Goal: Task Accomplishment & Management: Complete application form

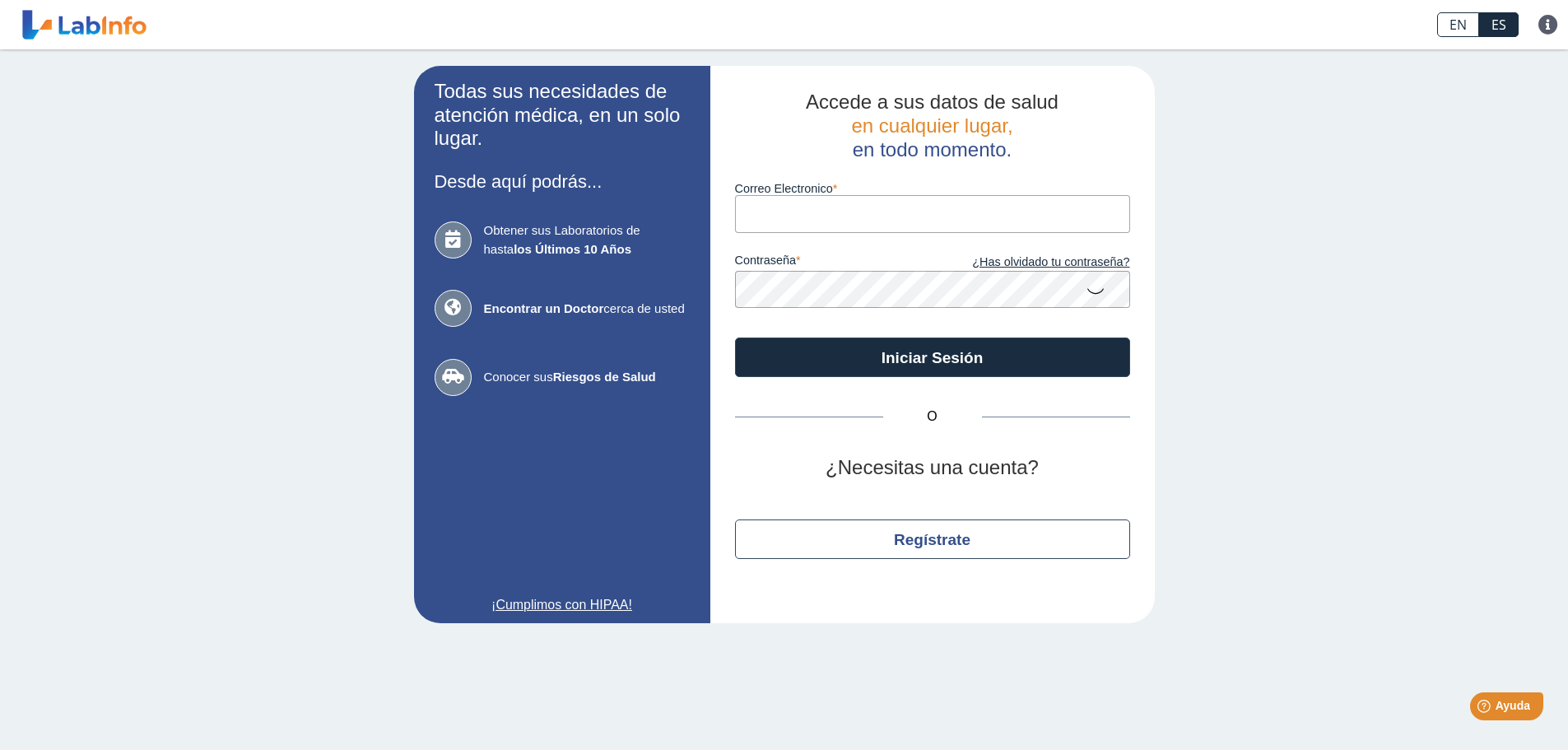
click at [746, 215] on input "Correo Electronico" at bounding box center [932, 214] width 395 height 37
type input "[EMAIL_ADDRESS][DOMAIN_NAME]"
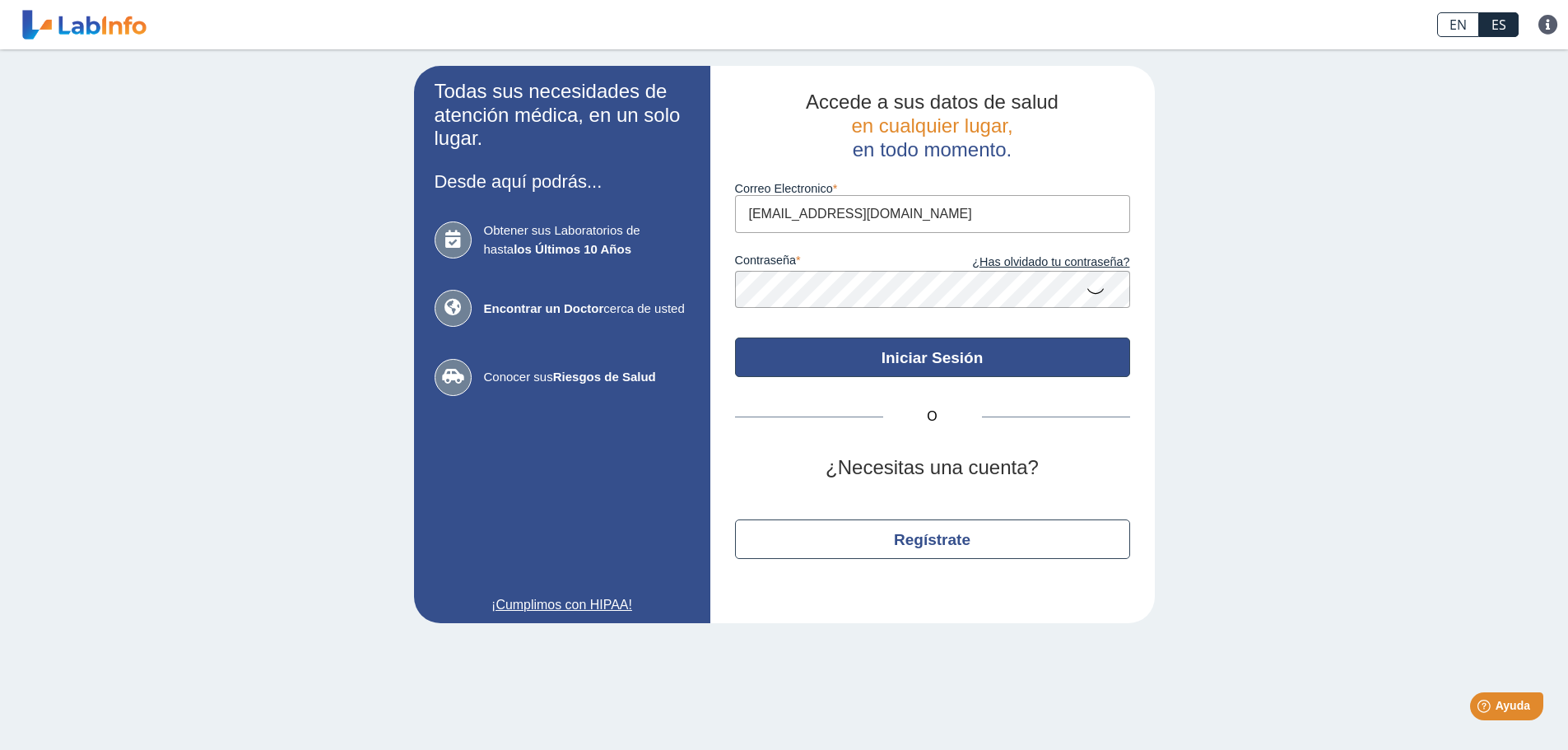
click at [928, 361] on button "Iniciar Sesión" at bounding box center [932, 357] width 395 height 39
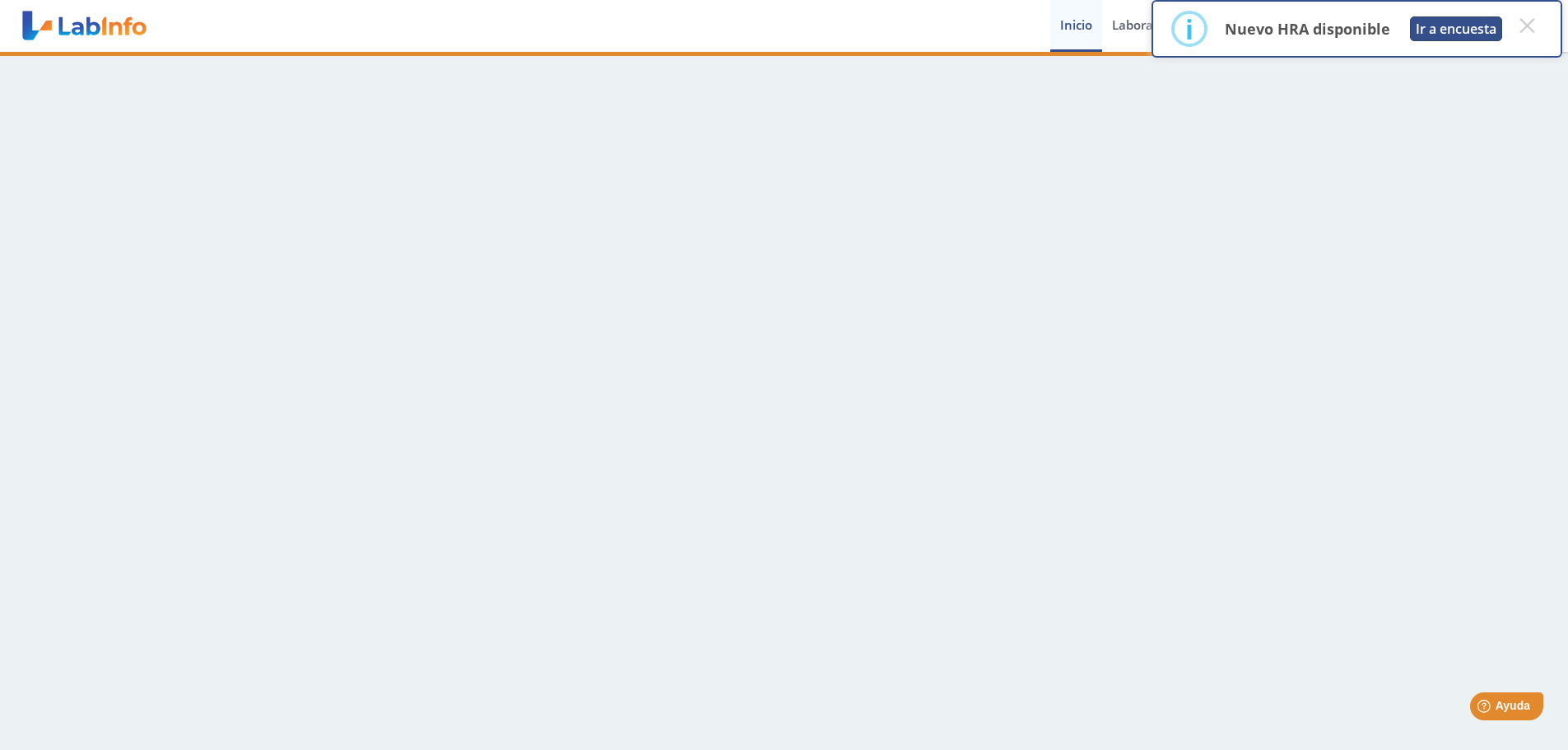
click at [1453, 32] on button "Ir a encuesta" at bounding box center [1456, 28] width 92 height 25
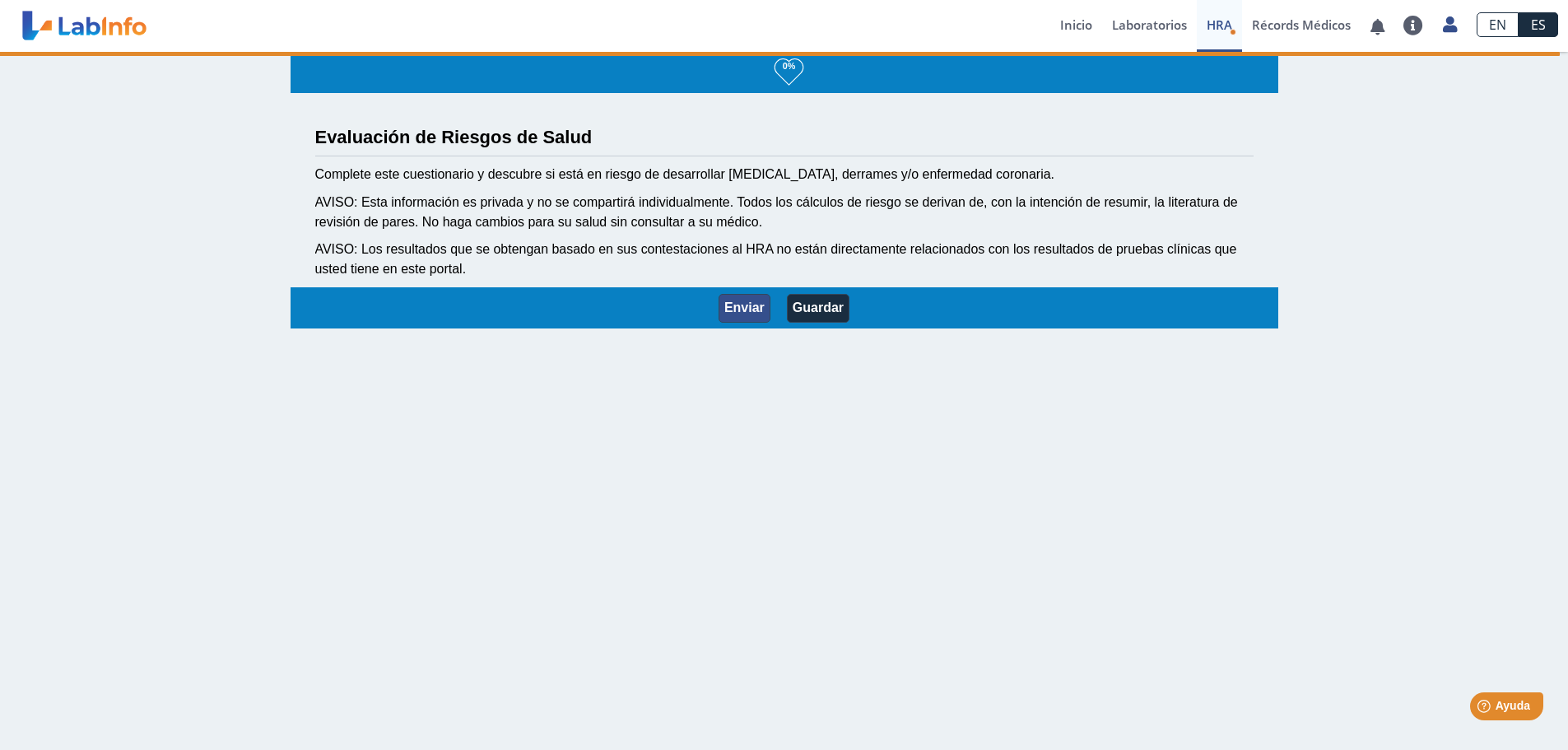
click at [734, 309] on button "Enviar" at bounding box center [744, 308] width 52 height 29
click at [802, 305] on button "Guardar" at bounding box center [818, 308] width 63 height 29
click at [735, 300] on button "Enviar" at bounding box center [744, 308] width 52 height 29
click at [1139, 72] on link "Lab List" at bounding box center [1164, 77] width 123 height 49
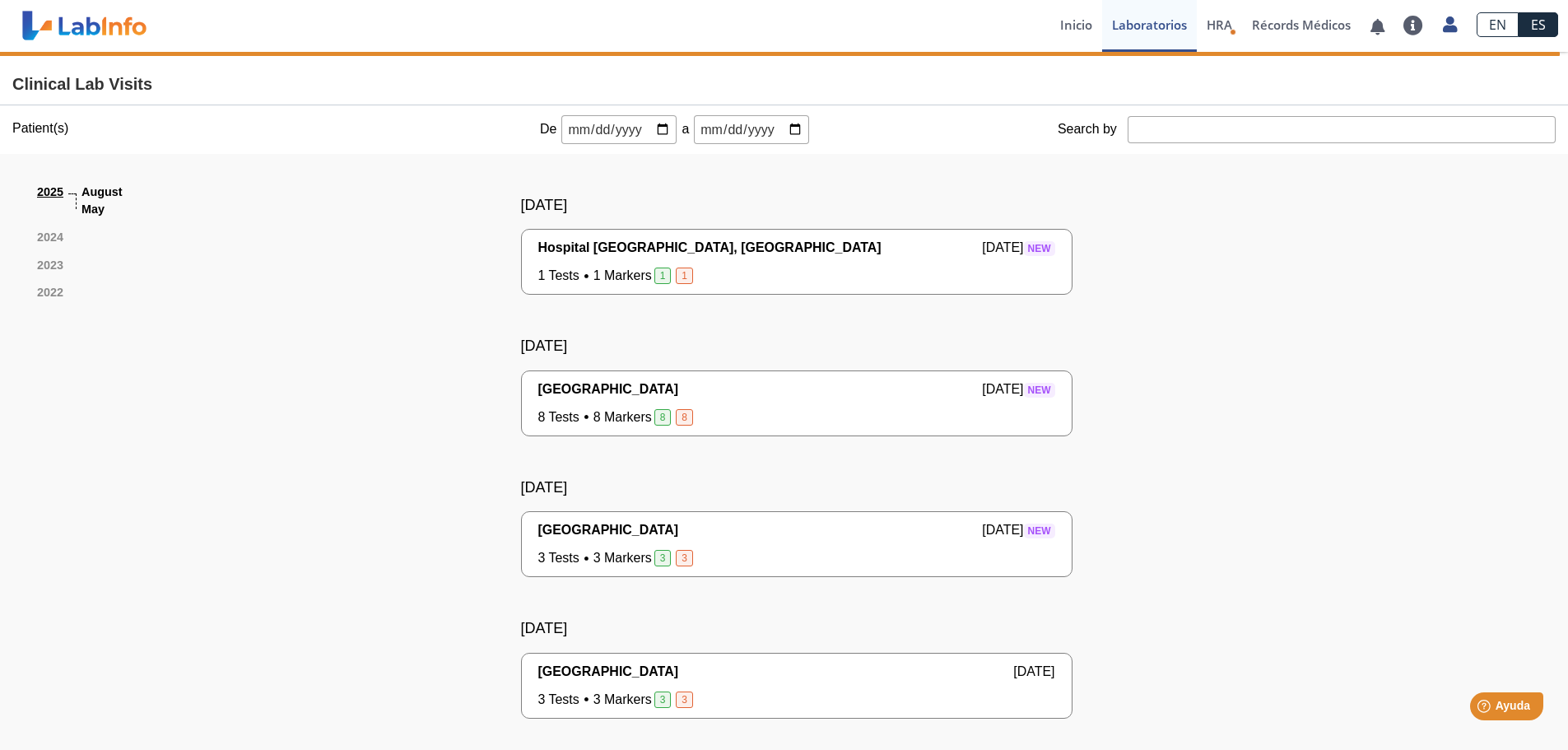
click at [1030, 247] on span "New" at bounding box center [1040, 248] width 31 height 15
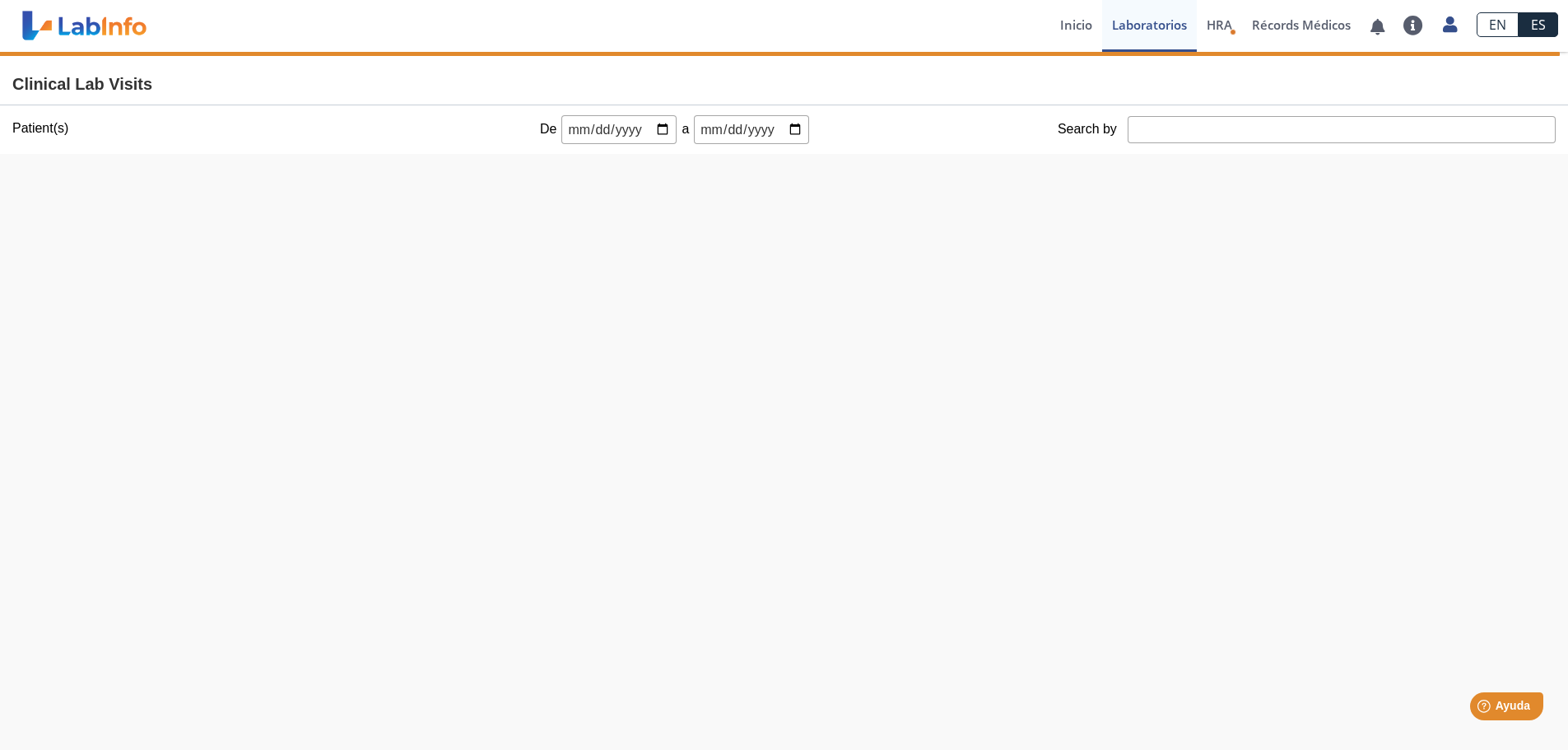
click at [657, 128] on input "date" at bounding box center [619, 130] width 115 height 29
type input "[DATE]"
click at [784, 130] on input "date" at bounding box center [751, 130] width 115 height 29
type input "[DATE]"
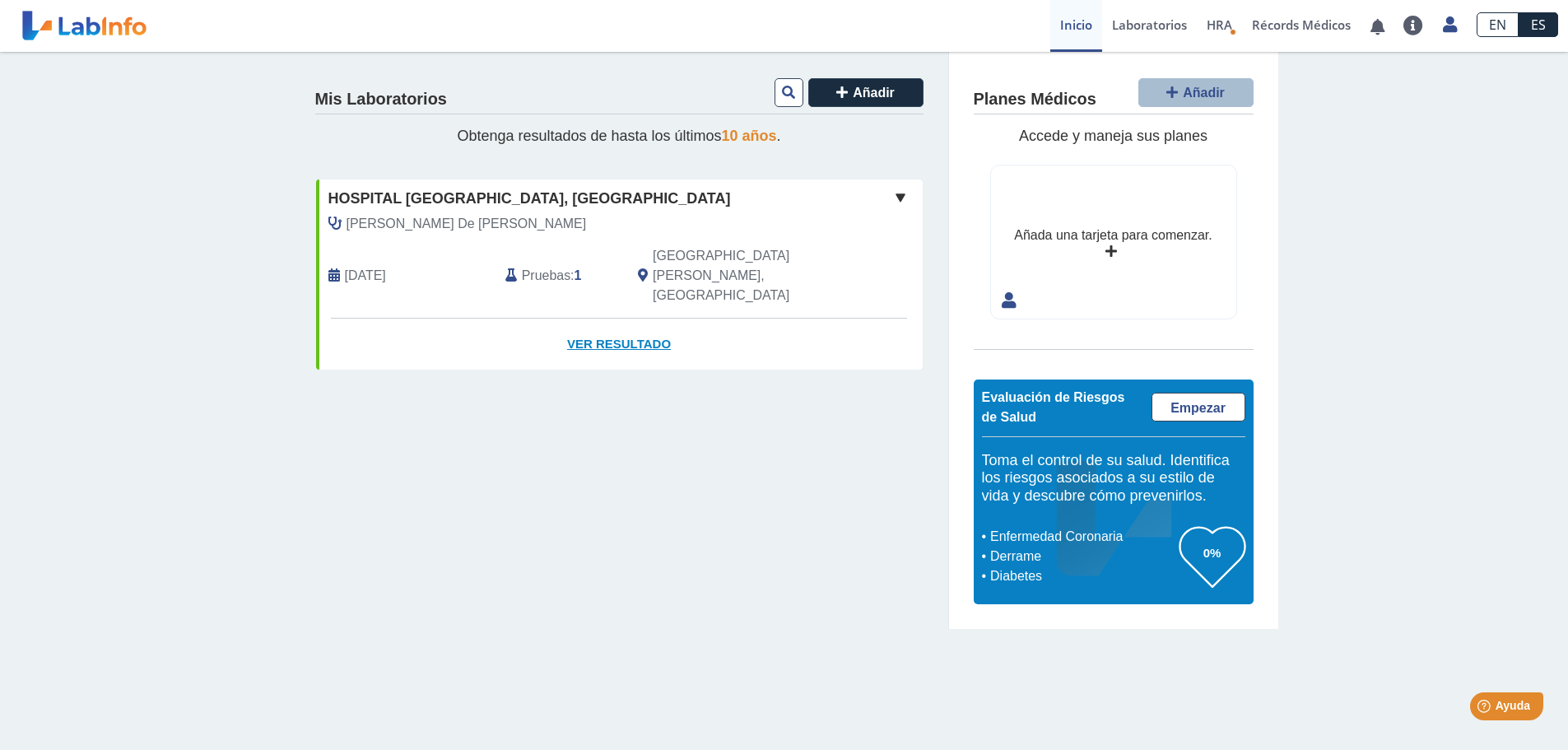
click at [608, 318] on link "Ver Resultado" at bounding box center [619, 344] width 607 height 52
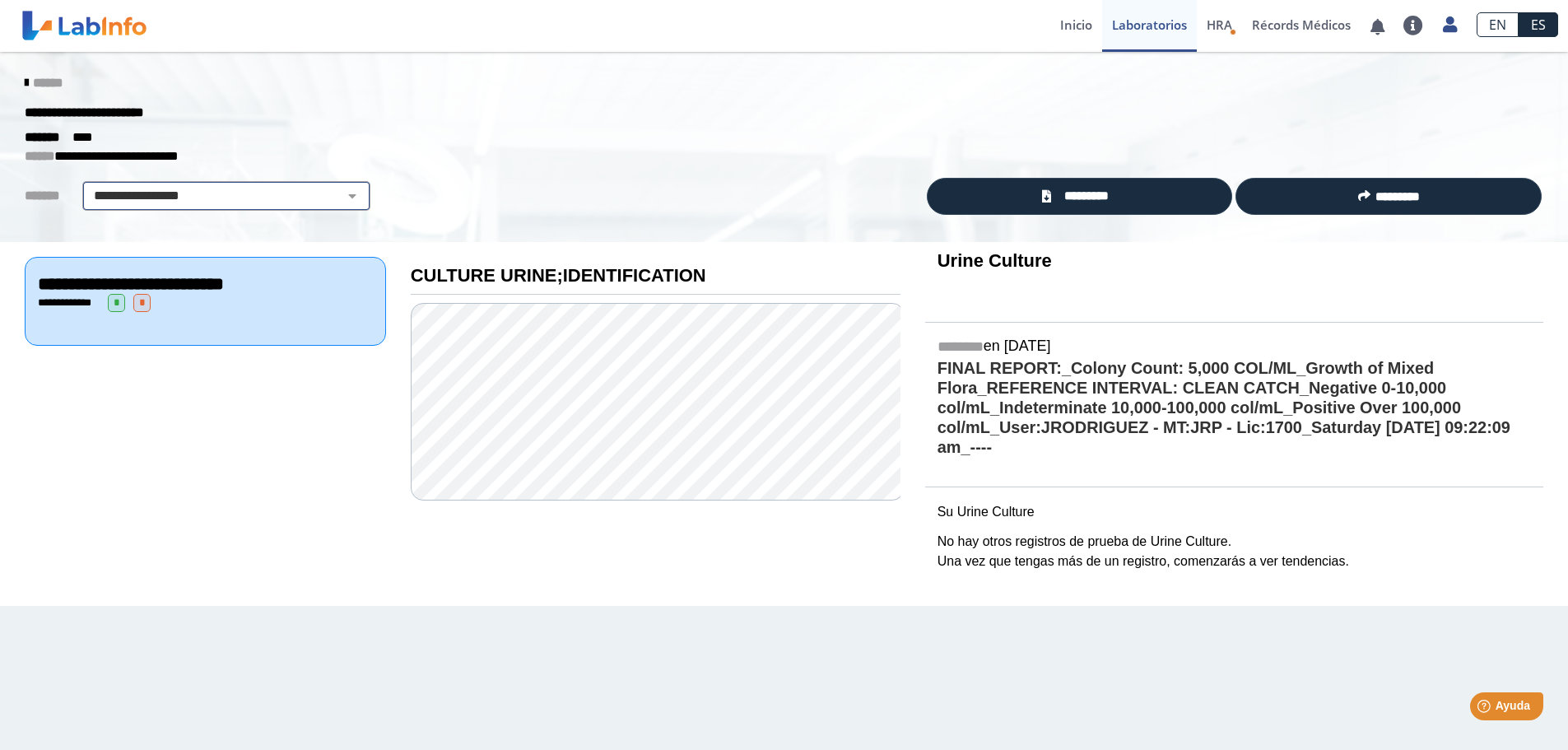
click at [341, 196] on select "**********" at bounding box center [226, 196] width 278 height 20
click at [88, 186] on select "**********" at bounding box center [226, 196] width 278 height 20
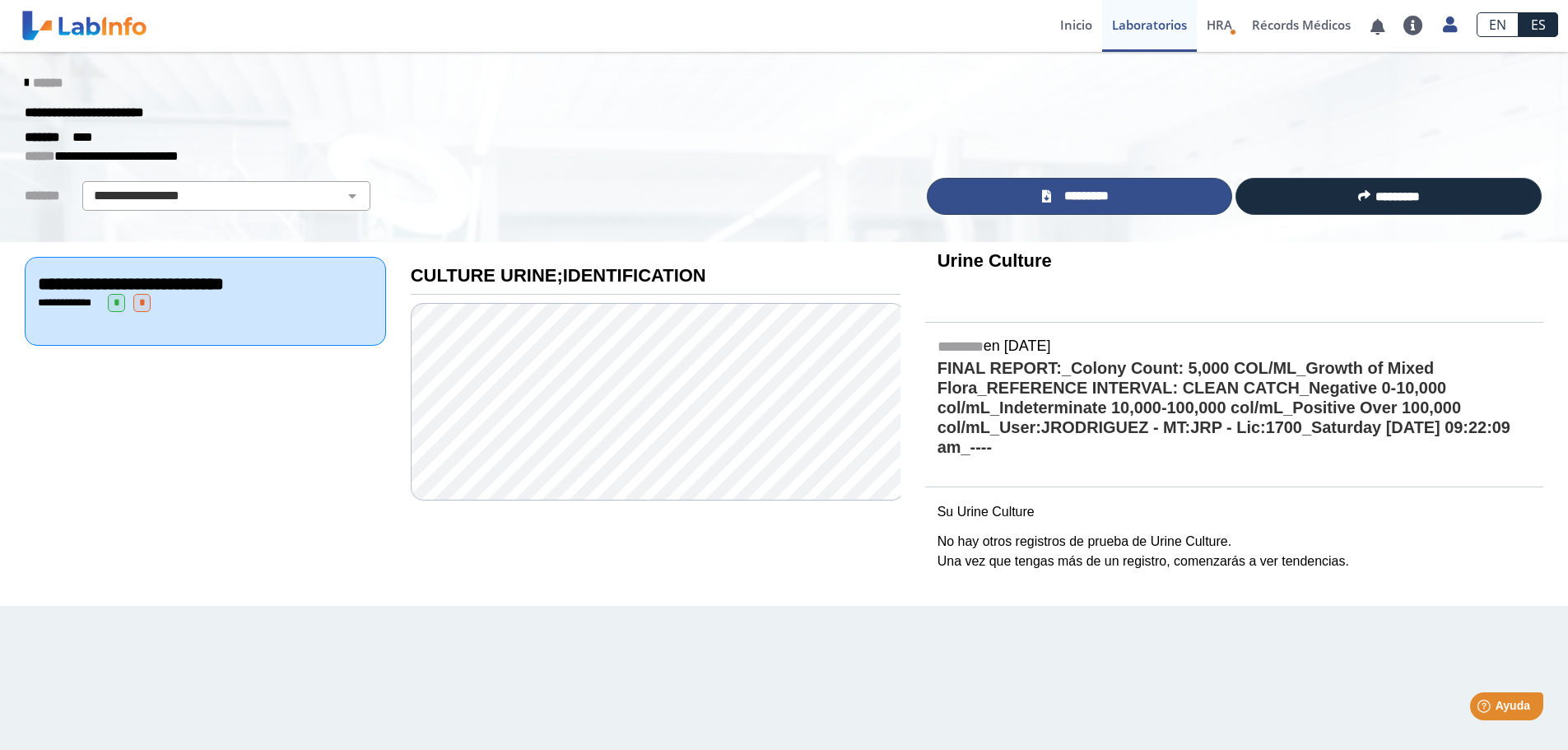
click at [1077, 197] on span "*********" at bounding box center [1086, 196] width 60 height 19
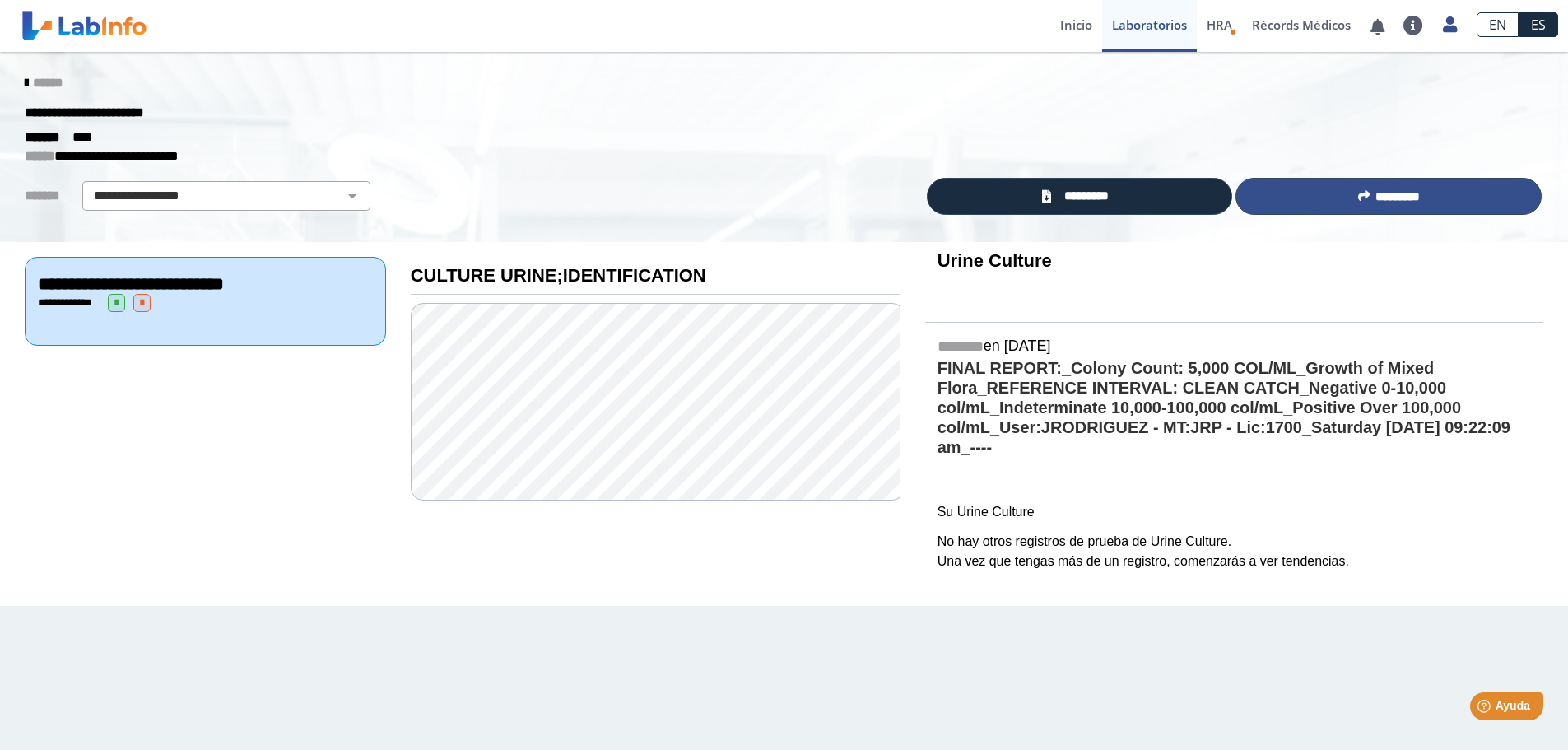
click at [1397, 194] on span "*********" at bounding box center [1397, 196] width 45 height 13
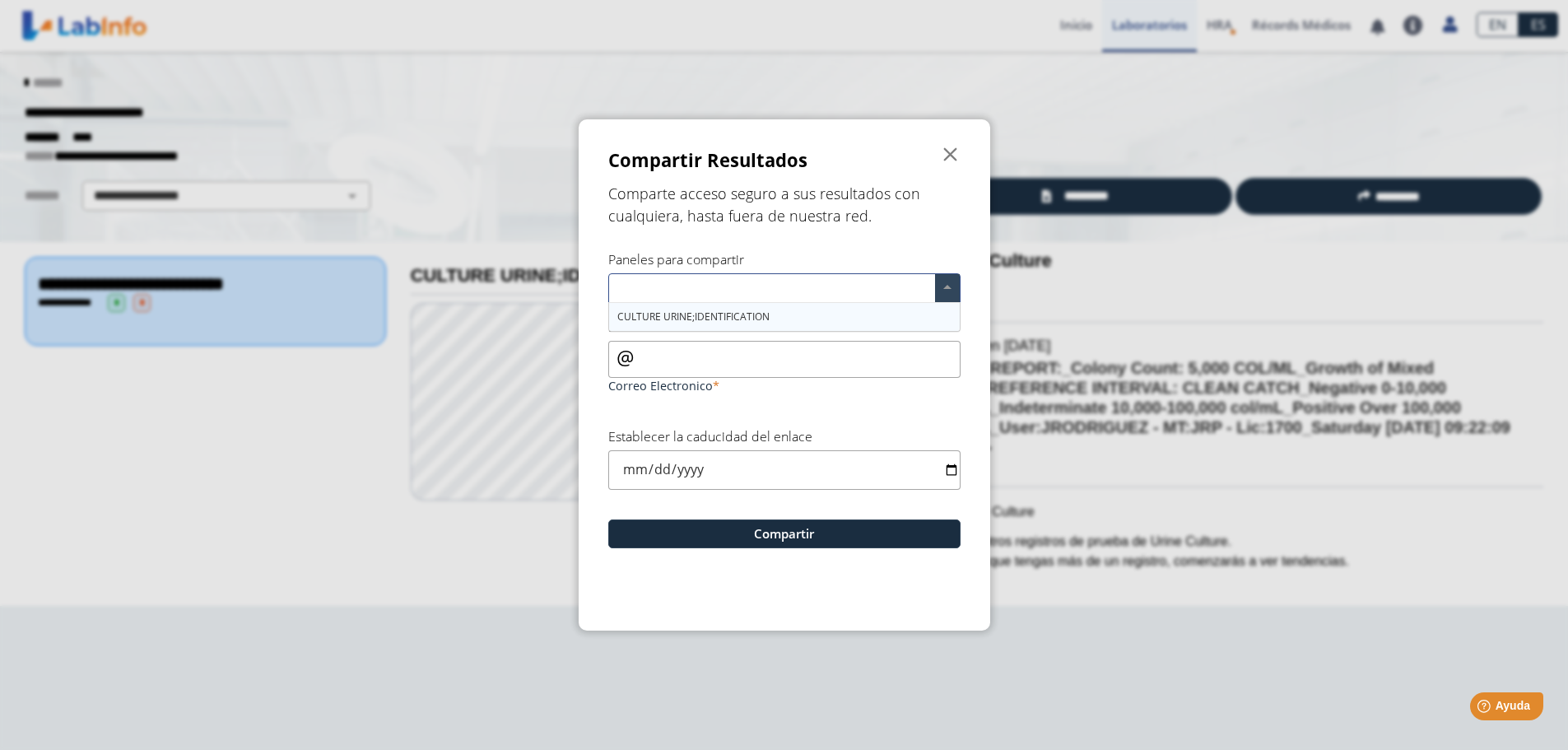
click at [944, 287] on span at bounding box center [946, 287] width 25 height 28
click at [740, 312] on span "CULTURE URINE;IDENTIFICATION" at bounding box center [693, 316] width 152 height 14
click at [943, 150] on span "" at bounding box center [951, 155] width 20 height 20
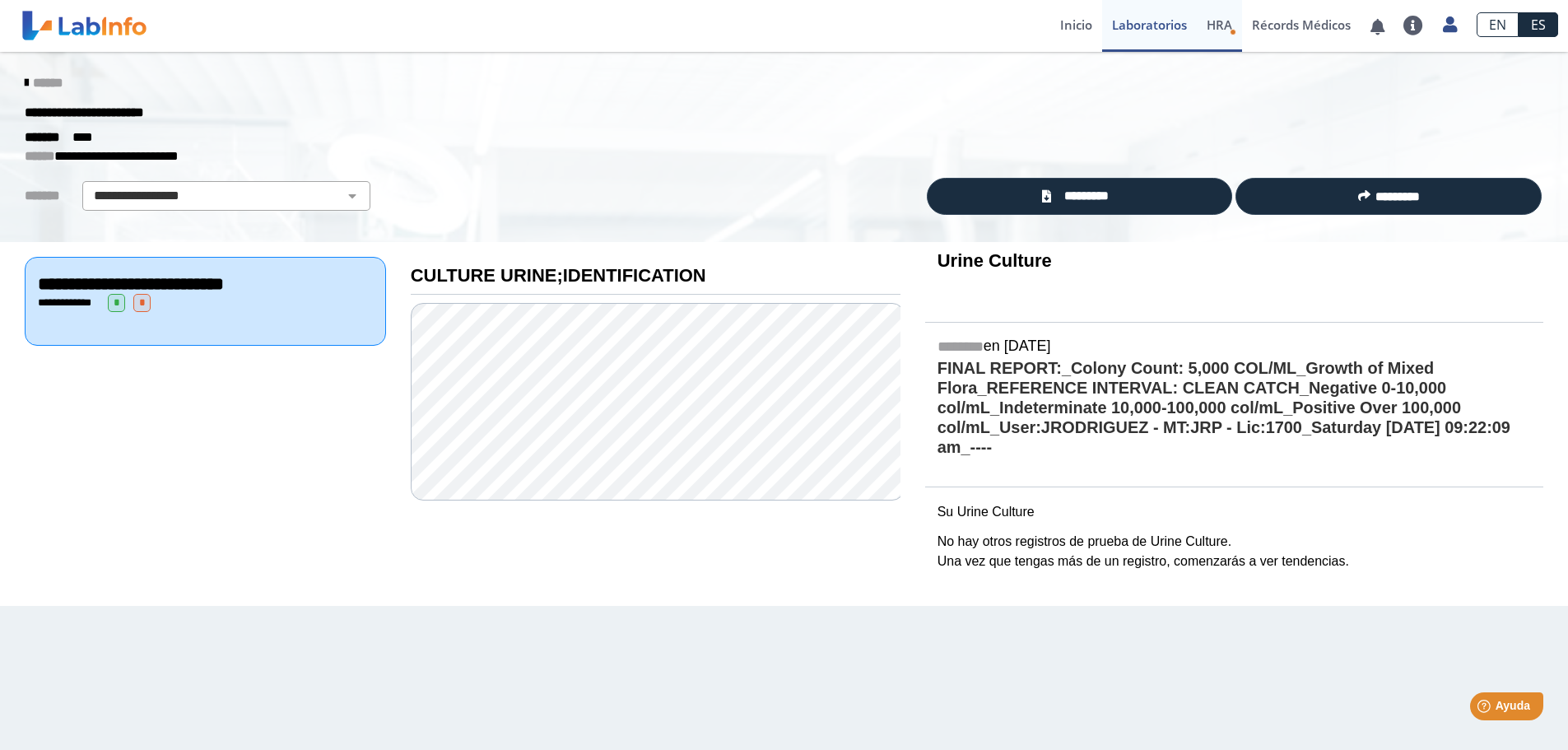
click at [1223, 22] on span "HRA" at bounding box center [1219, 25] width 26 height 16
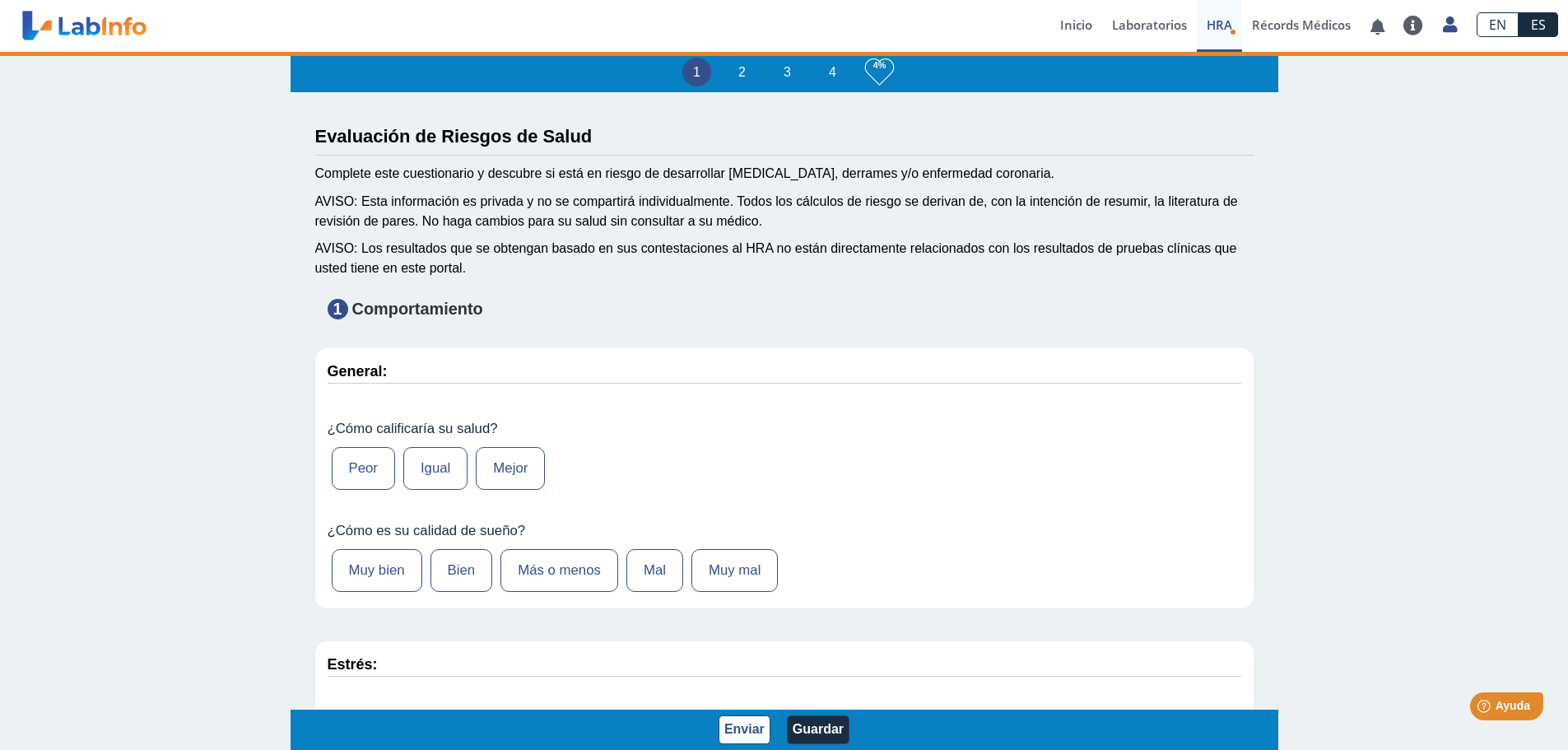
type input "[PERSON_NAME]"
type input "[DATE]"
select select
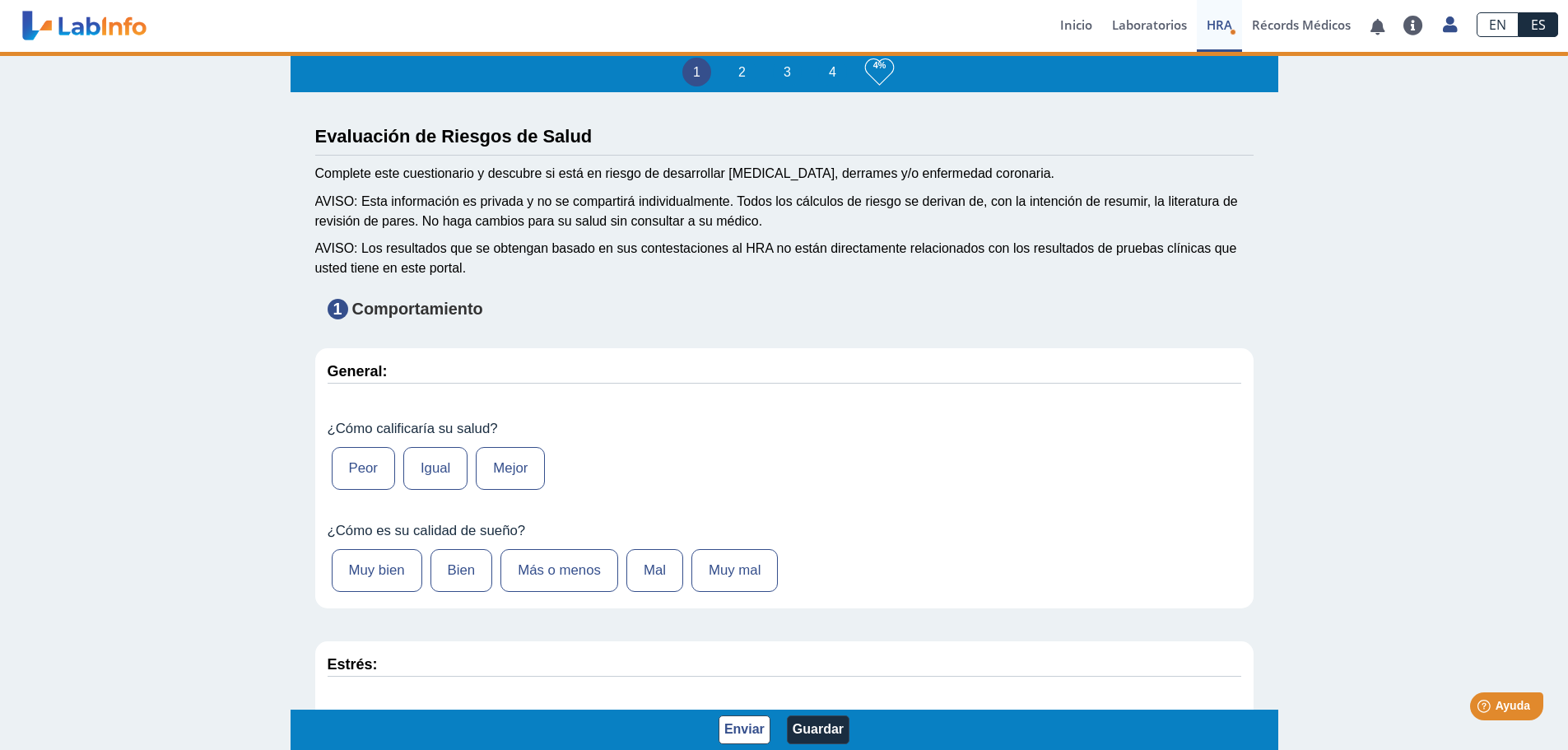
select select
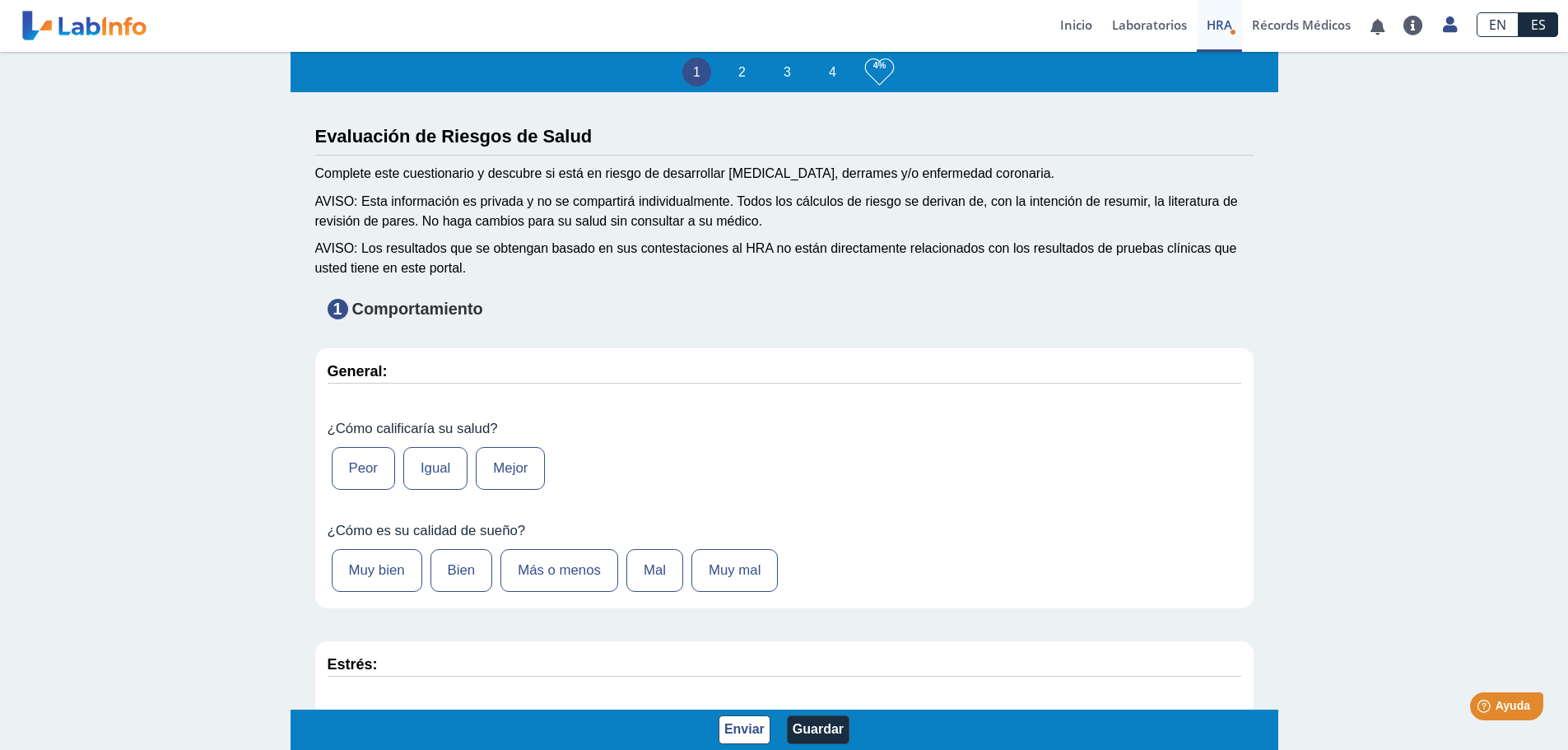
click at [430, 465] on label "Igual" at bounding box center [435, 468] width 64 height 43
click at [0, 0] on input "Igual" at bounding box center [0, 0] width 0 height 0
click at [452, 573] on label "Bien" at bounding box center [462, 569] width 63 height 43
click at [0, 0] on input "Bien" at bounding box center [0, 0] width 0 height 0
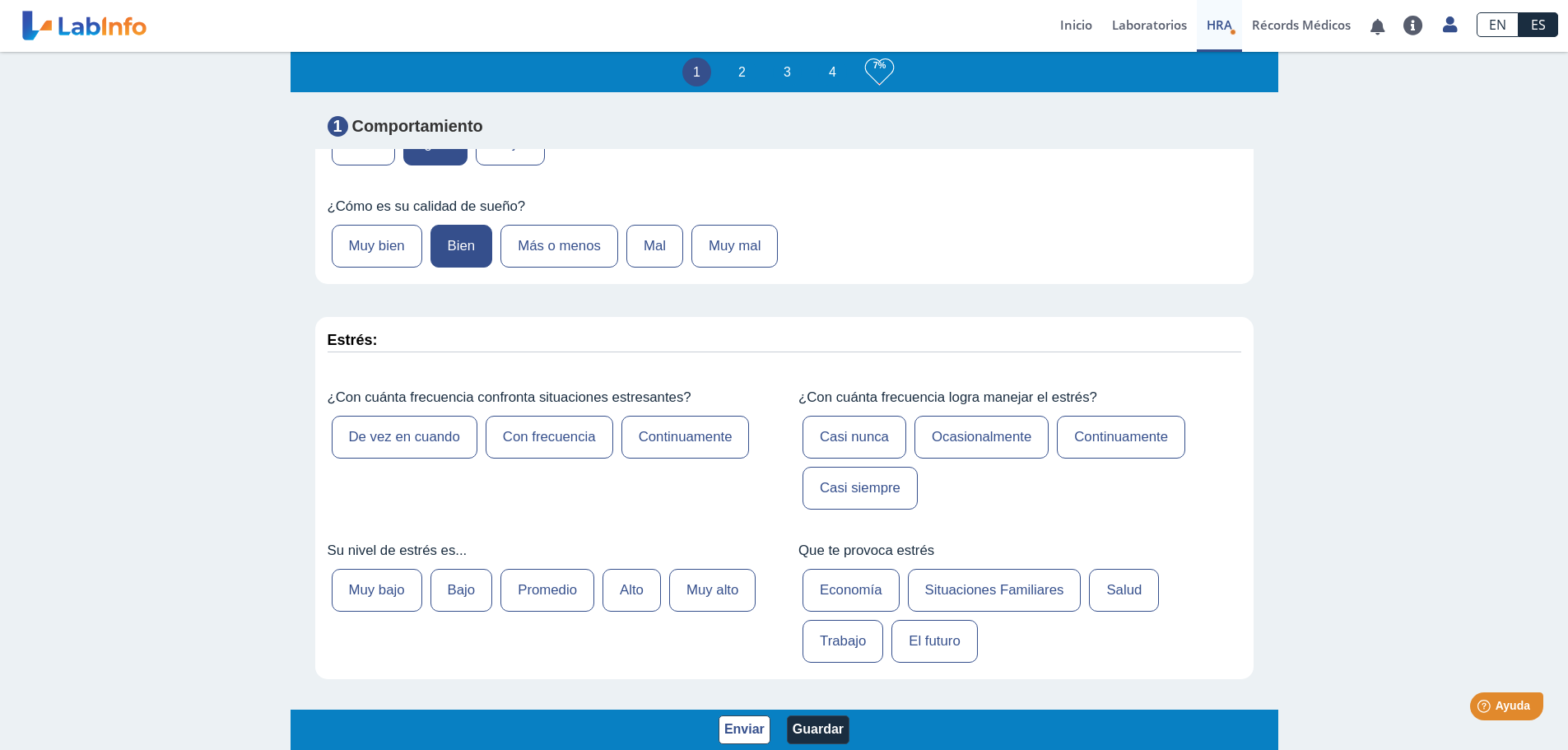
scroll to position [329, 0]
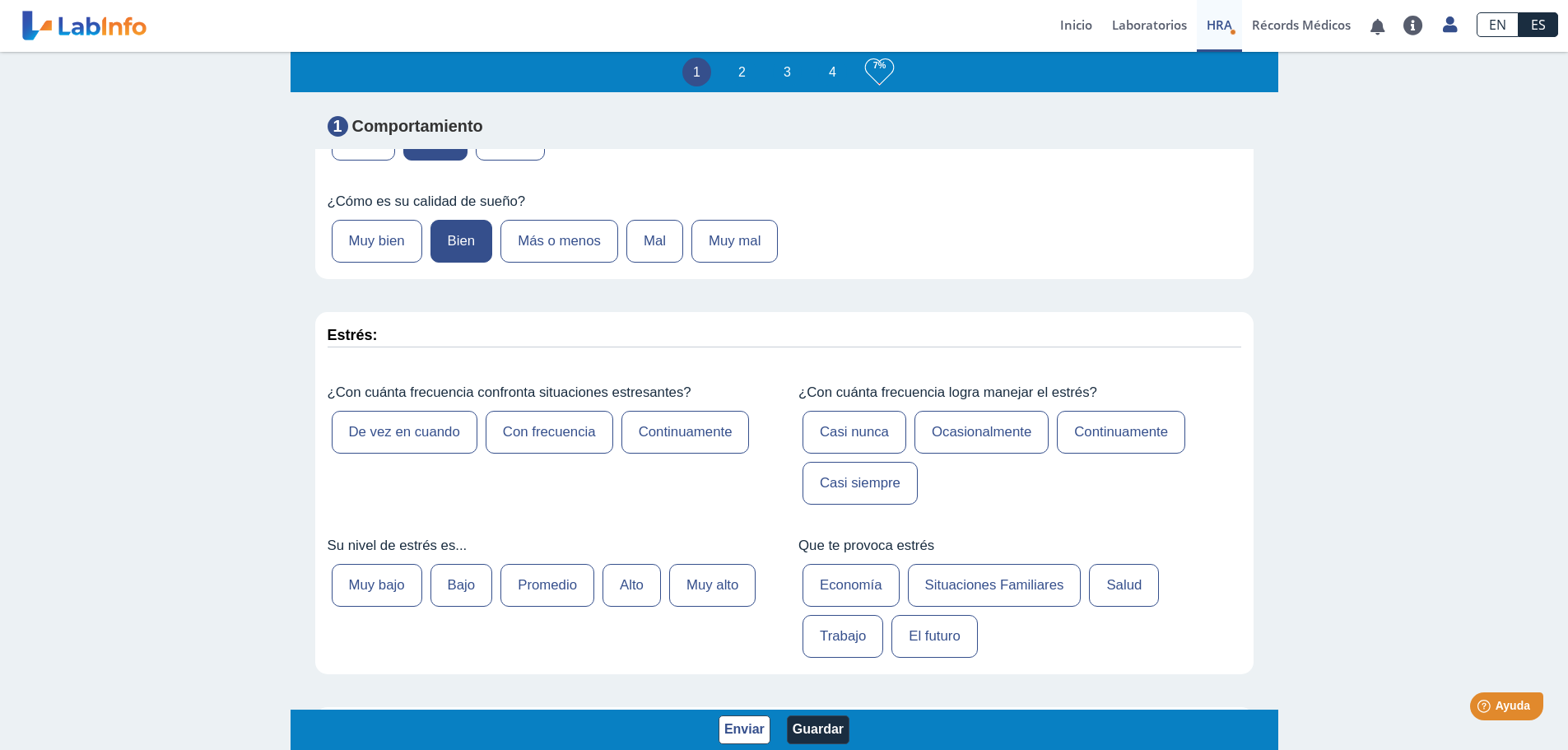
click at [538, 435] on label "Con frecuencia" at bounding box center [549, 432] width 128 height 43
click at [0, 0] on input "Con frecuencia" at bounding box center [0, 0] width 0 height 0
click at [546, 578] on label "Promedio" at bounding box center [547, 585] width 94 height 43
click at [0, 0] on input "Promedio" at bounding box center [0, 0] width 0 height 0
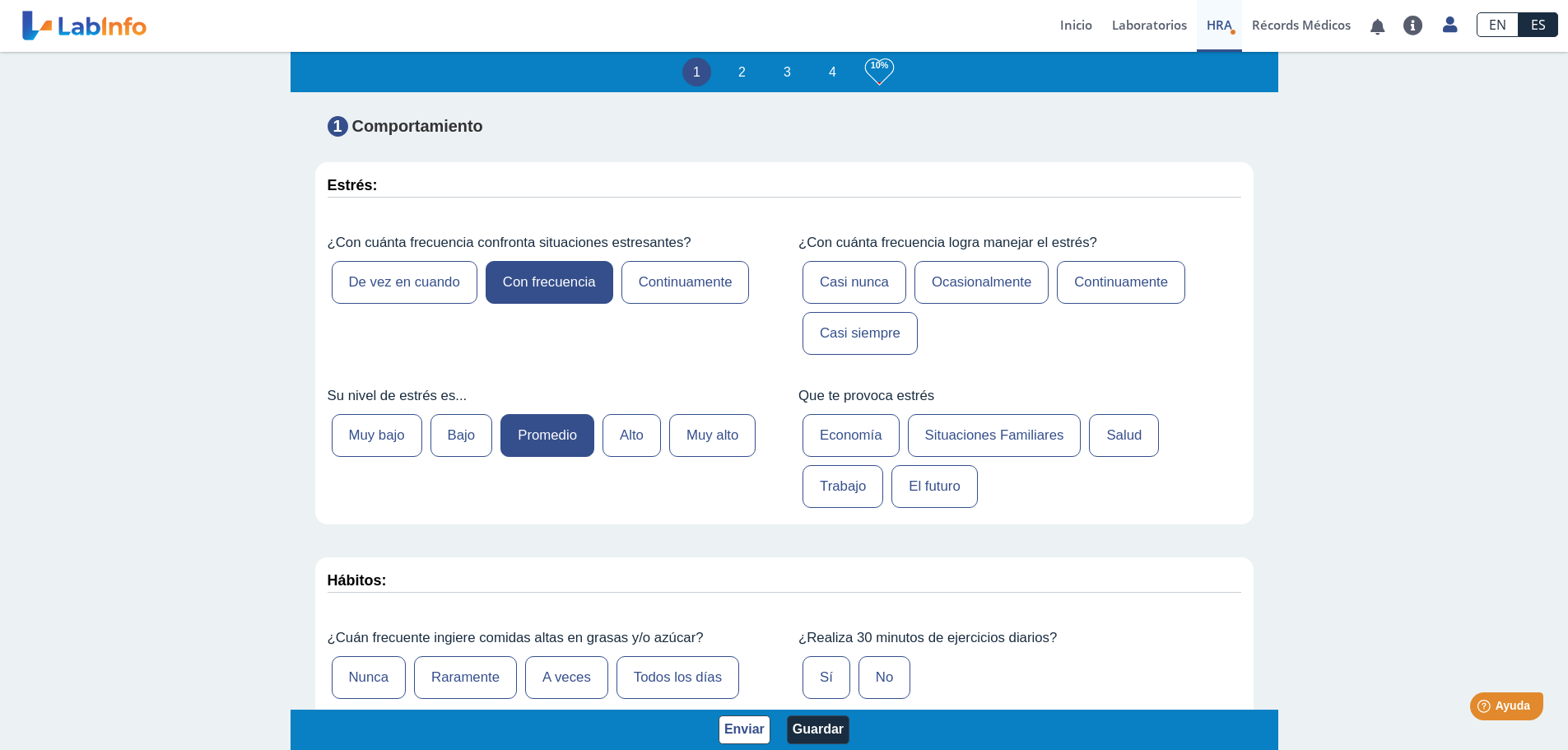
scroll to position [494, 0]
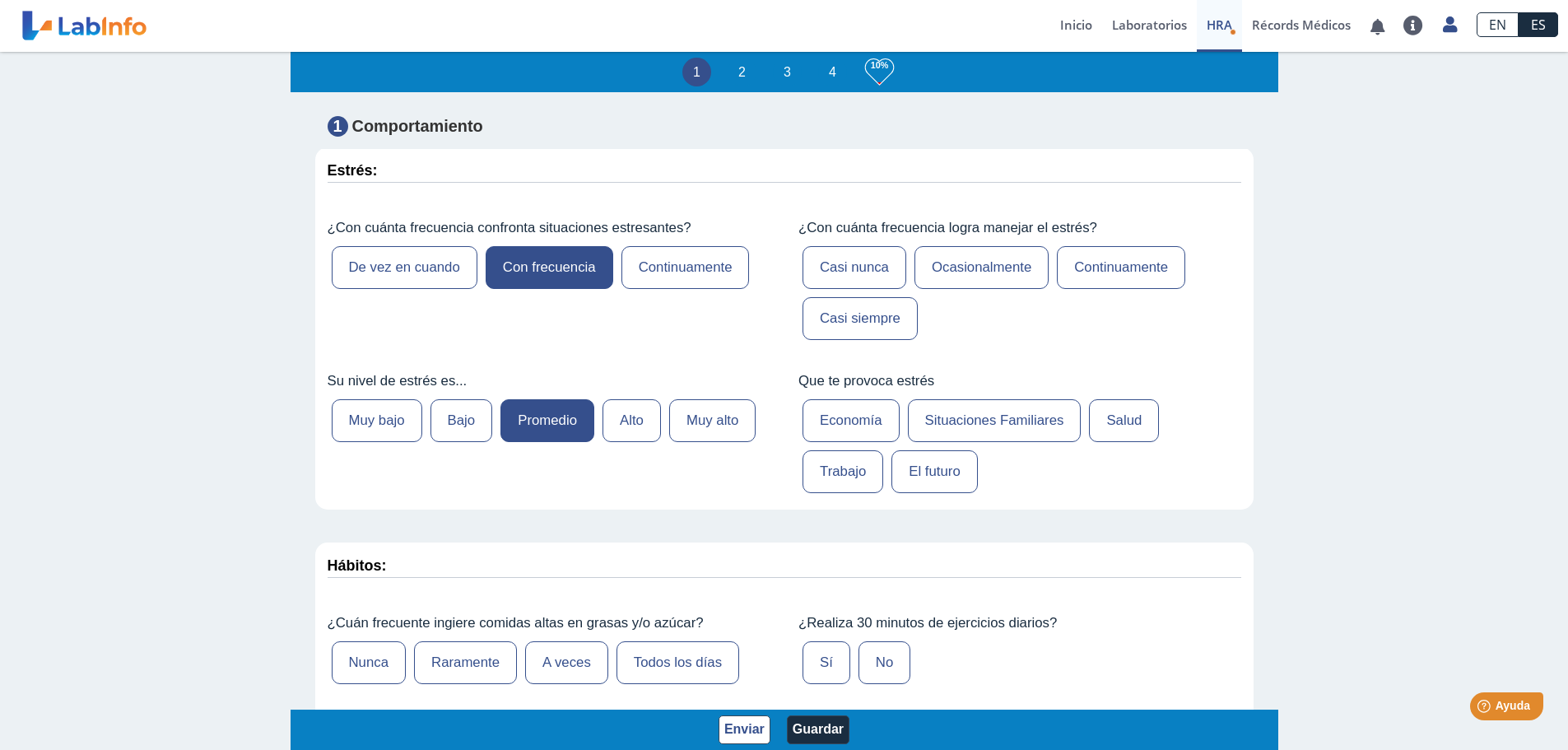
click at [843, 320] on label "Casi siempre" at bounding box center [860, 318] width 115 height 43
click at [0, 0] on input "Casi siempre" at bounding box center [0, 0] width 0 height 0
click at [834, 474] on label "Trabajo" at bounding box center [842, 471] width 80 height 43
click at [0, 0] on input "Trabajo" at bounding box center [0, 0] width 0 height 0
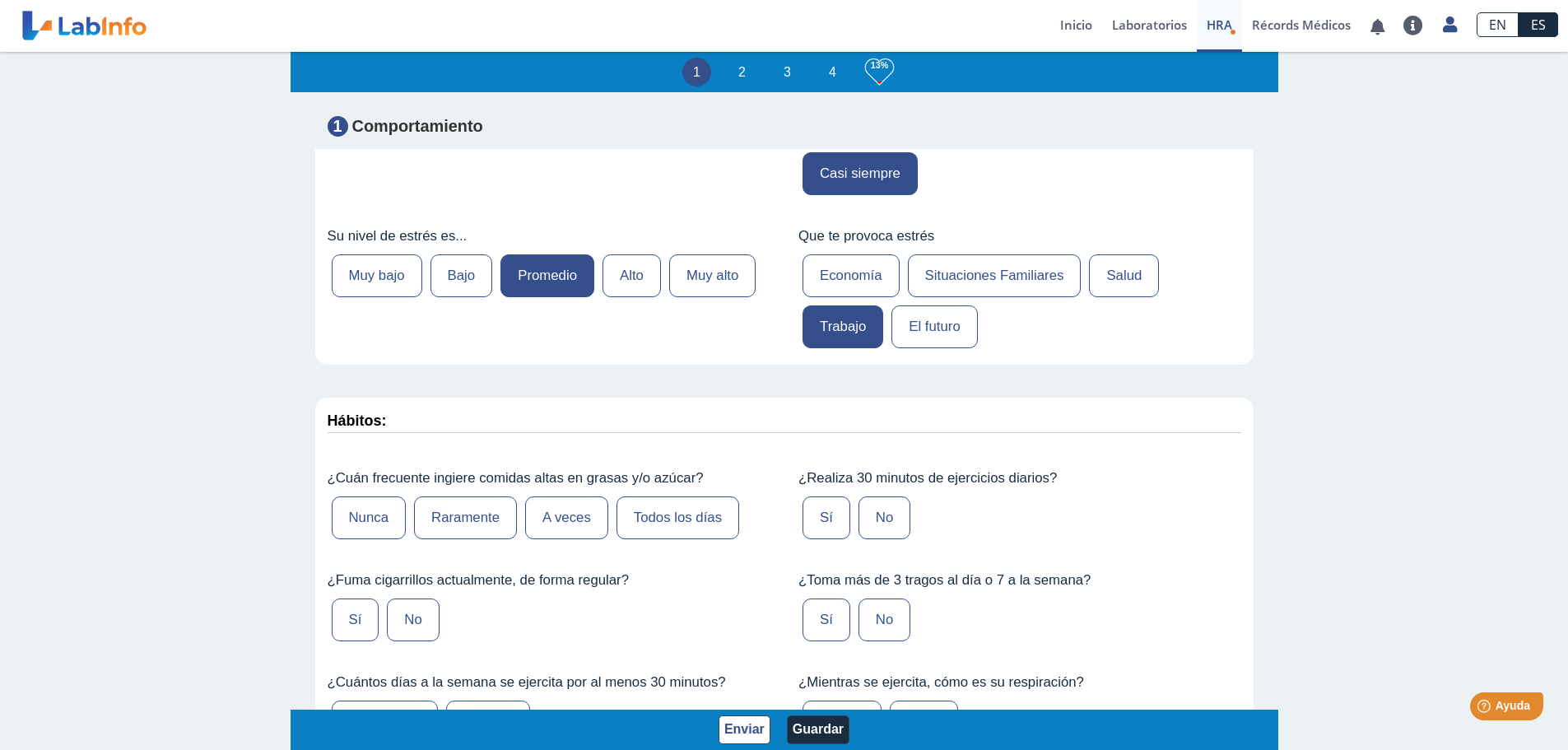
scroll to position [741, 0]
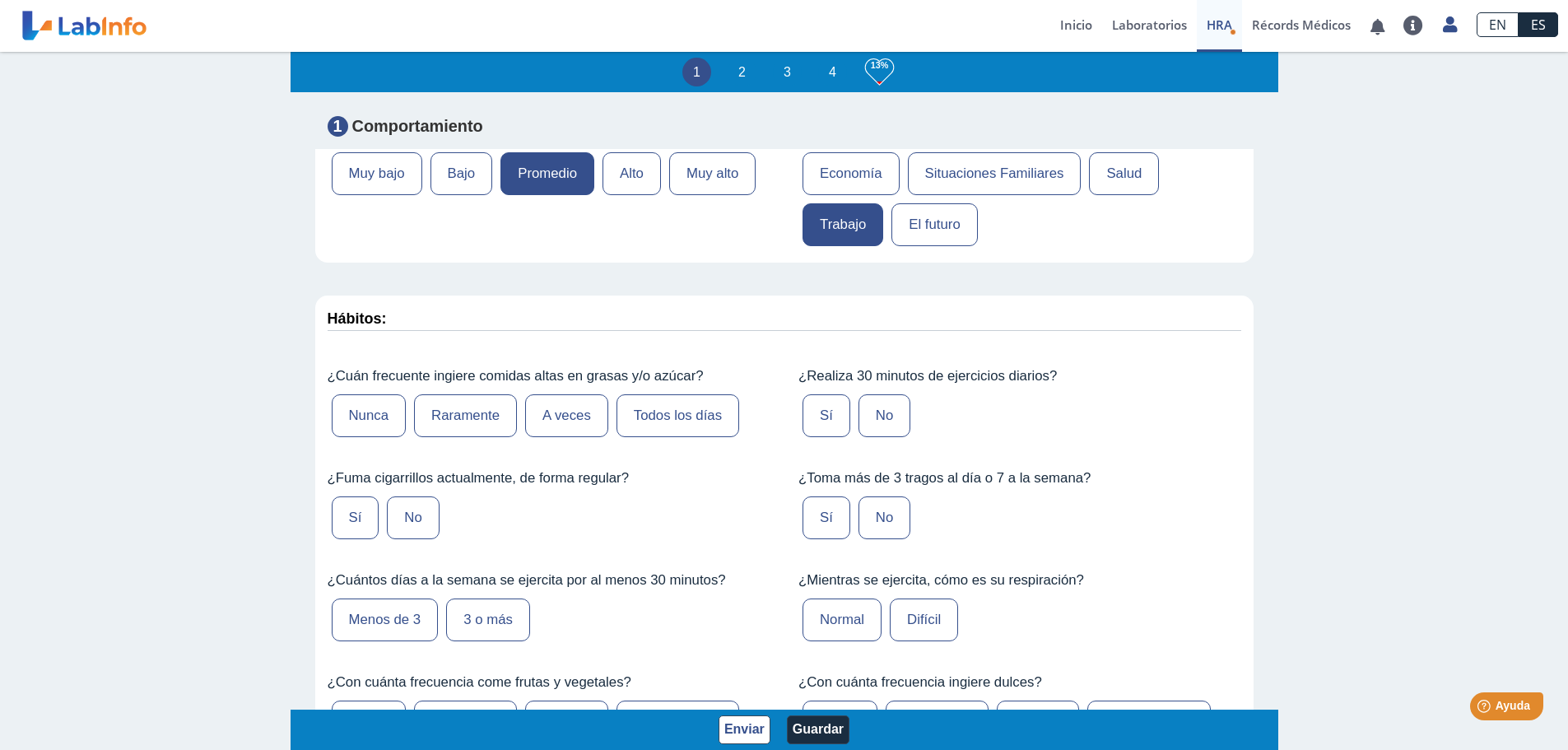
click at [549, 413] on label "A veces" at bounding box center [566, 415] width 83 height 43
click at [0, 0] on input "A veces" at bounding box center [0, 0] width 0 height 0
click at [404, 514] on label "No" at bounding box center [413, 517] width 52 height 43
click at [0, 0] on input "No" at bounding box center [0, 0] width 0 height 0
click at [383, 610] on label "Menos de 3" at bounding box center [384, 620] width 107 height 43
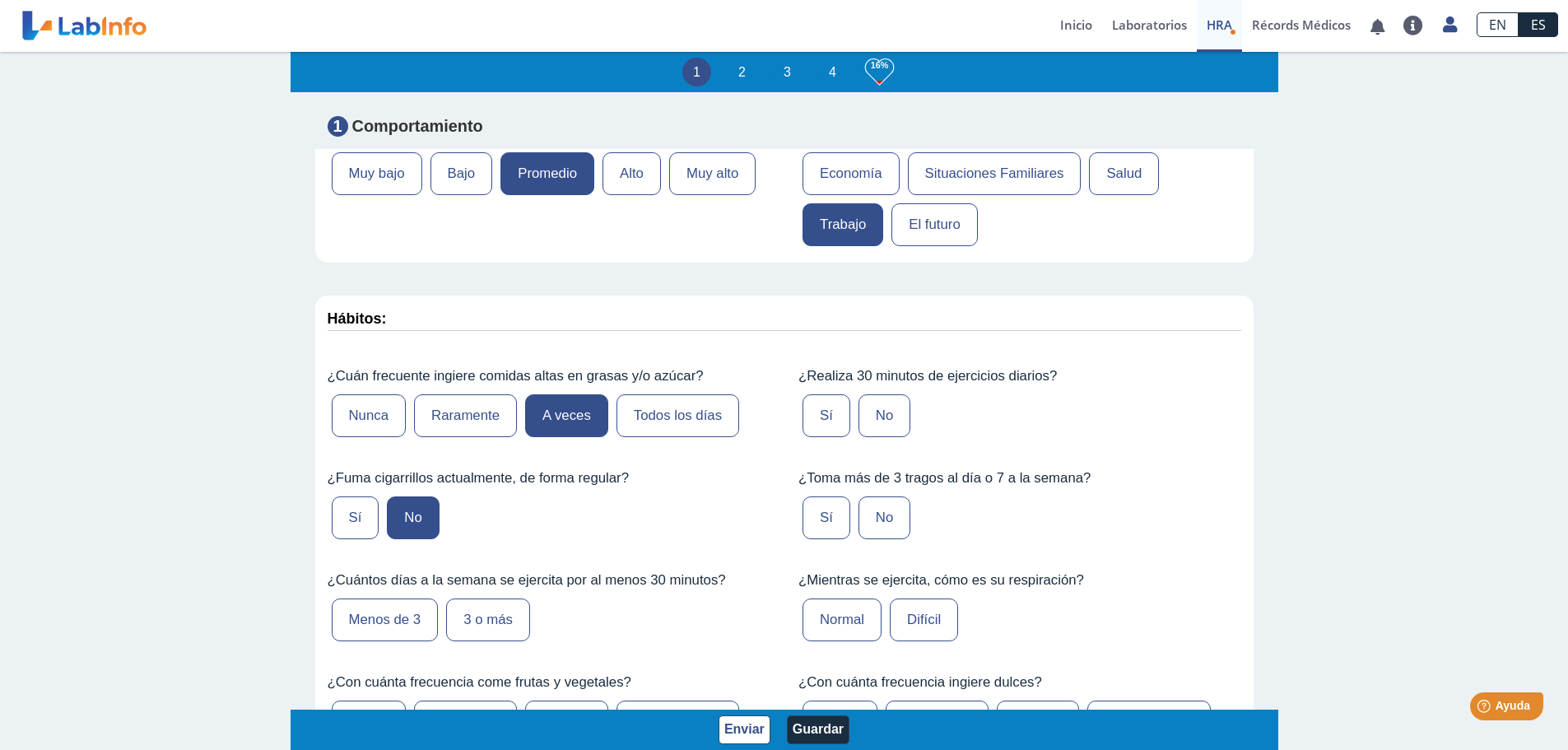
click at [0, 0] on input "Menos de 3" at bounding box center [0, 0] width 0 height 0
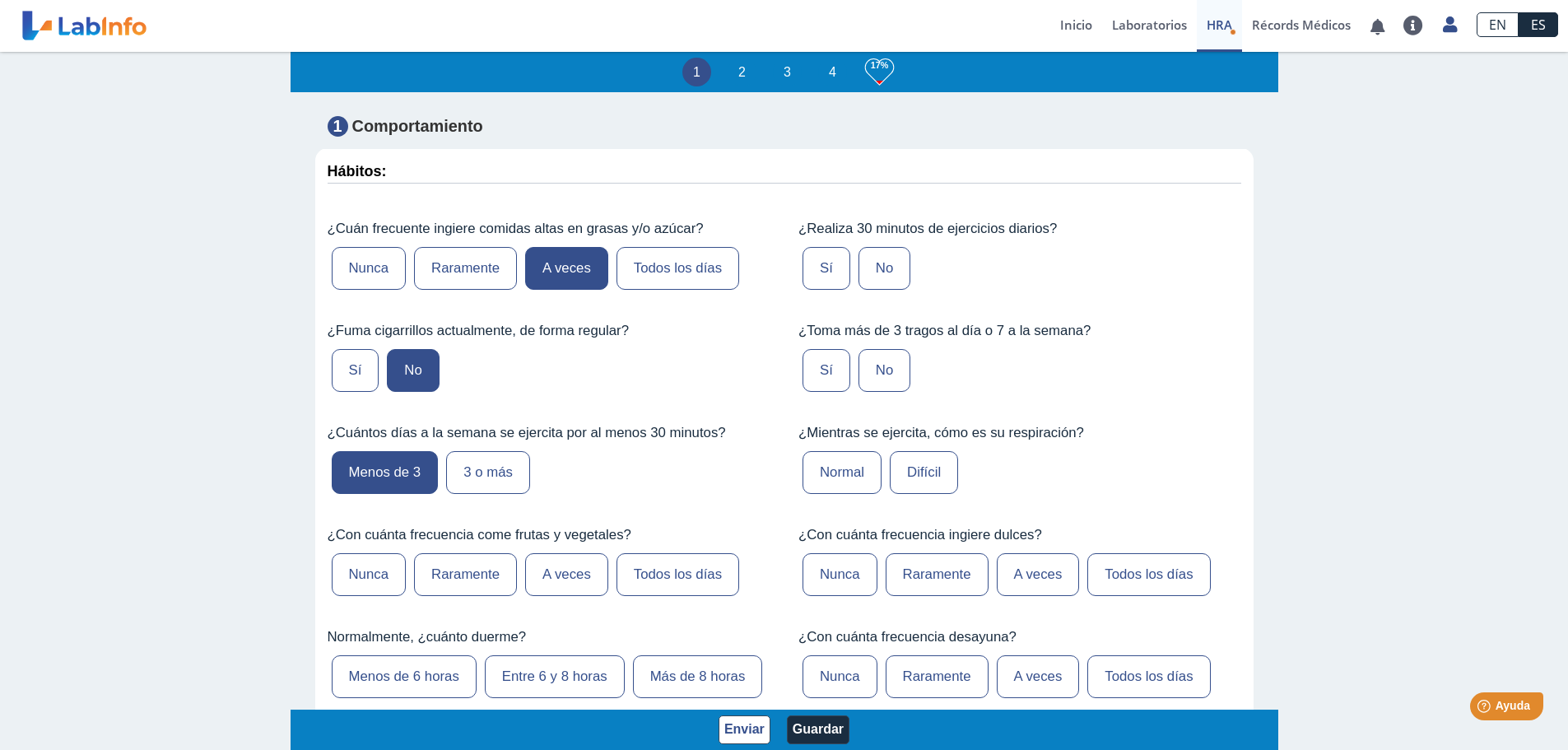
scroll to position [987, 0]
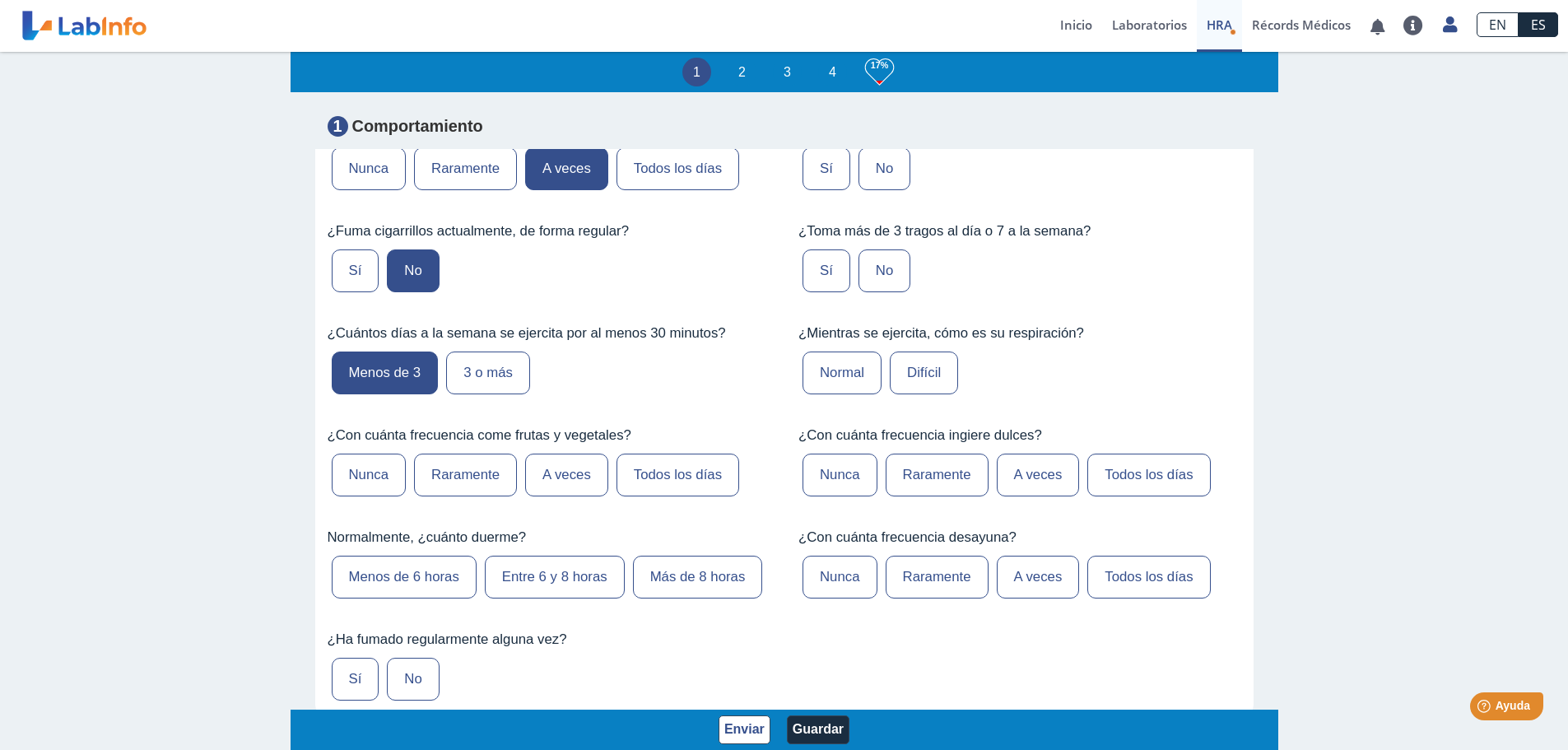
click at [556, 473] on label "A veces" at bounding box center [566, 474] width 83 height 43
click at [0, 0] on input "A veces" at bounding box center [0, 0] width 0 height 0
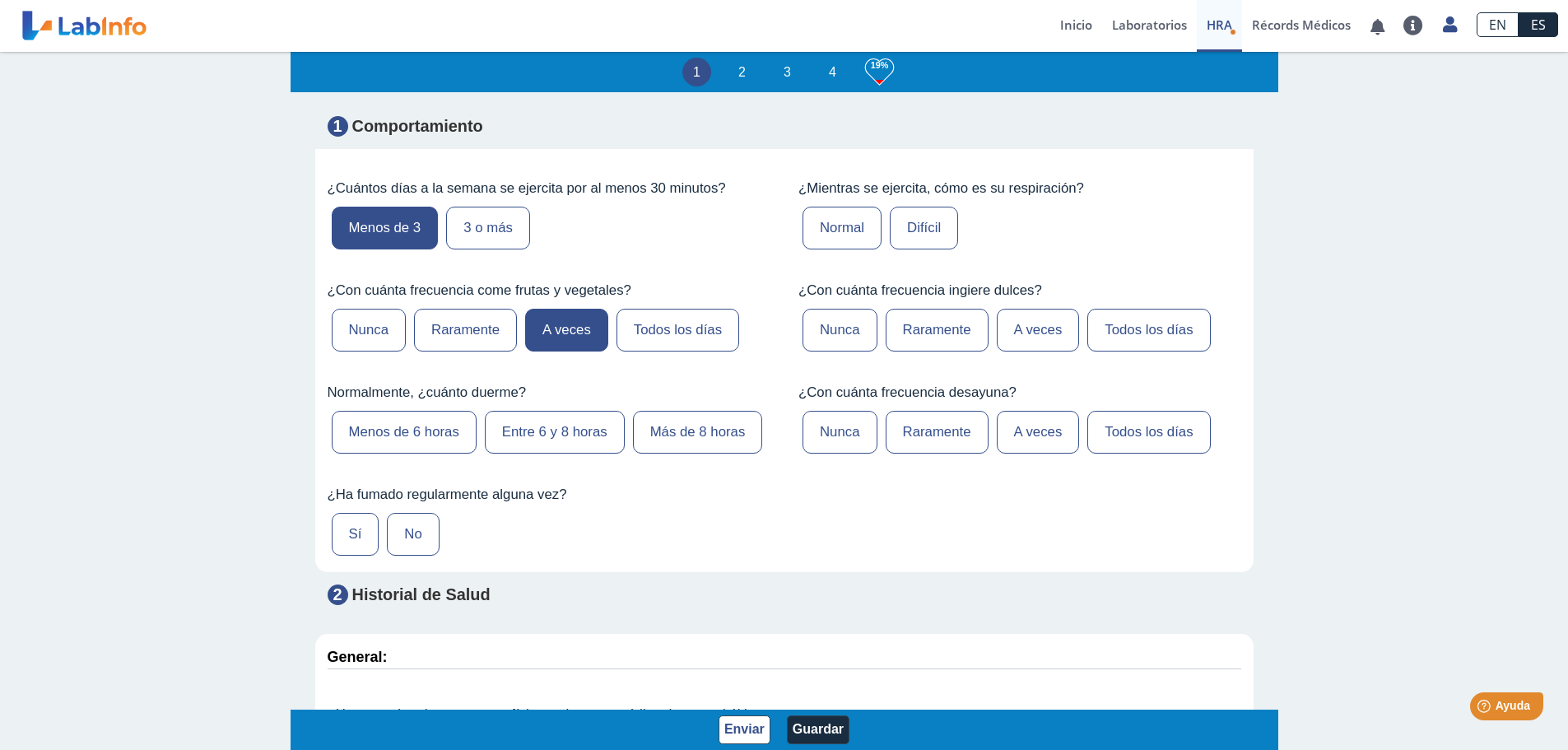
scroll to position [1152, 0]
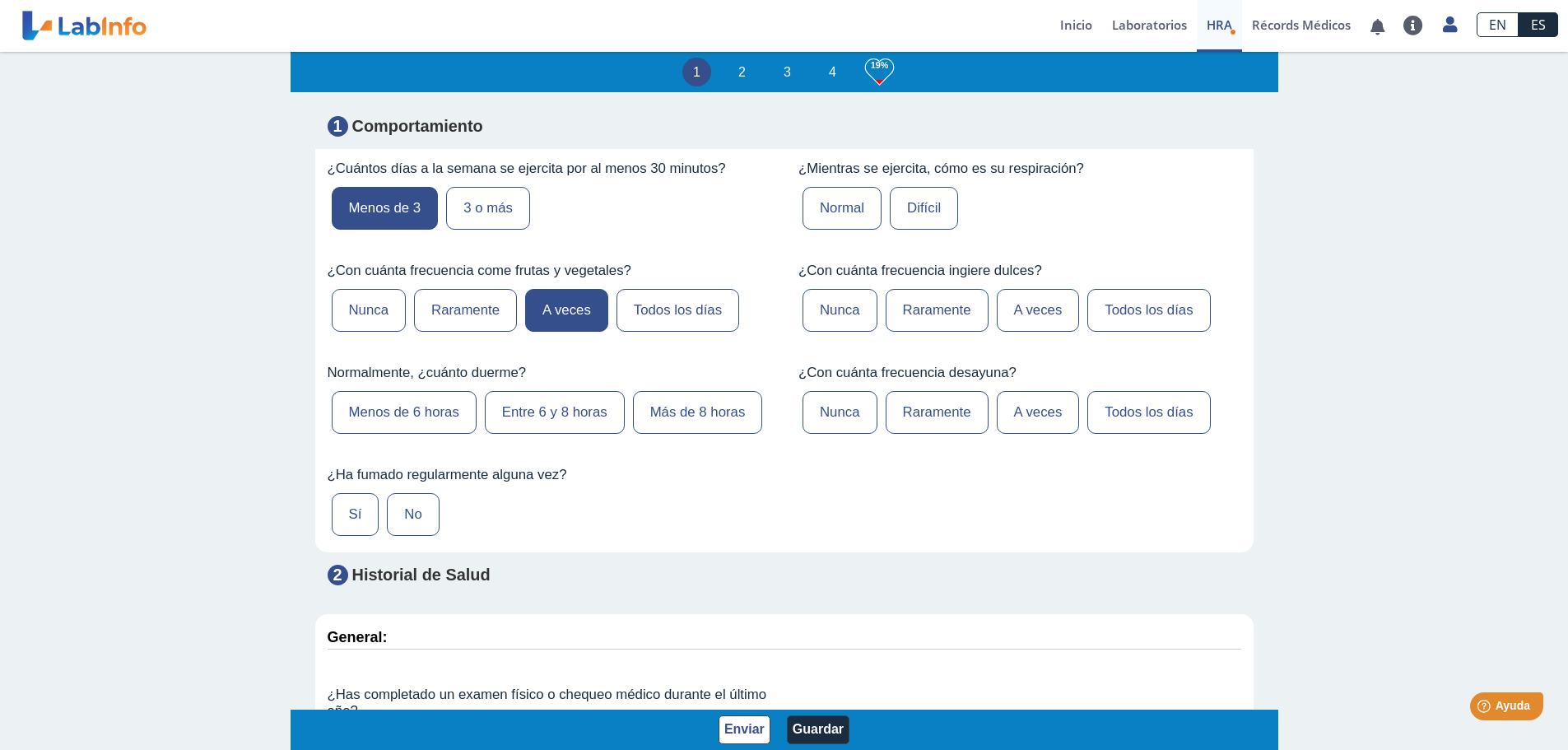
click at [511, 410] on label "Entre 6 y 8 horas" at bounding box center [554, 411] width 140 height 43
click at [0, 0] on input "Entre 6 y 8 horas" at bounding box center [0, 0] width 0 height 0
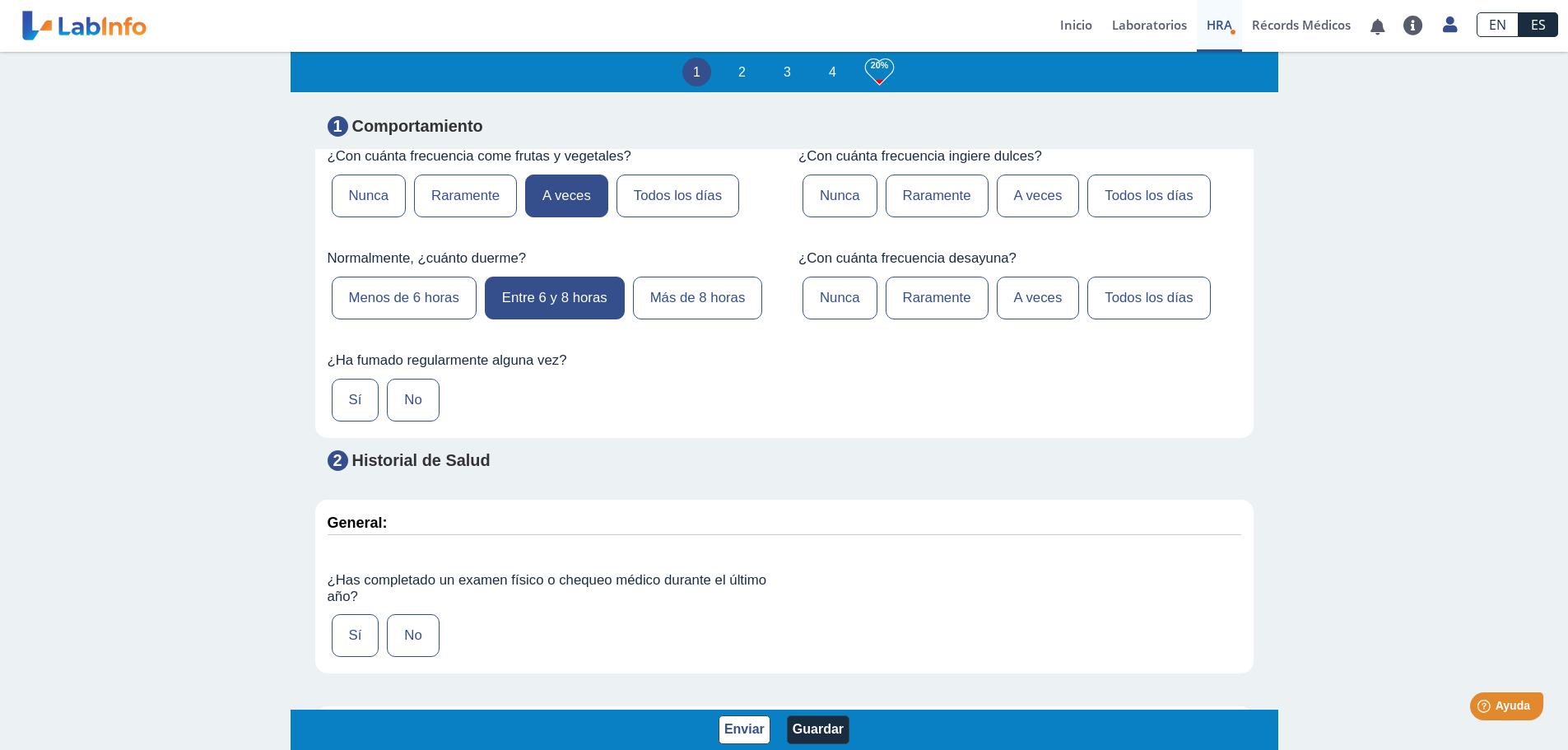
scroll to position [1317, 0]
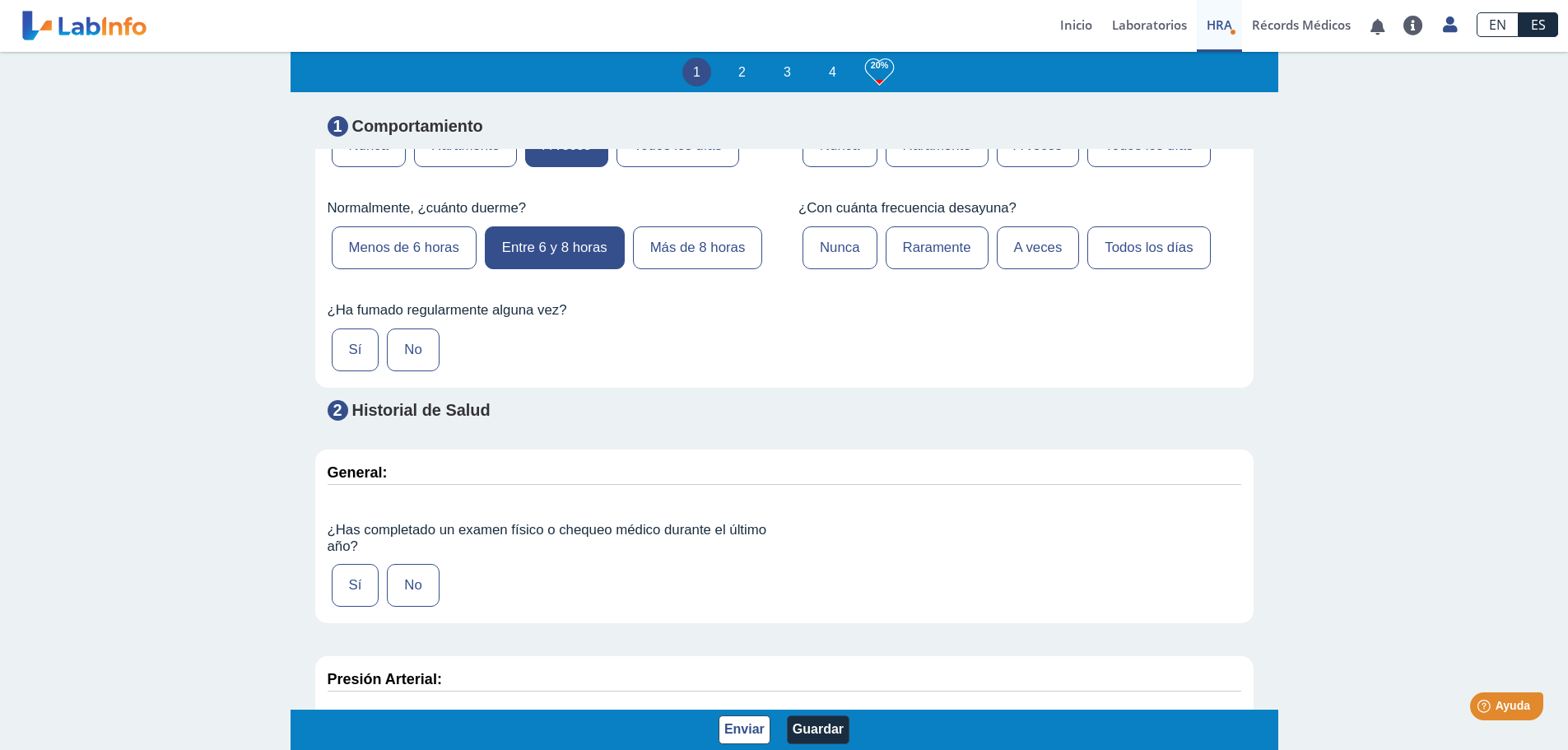
click at [352, 371] on label "Sí" at bounding box center [355, 349] width 47 height 43
click at [0, 0] on input "Sí" at bounding box center [0, 0] width 0 height 0
click at [1127, 247] on label "Todos los días" at bounding box center [1148, 247] width 122 height 43
click at [0, 0] on input "Todos los días" at bounding box center [0, 0] width 0 height 0
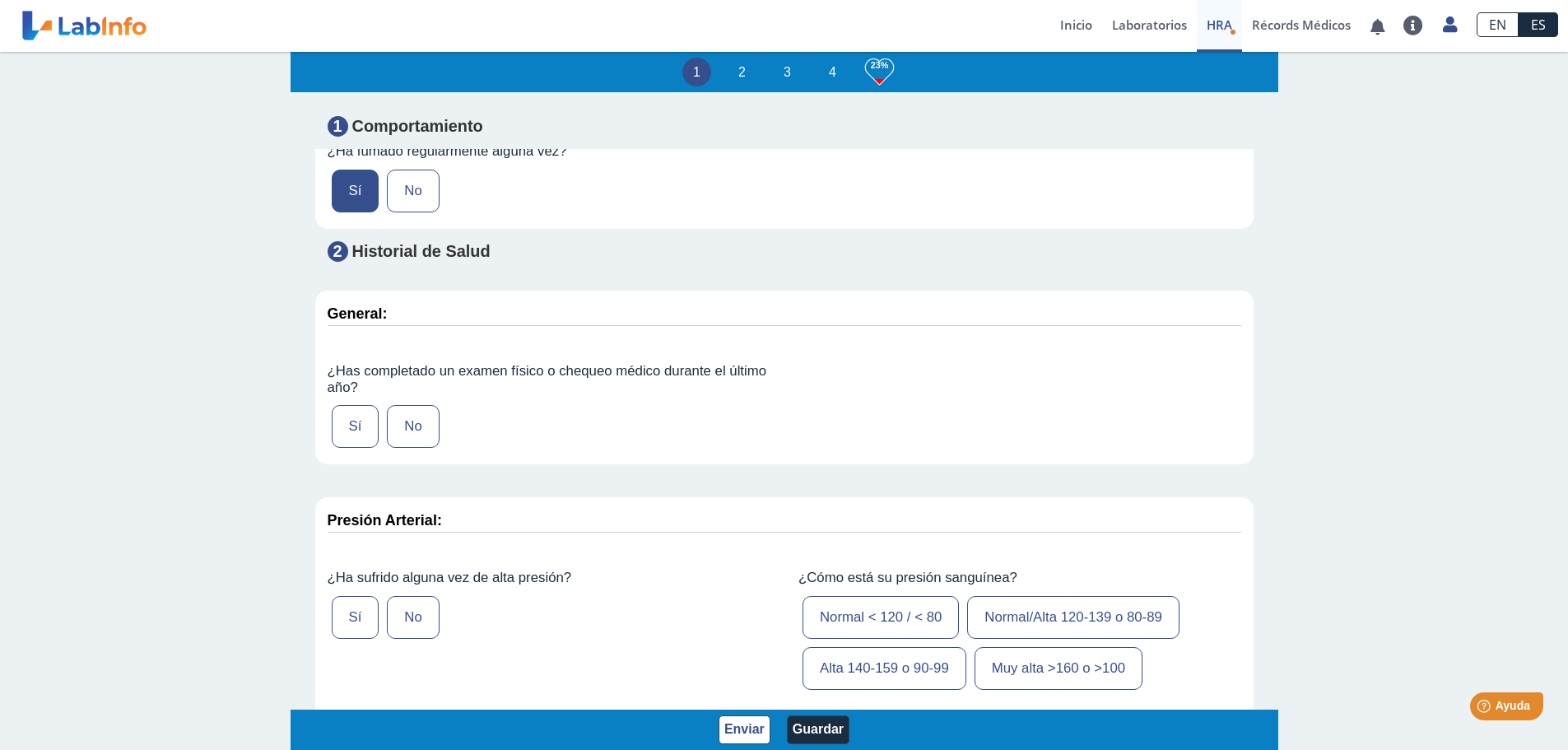
scroll to position [1481, 0]
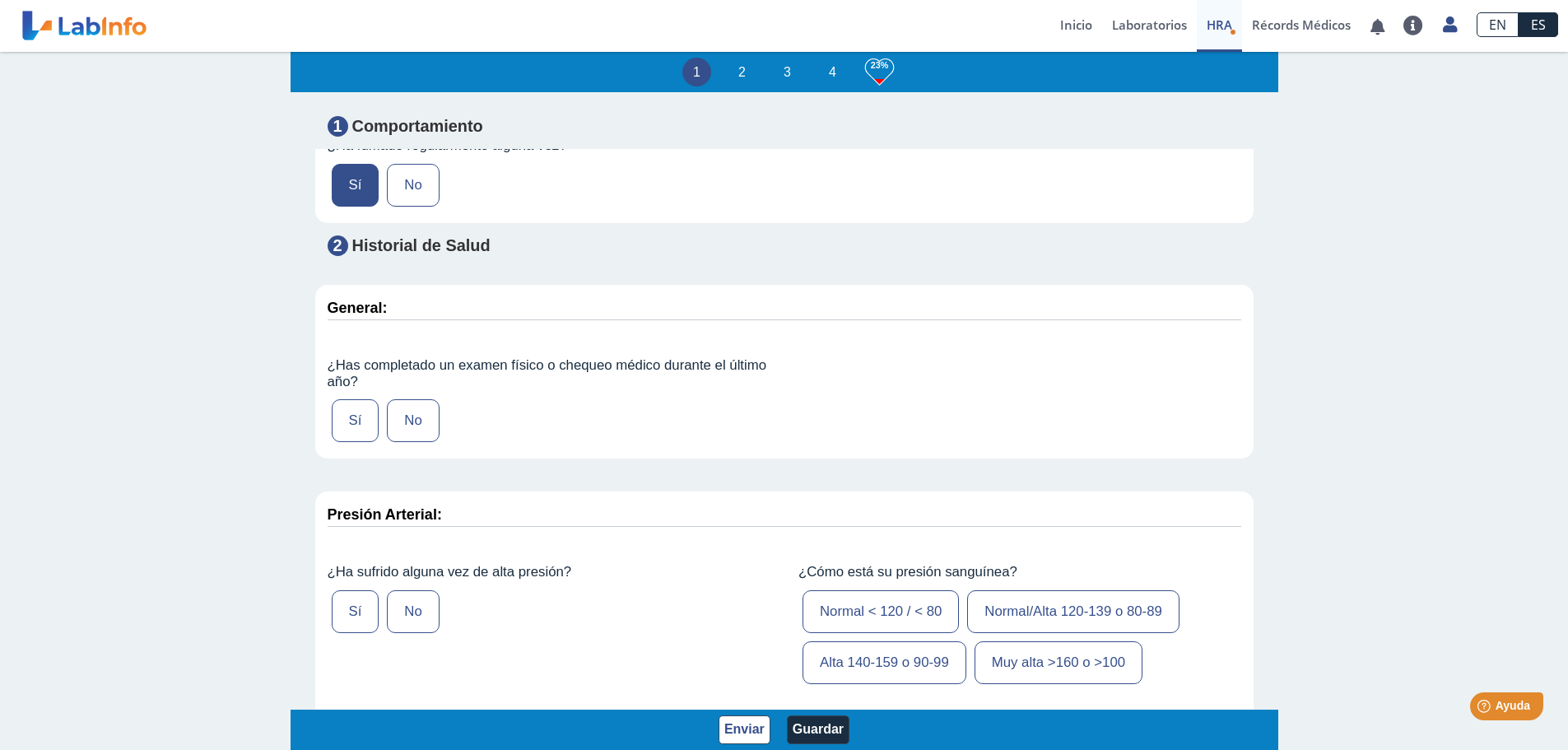
click at [336, 442] on label "Sí" at bounding box center [355, 420] width 47 height 43
click at [0, 0] on input "Sí" at bounding box center [0, 0] width 0 height 0
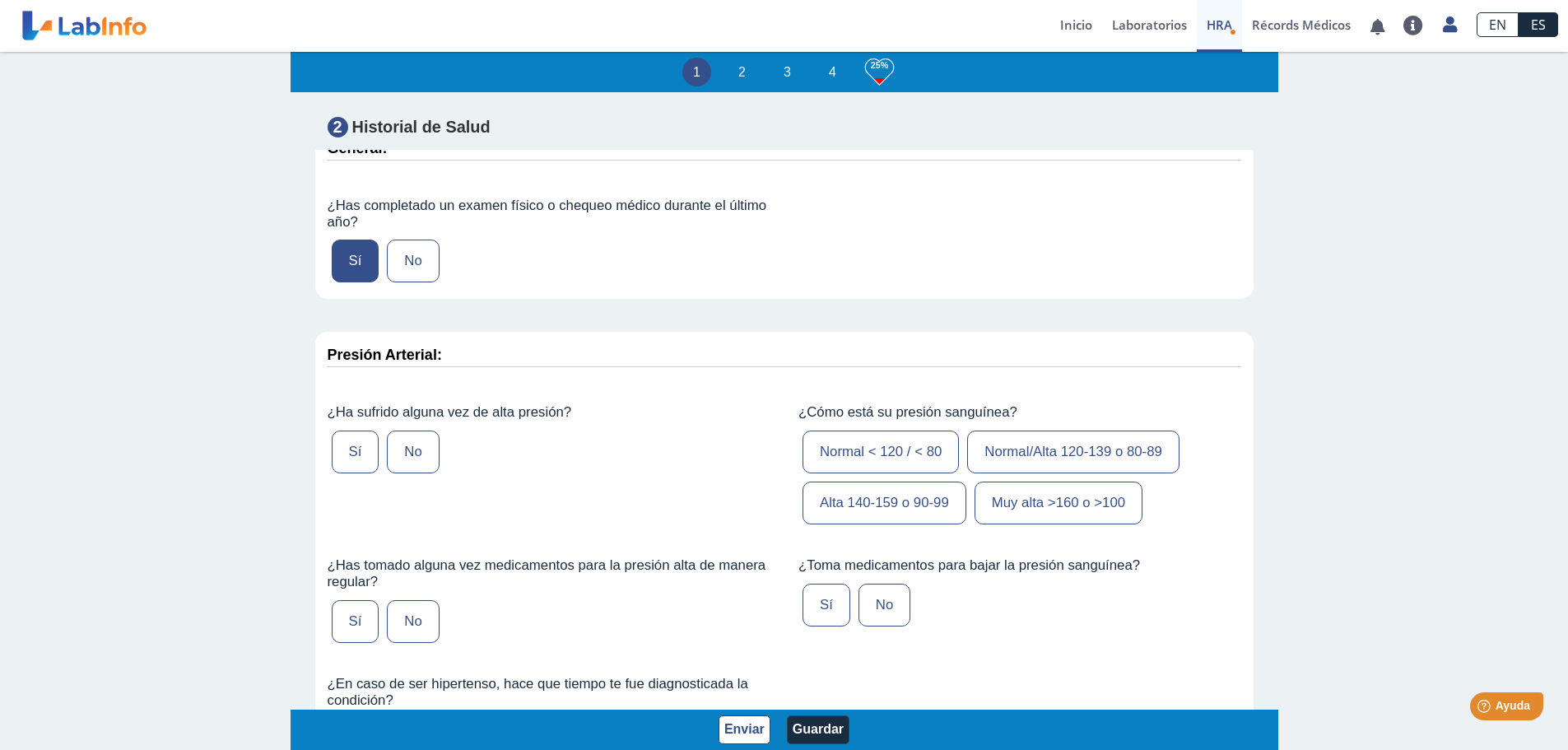
scroll to position [1646, 0]
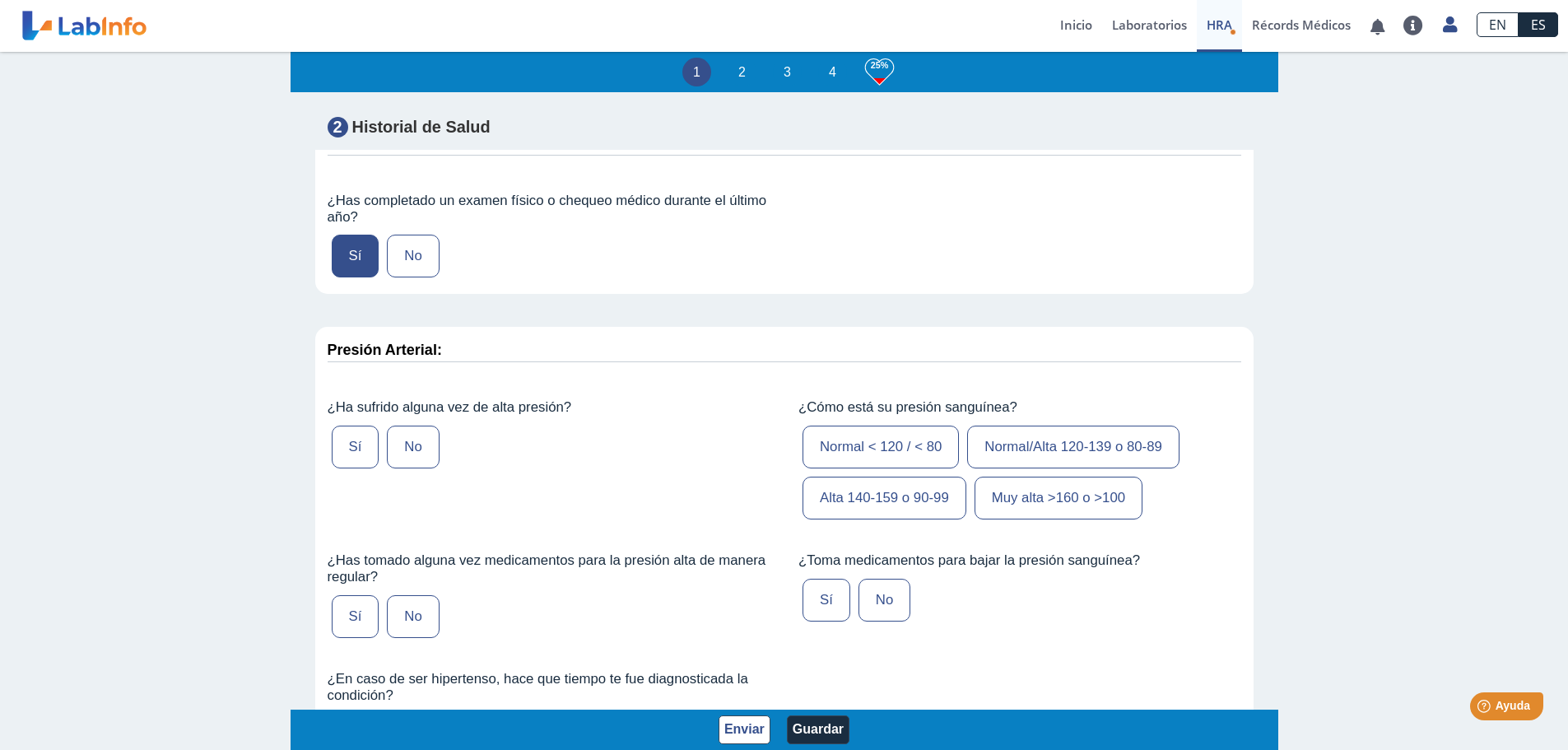
click at [349, 468] on label "Sí" at bounding box center [355, 446] width 47 height 43
click at [0, 0] on input "Sí" at bounding box center [0, 0] width 0 height 0
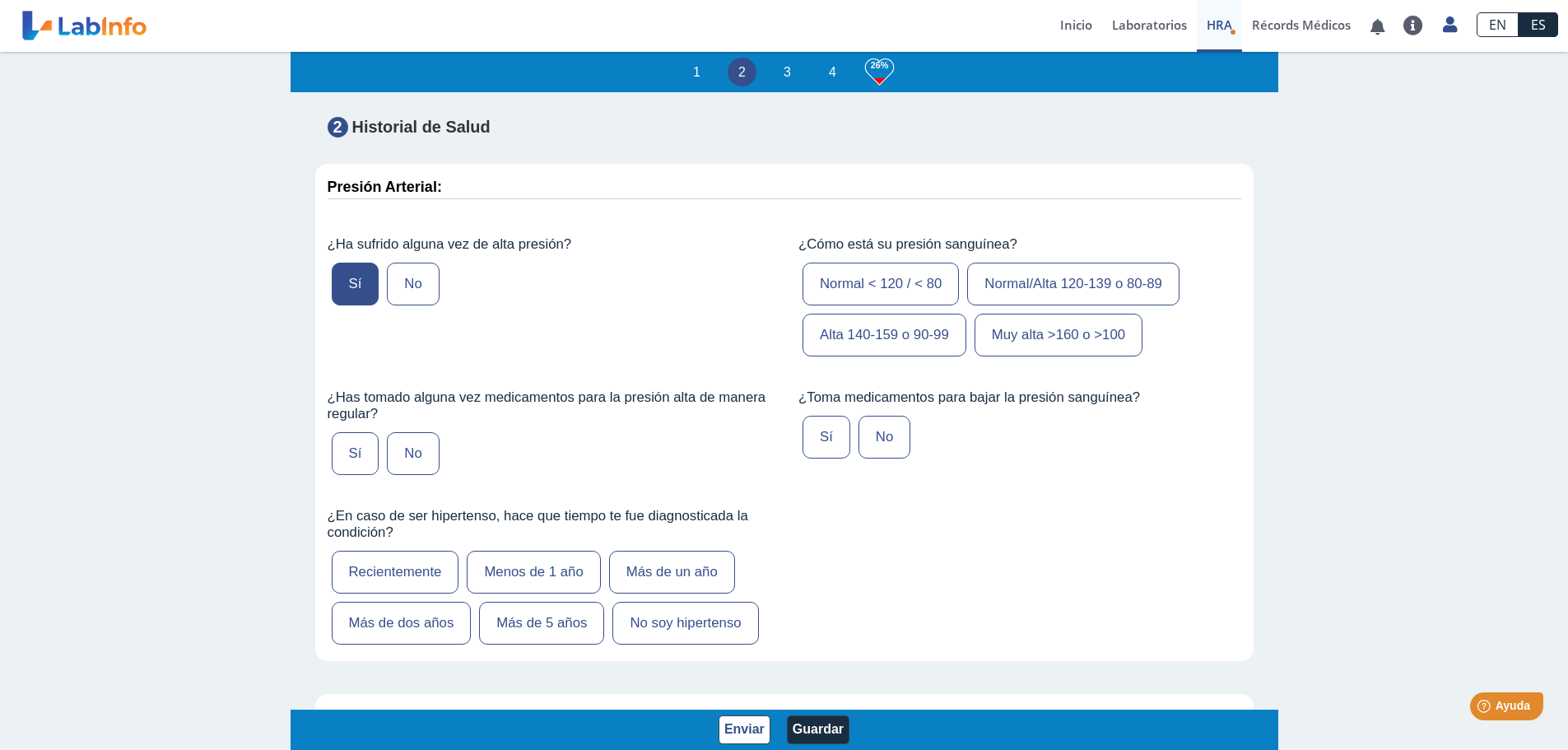
scroll to position [1810, 0]
click at [341, 474] on label "Sí" at bounding box center [355, 452] width 47 height 43
click at [0, 0] on input "Sí" at bounding box center [0, 0] width 0 height 0
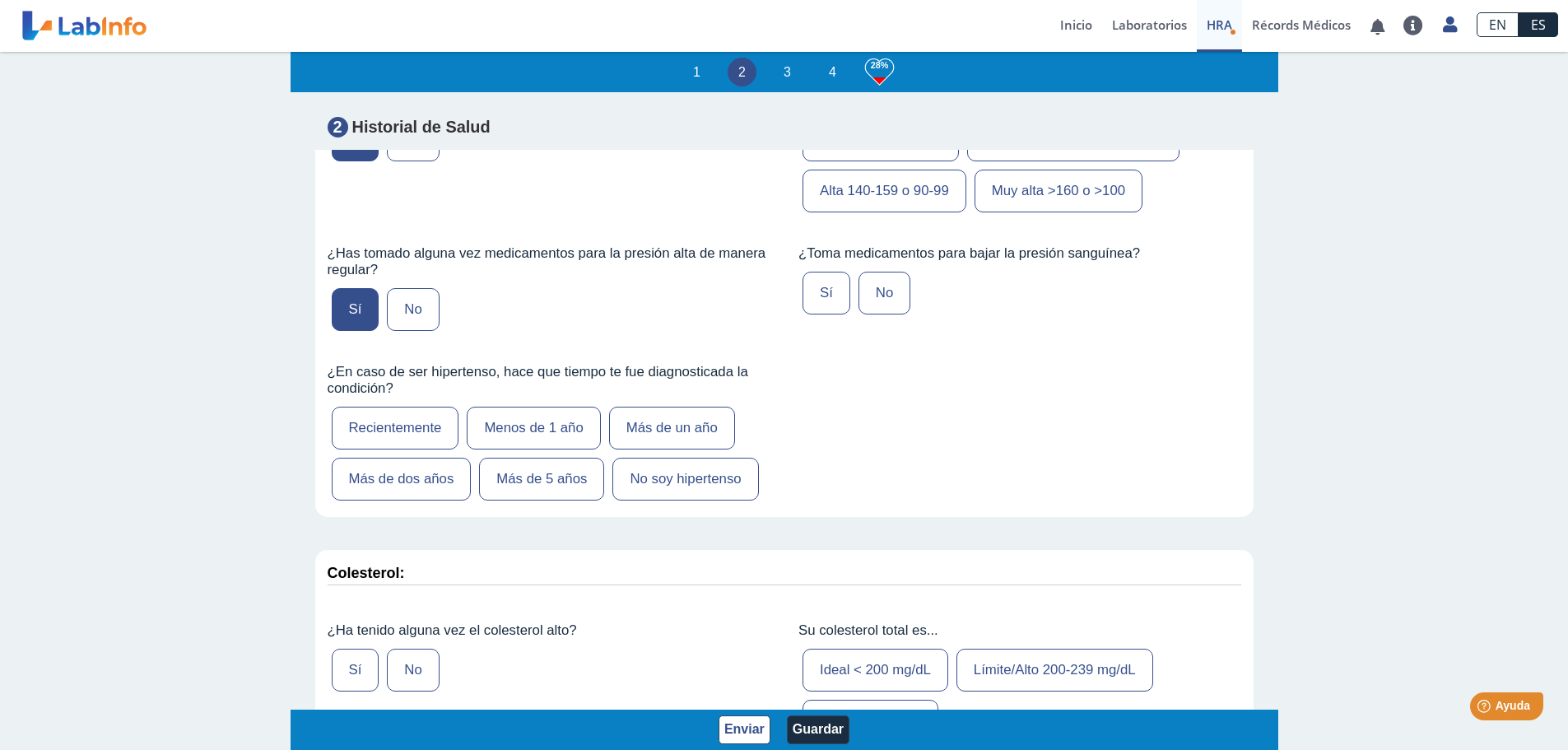
scroll to position [1974, 0]
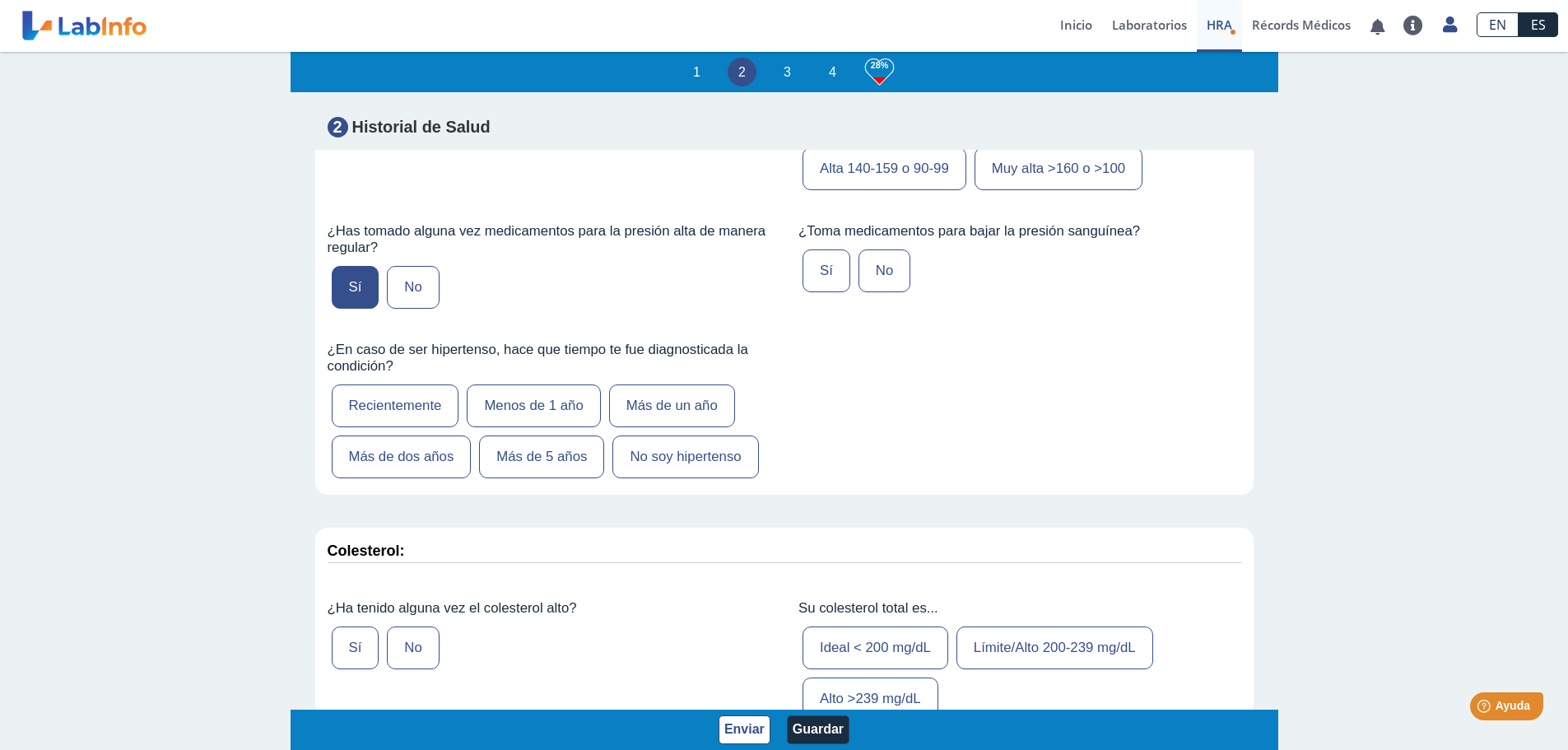
click at [519, 478] on label "Más de 5 años" at bounding box center [541, 456] width 125 height 43
click at [0, 0] on input "Más de 5 años" at bounding box center [0, 0] width 0 height 0
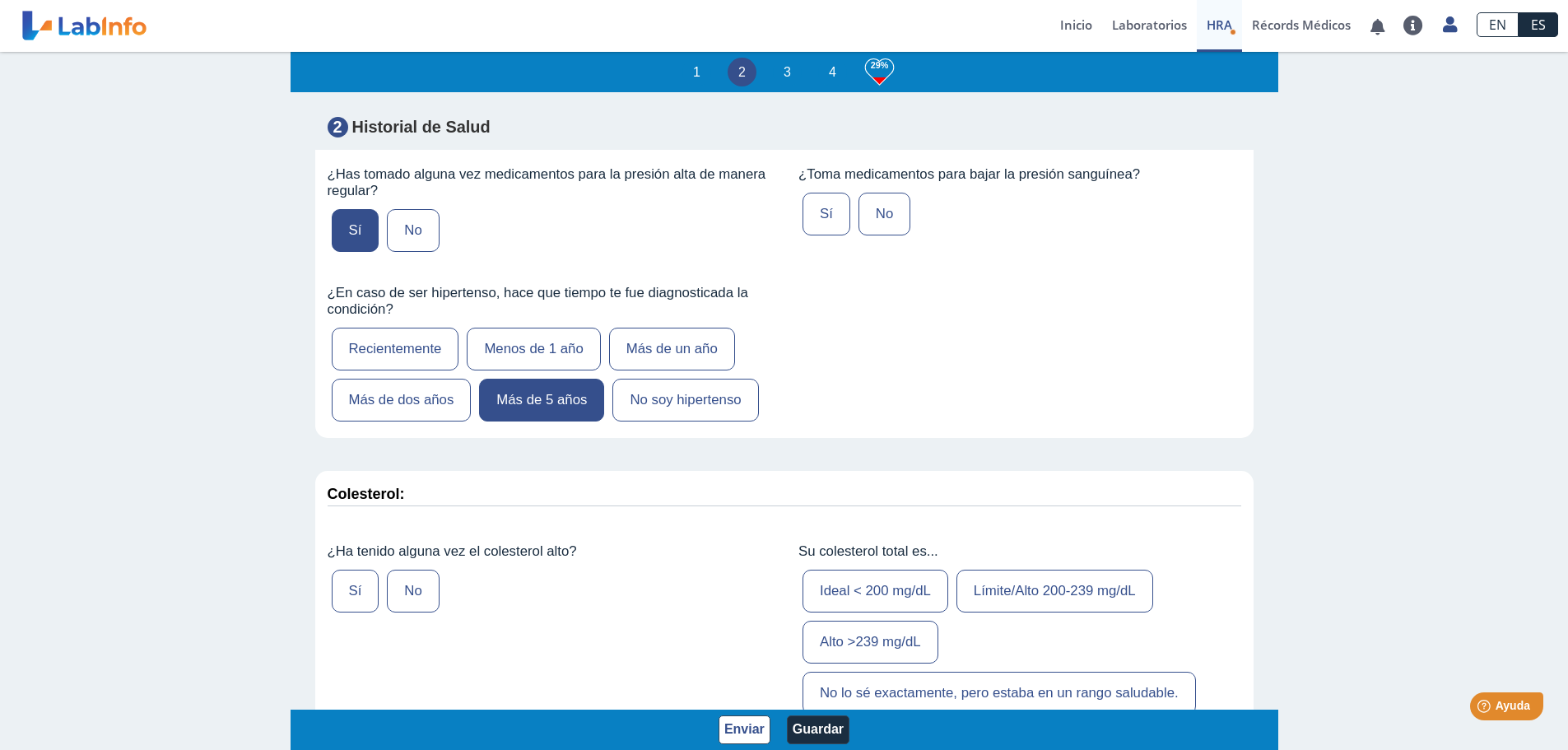
scroll to position [2140, 0]
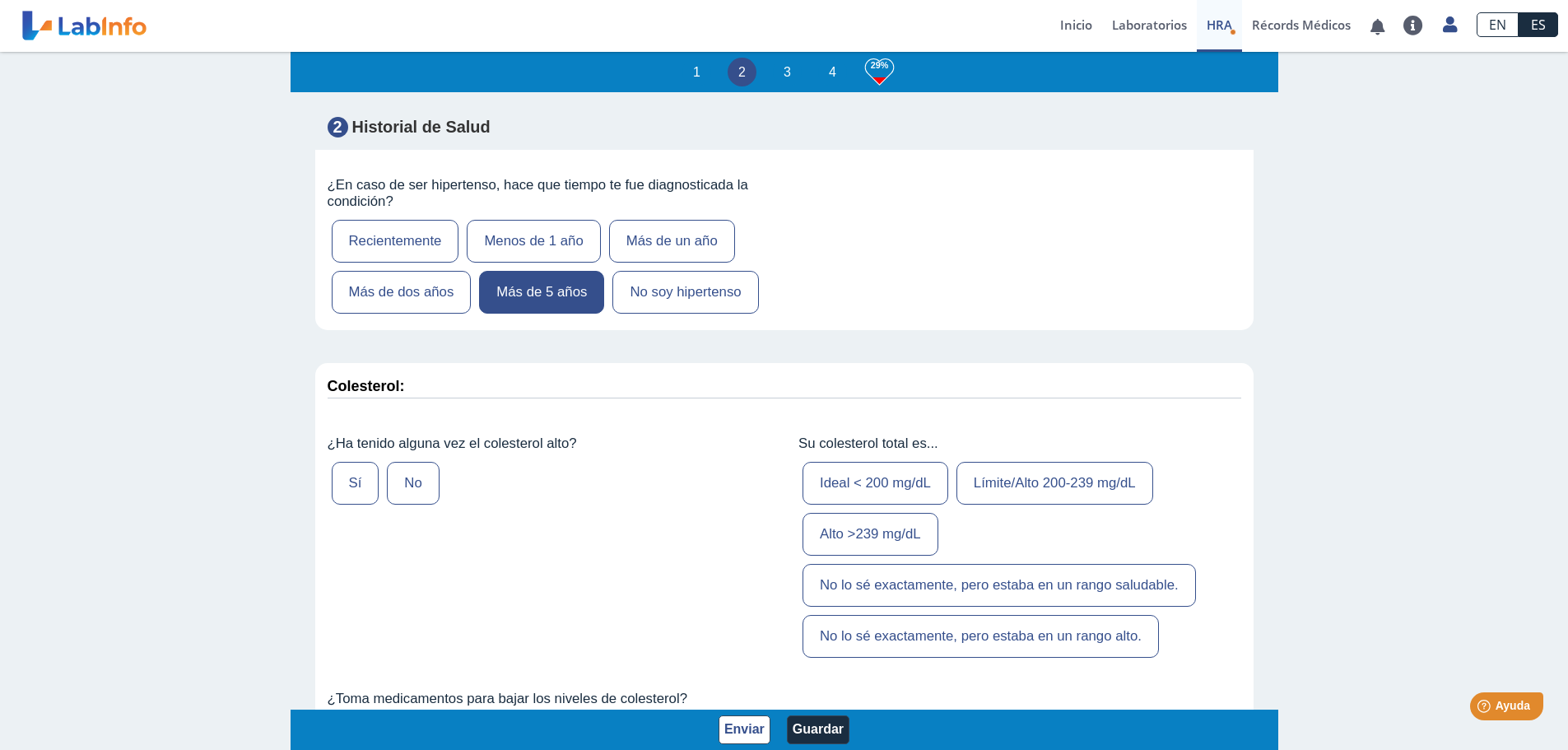
click at [350, 505] on label "Sí" at bounding box center [355, 483] width 47 height 43
click at [0, 0] on input "Sí" at bounding box center [0, 0] width 0 height 0
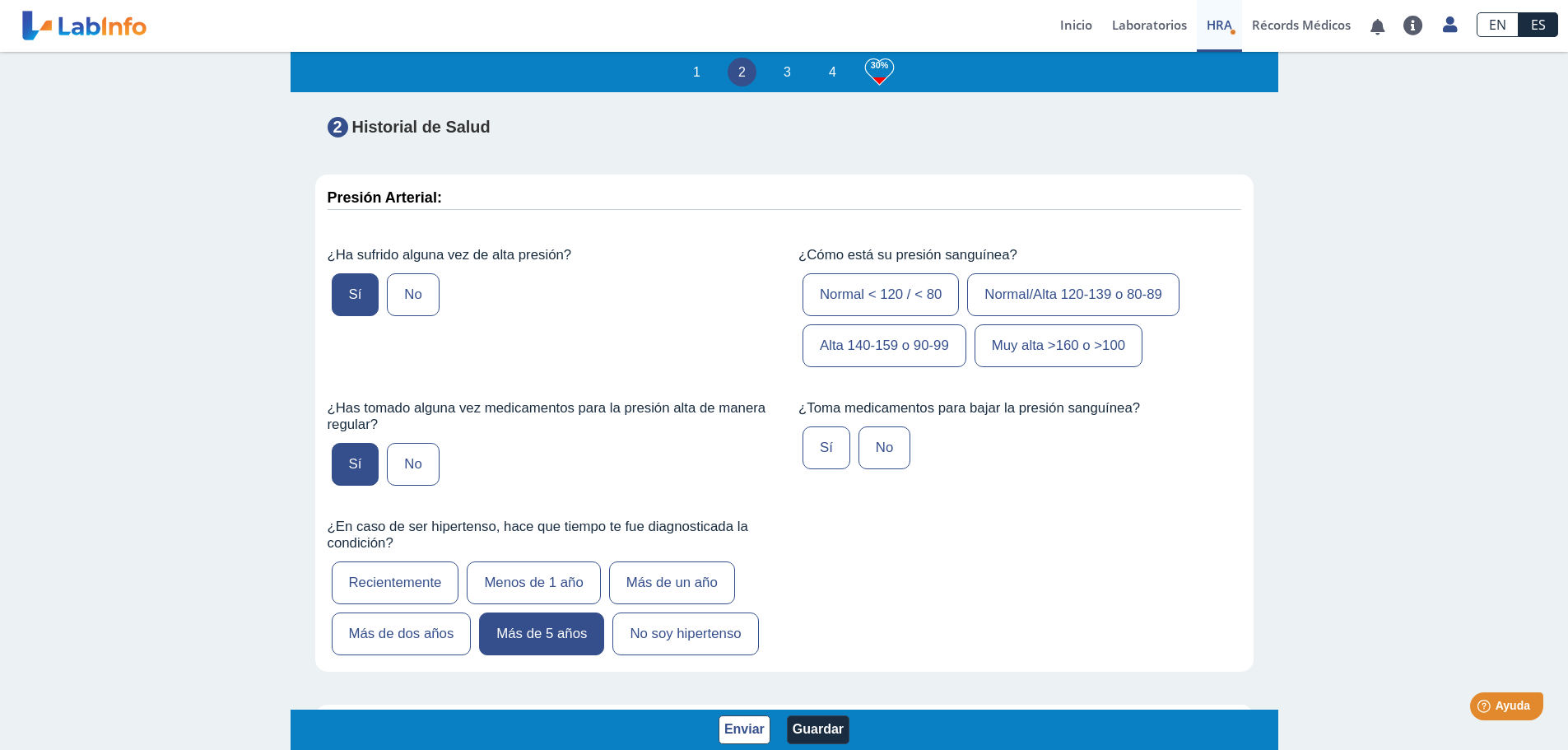
scroll to position [1728, 0]
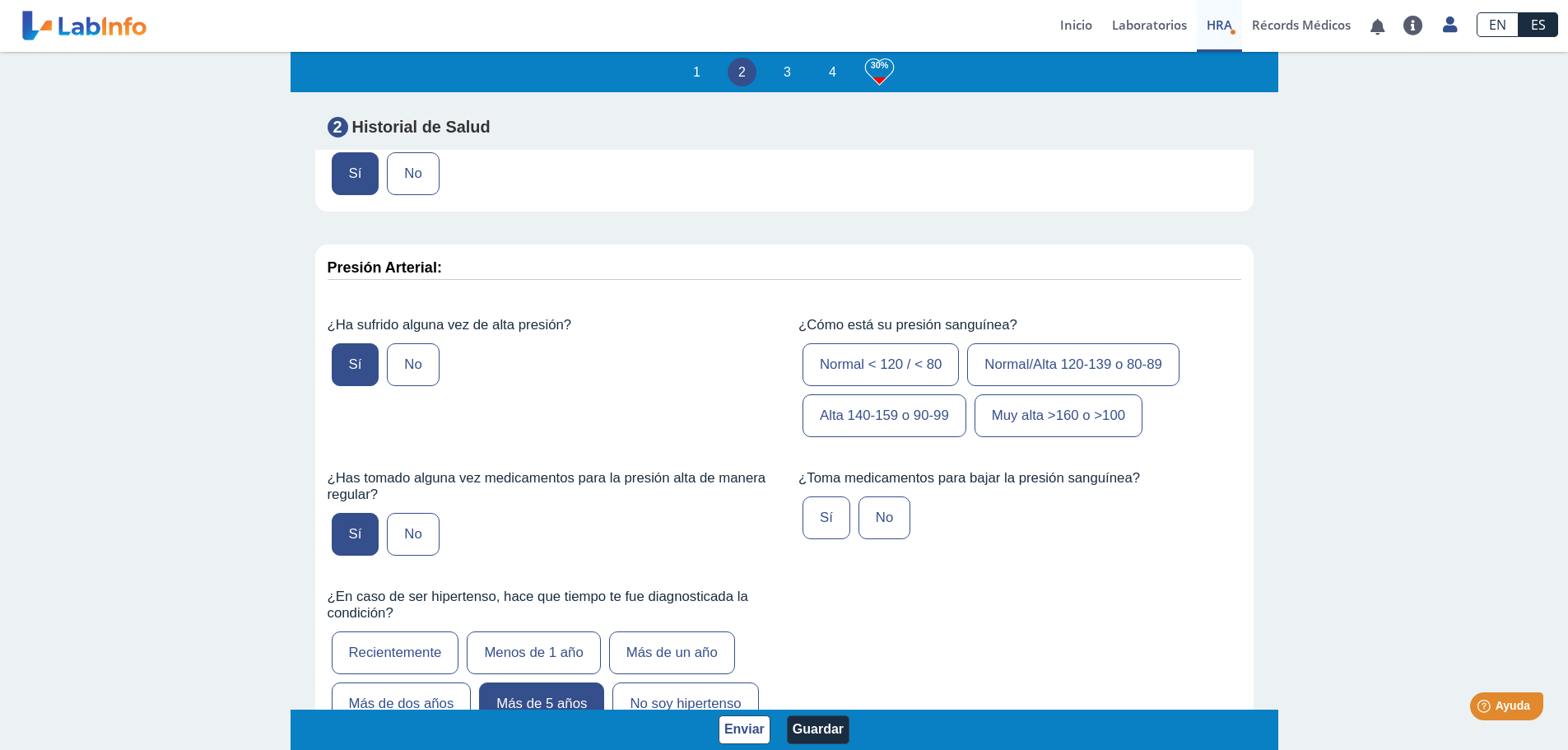
click at [1042, 386] on label "Normal/Alta 120-139 o 80-89" at bounding box center [1073, 364] width 213 height 43
click at [0, 0] on input "Normal/Alta 120-139 o 80-89" at bounding box center [0, 0] width 0 height 0
click at [814, 539] on label "Sí" at bounding box center [826, 517] width 47 height 43
click at [0, 0] on input "Sí" at bounding box center [0, 0] width 0 height 0
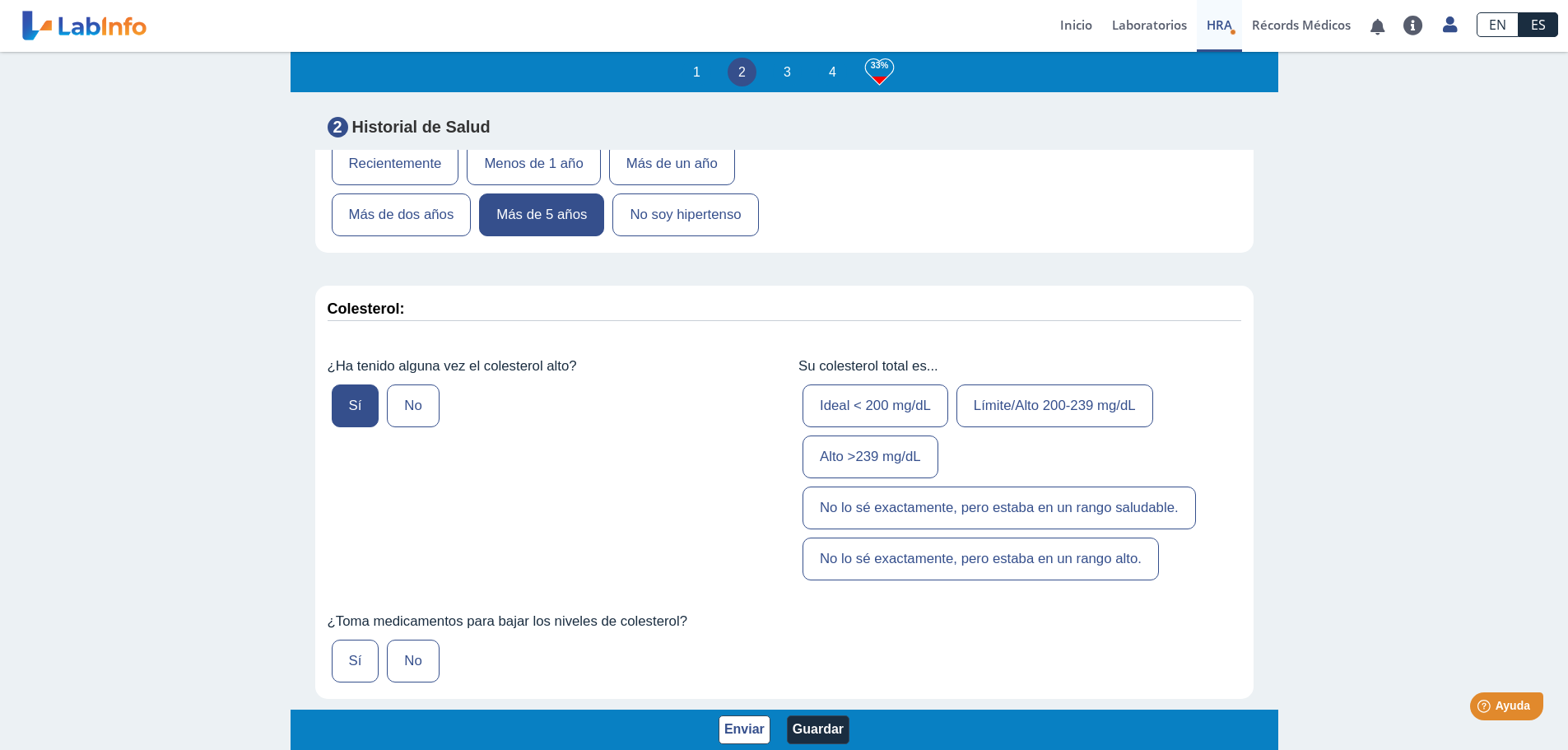
scroll to position [2222, 0]
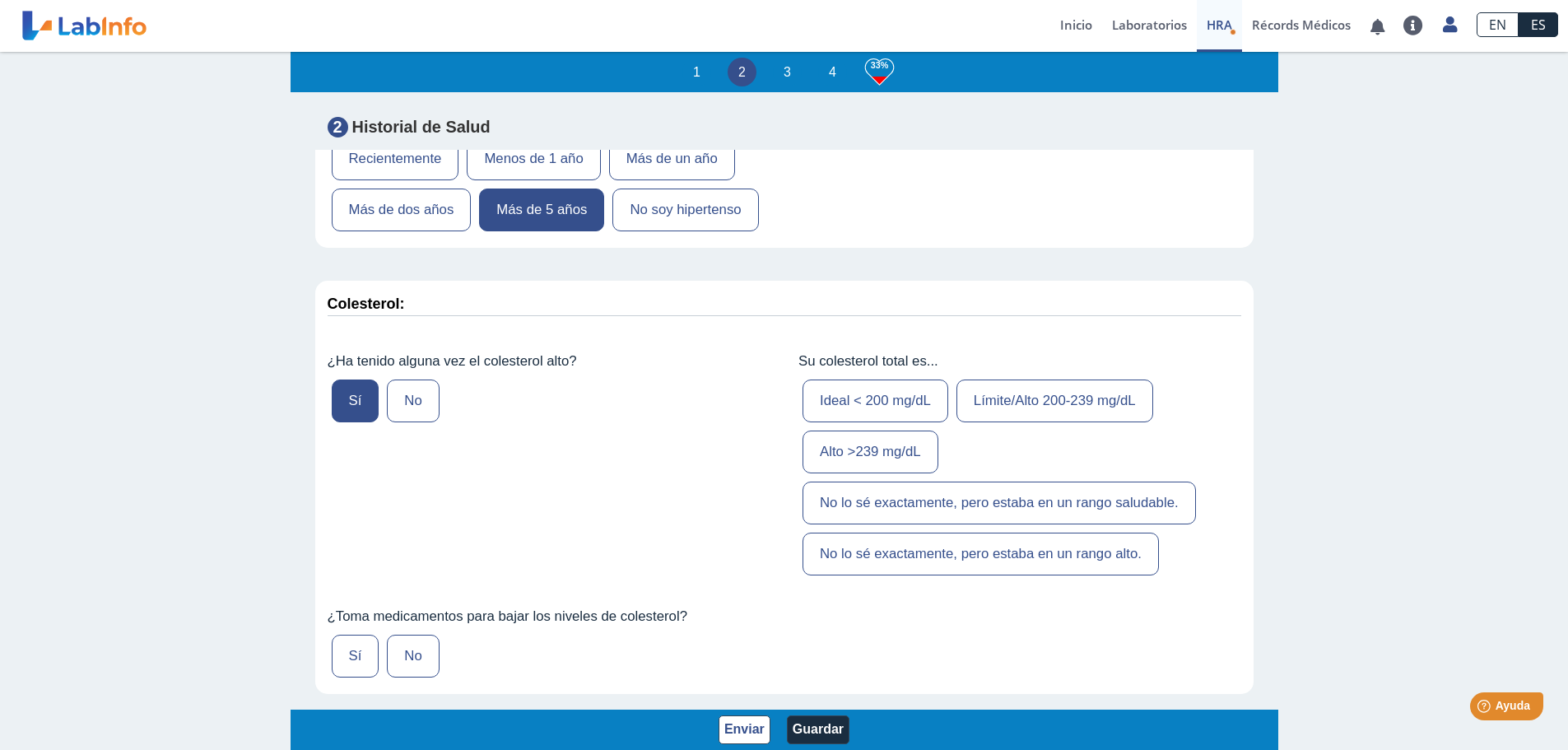
click at [863, 474] on label "Alto >239 mg/dL" at bounding box center [870, 452] width 136 height 43
click at [0, 0] on input "Alto >239 mg/dL" at bounding box center [0, 0] width 0 height 0
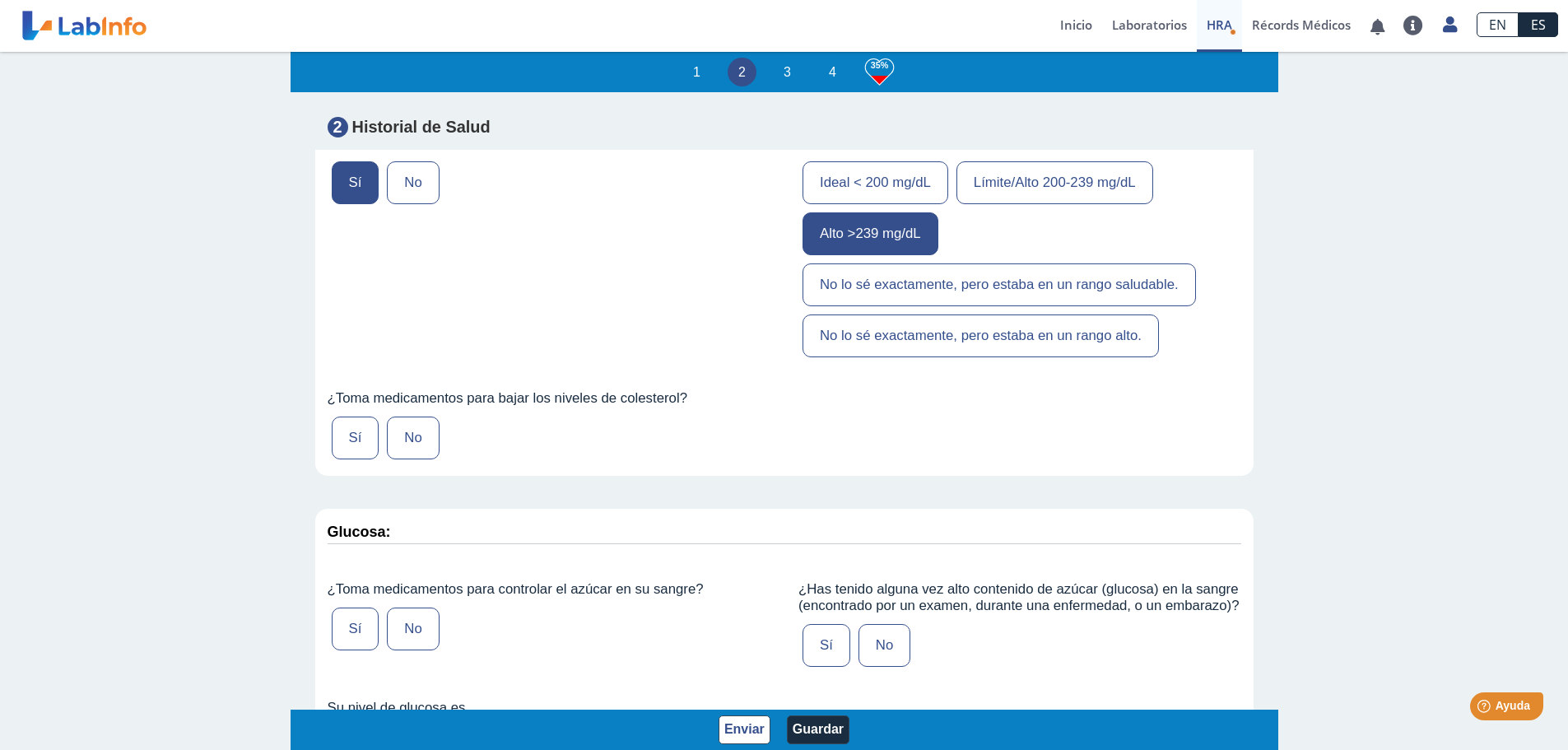
scroll to position [2468, 0]
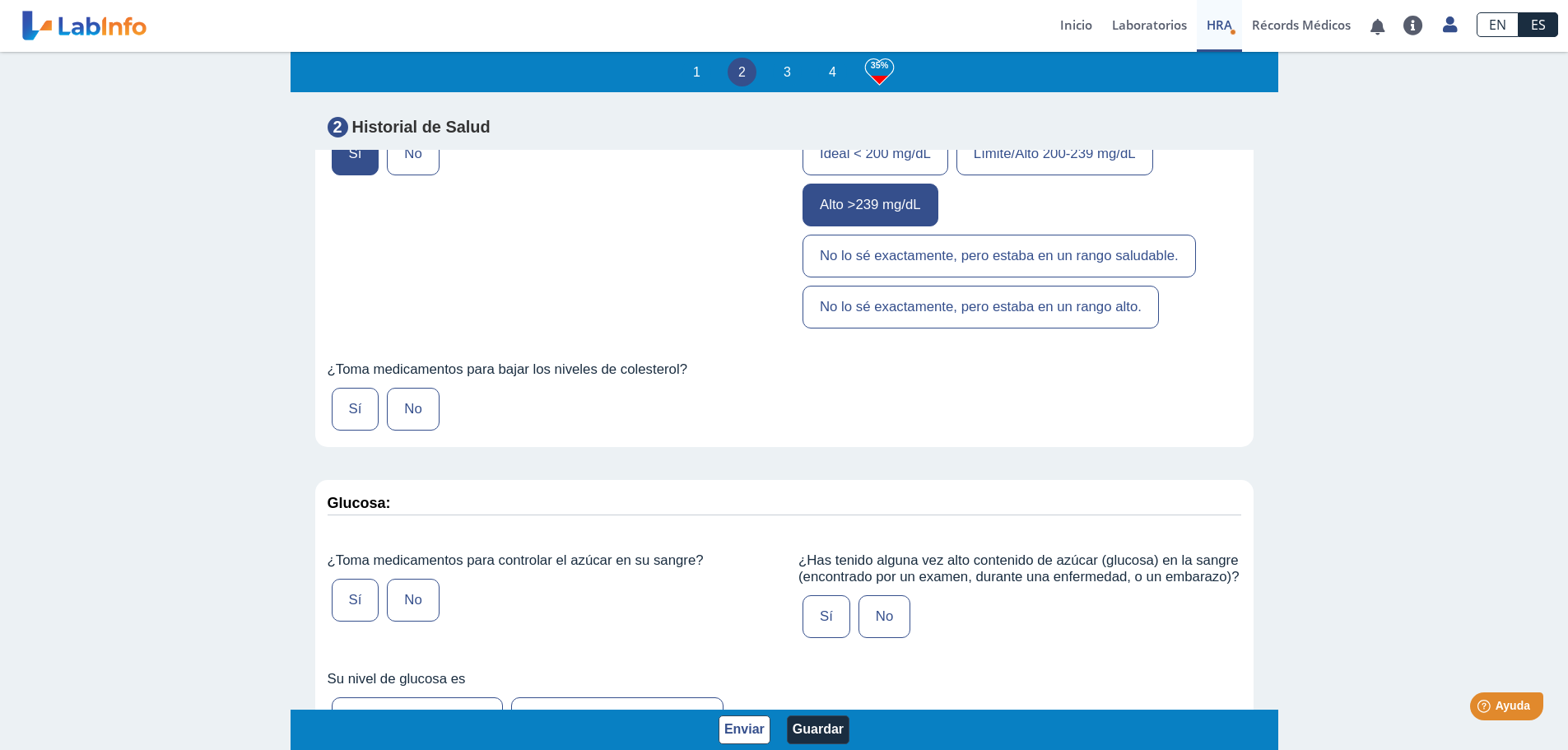
click at [353, 431] on label "Sí" at bounding box center [355, 409] width 47 height 43
click at [0, 0] on input "Sí" at bounding box center [0, 0] width 0 height 0
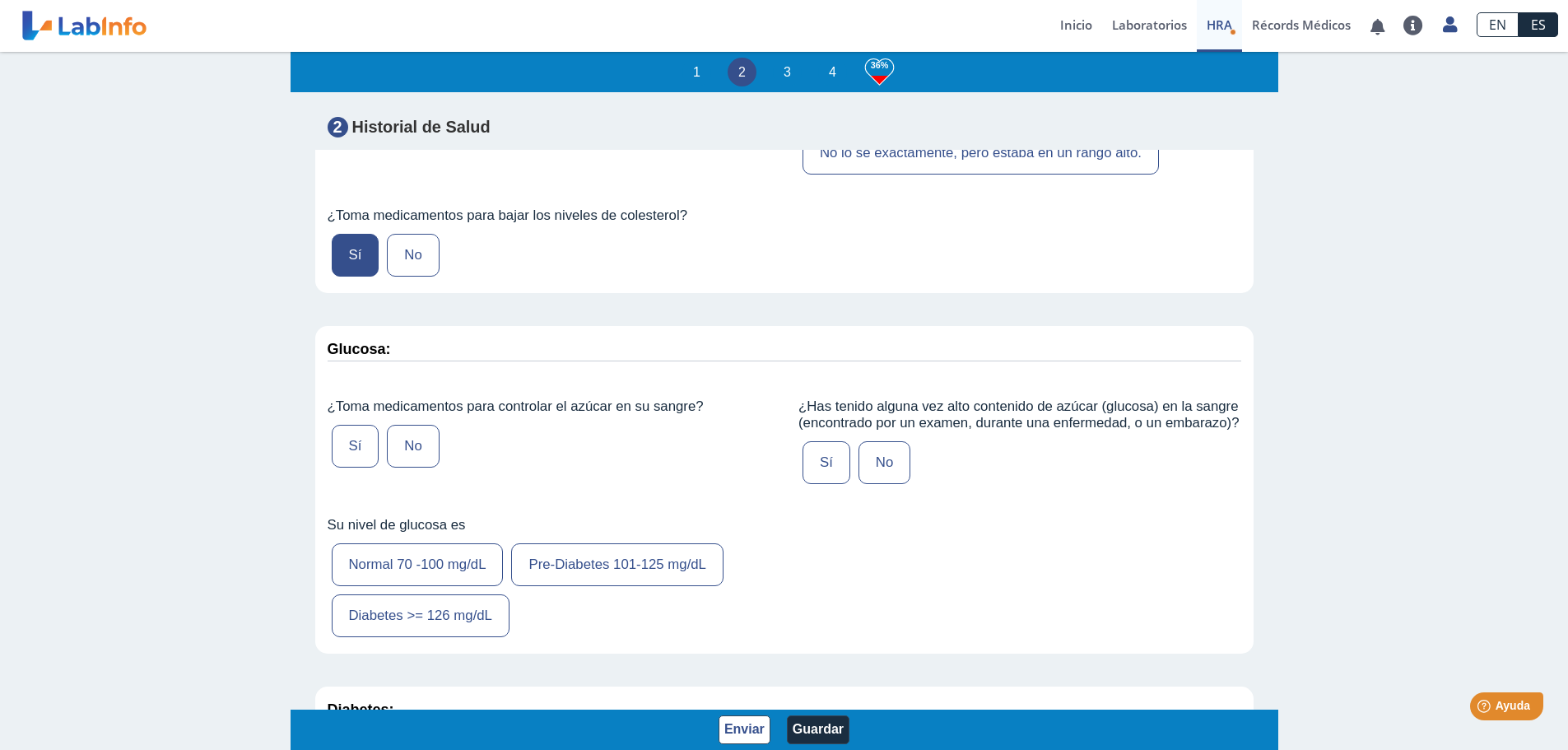
scroll to position [2633, 0]
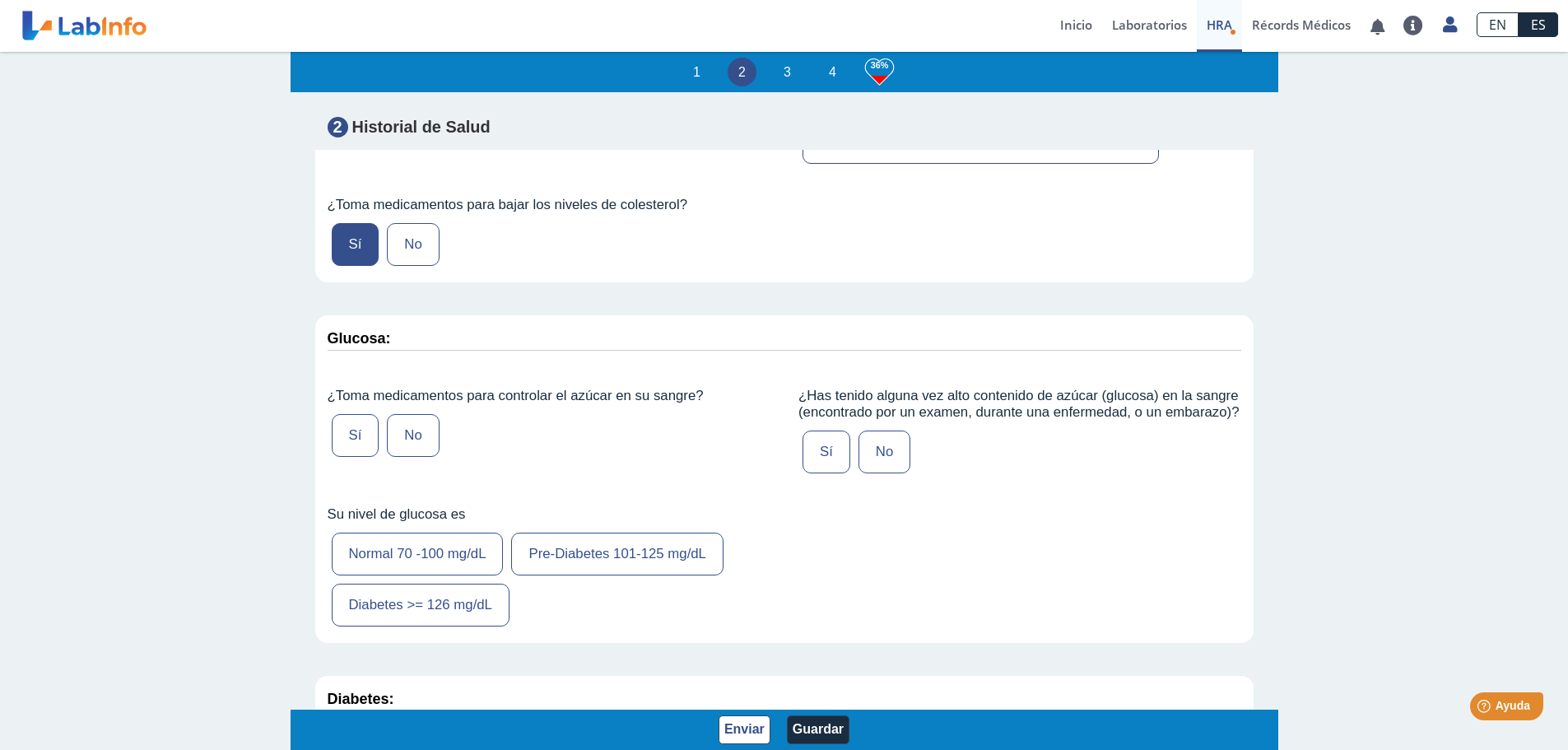
click at [402, 456] on label "No" at bounding box center [413, 435] width 52 height 43
click at [0, 0] on input "No" at bounding box center [0, 0] width 0 height 0
click at [859, 474] on label "No" at bounding box center [884, 452] width 52 height 43
click at [0, 0] on input "No" at bounding box center [0, 0] width 0 height 0
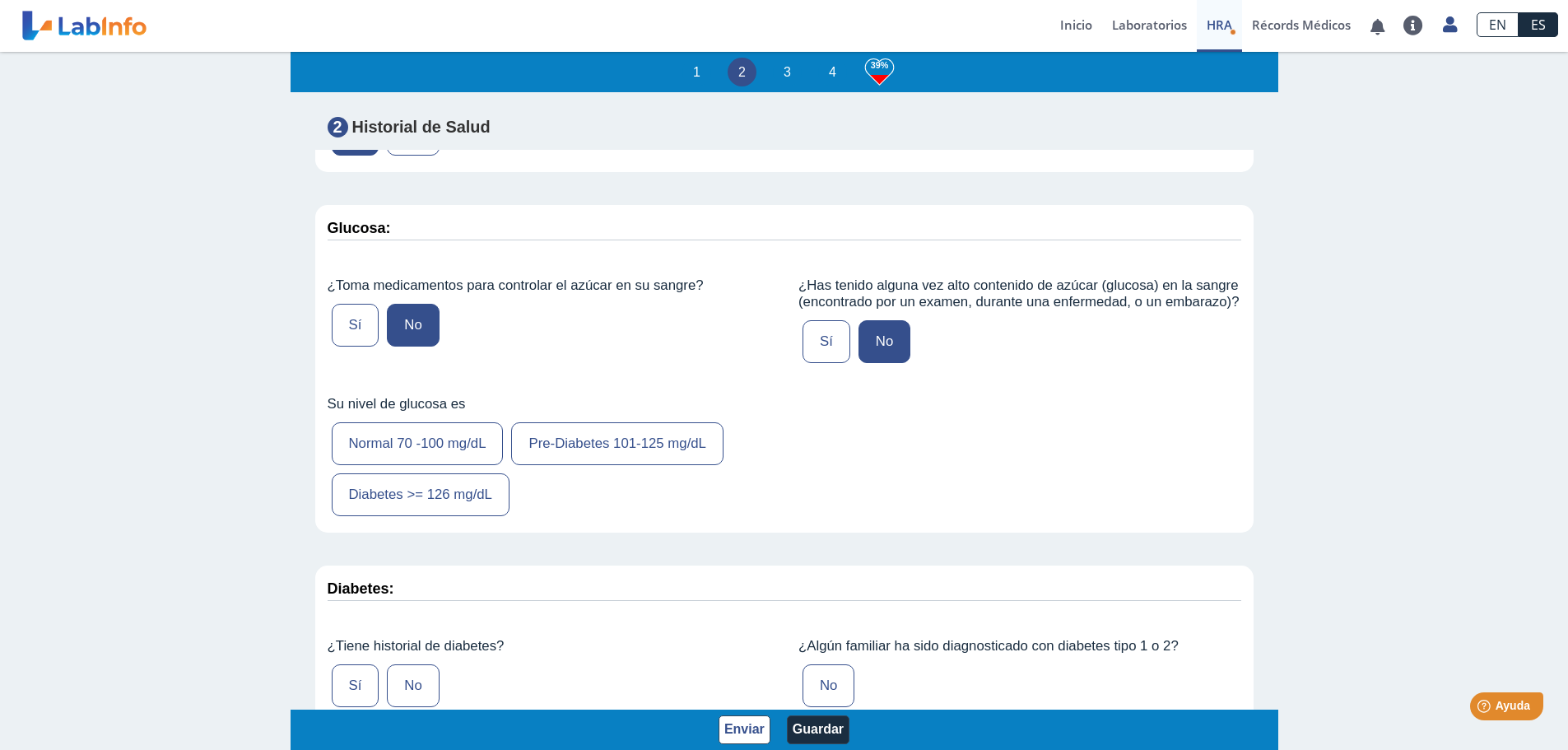
scroll to position [2797, 0]
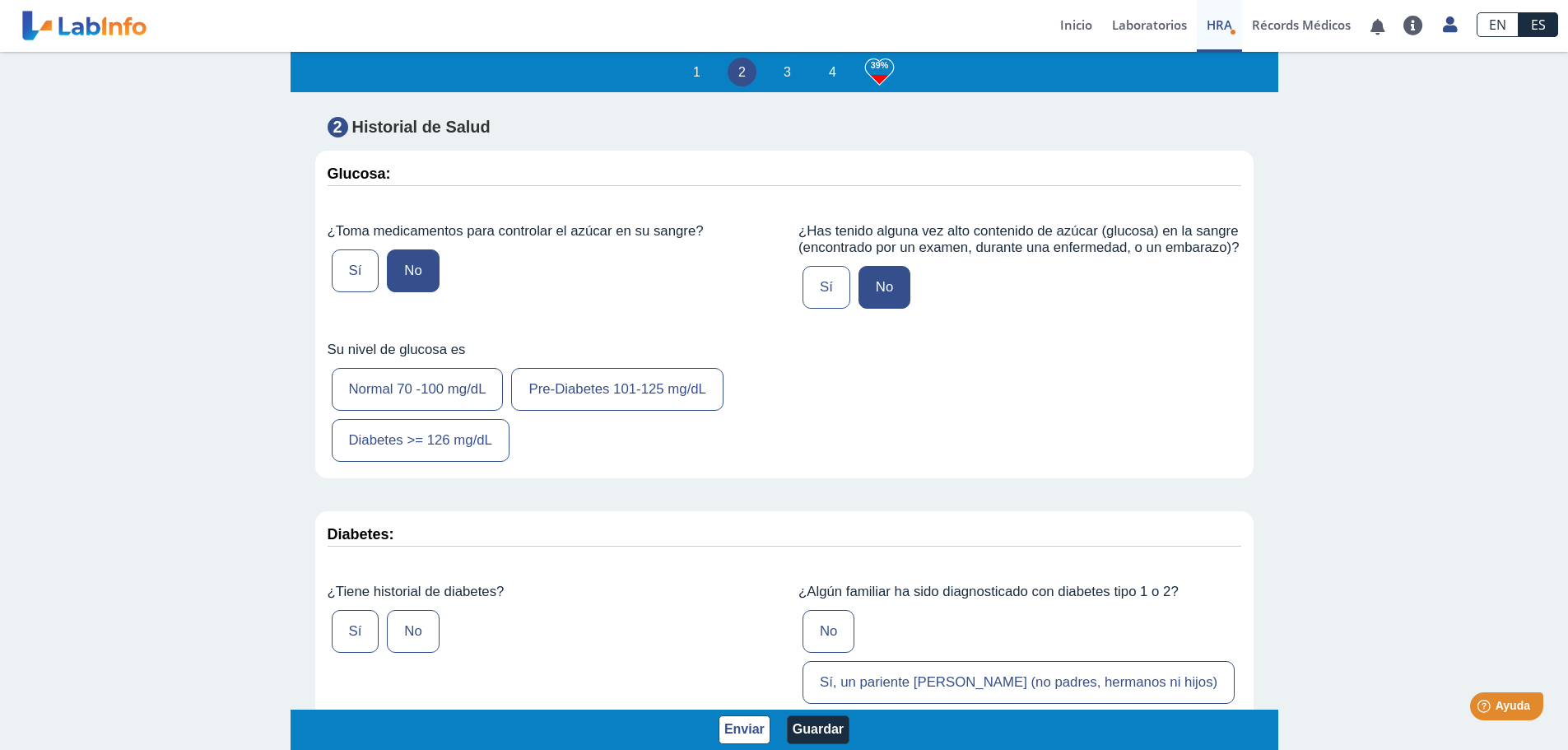
click at [580, 411] on label "Pre-Diabetes 101-125 mg/dL" at bounding box center [617, 389] width 213 height 43
click at [0, 0] on input "Pre-Diabetes 101-125 mg/dL" at bounding box center [0, 0] width 0 height 0
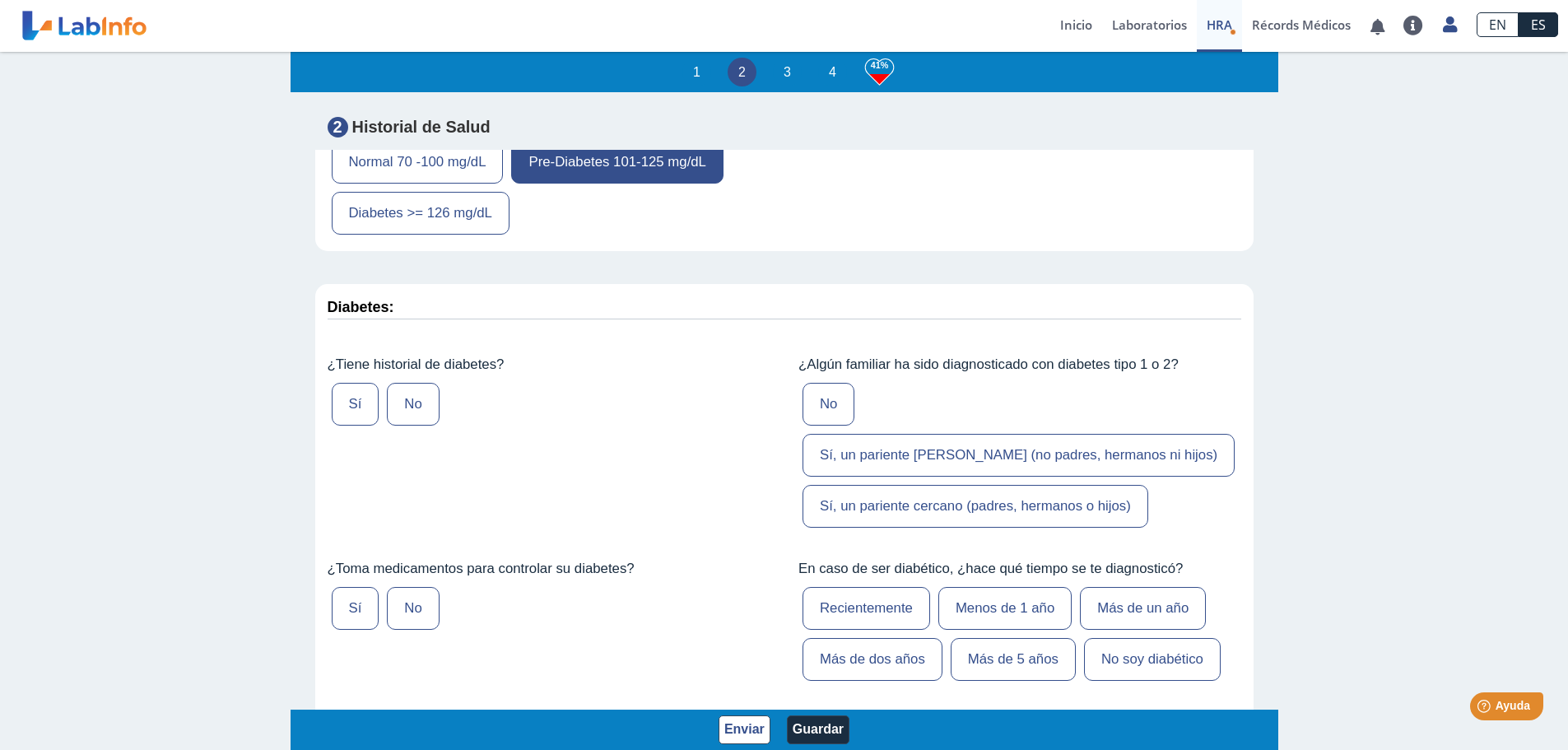
scroll to position [3045, 0]
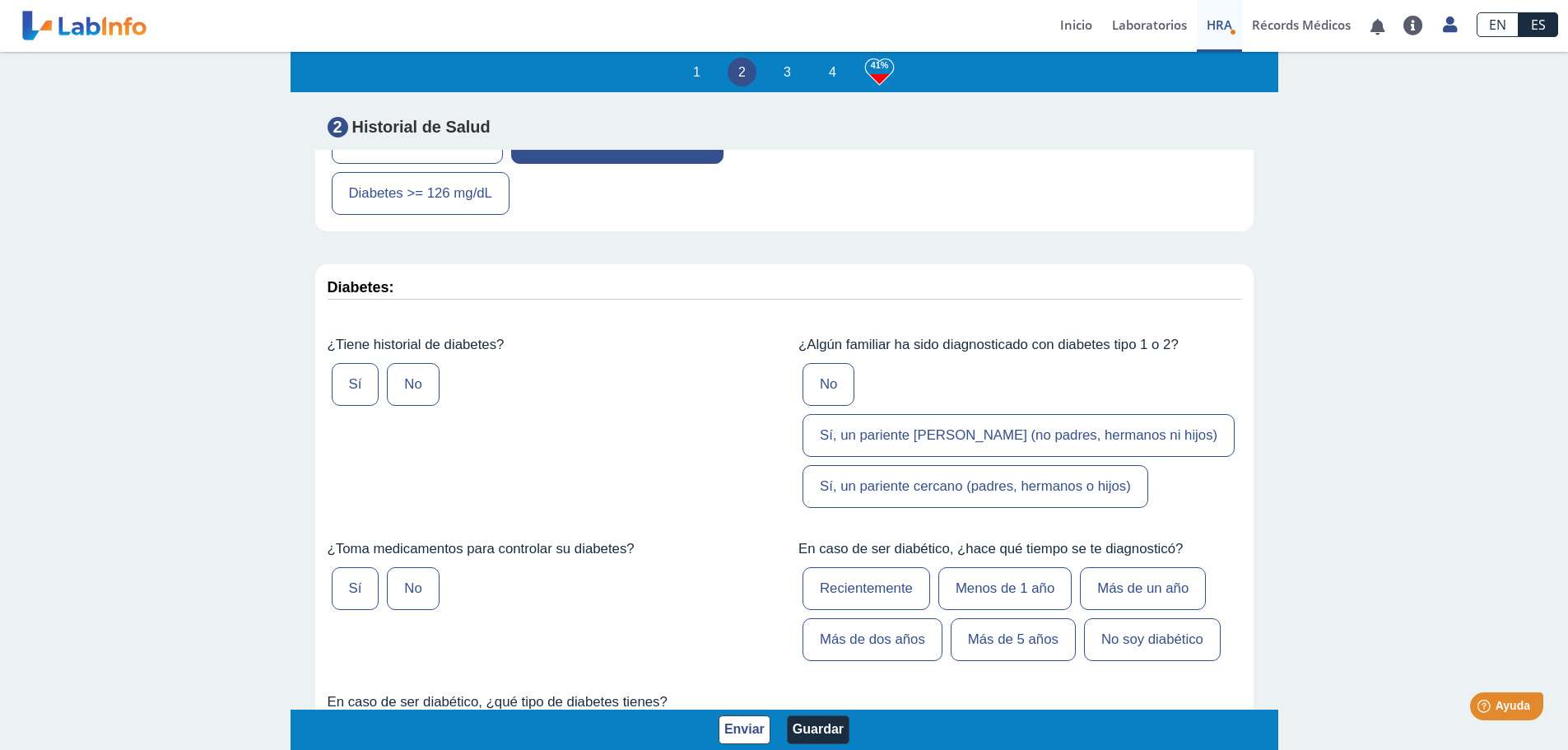
click at [406, 406] on label "No" at bounding box center [413, 384] width 52 height 43
click at [0, 0] on input "No" at bounding box center [0, 0] width 0 height 0
click at [998, 449] on label "Sí, un pariente [PERSON_NAME] (no padres, hermanos ni hijos)" at bounding box center [1018, 435] width 432 height 43
click at [0, 0] on input "Sí, un pariente [PERSON_NAME] (no padres, hermanos ni hijos)" at bounding box center [0, 0] width 0 height 0
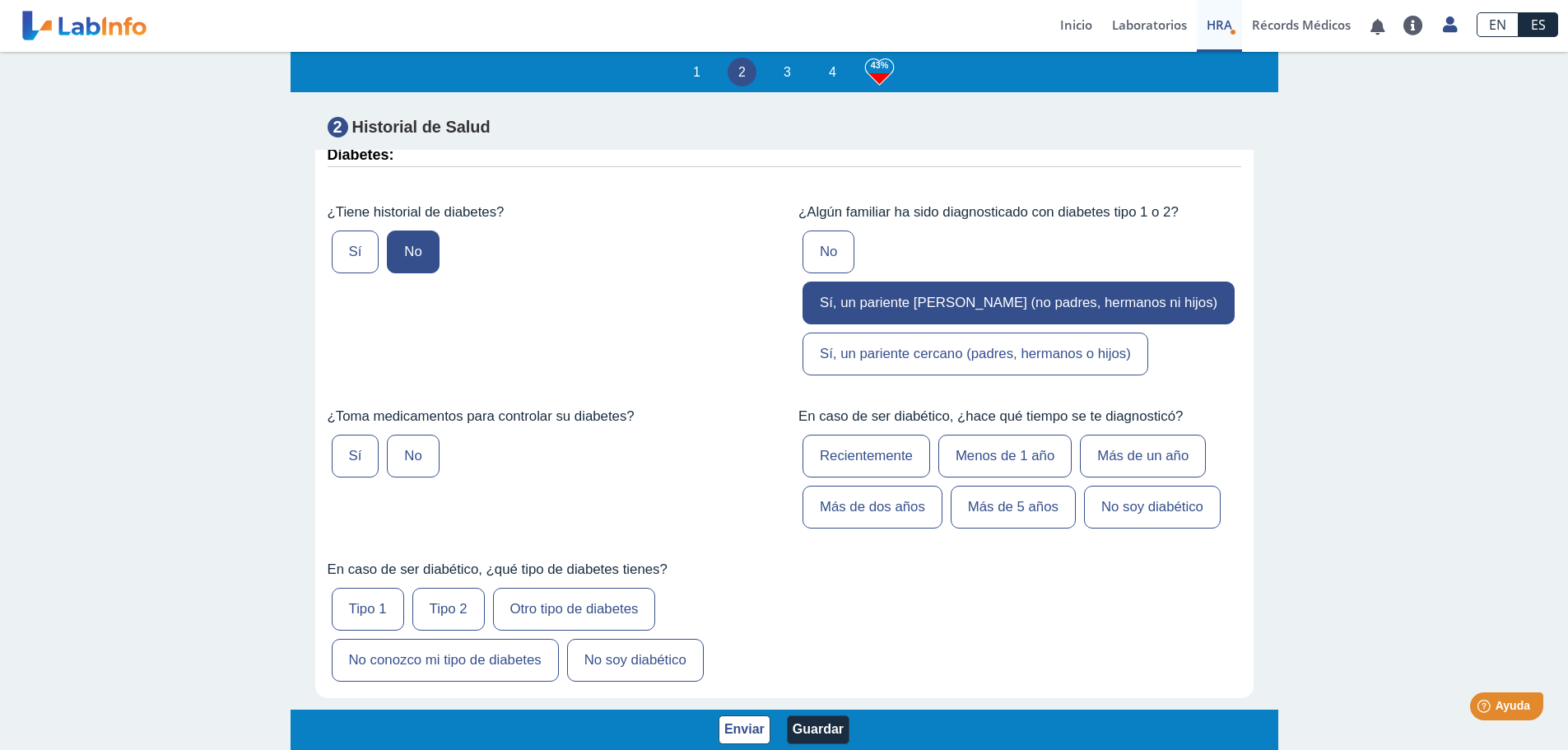
scroll to position [3209, 0]
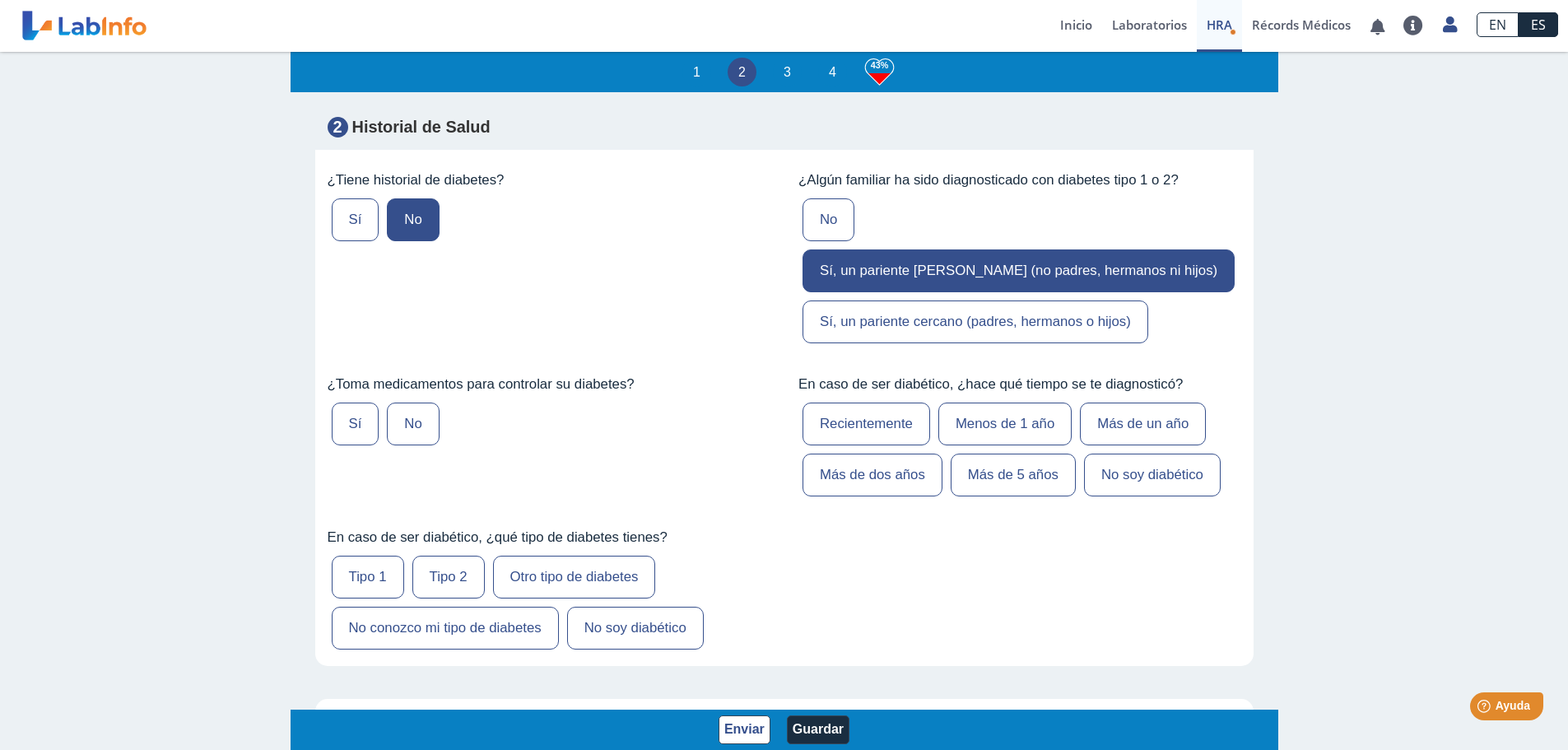
click at [406, 444] on label "No" at bounding box center [413, 423] width 52 height 43
click at [0, 0] on input "No" at bounding box center [0, 0] width 0 height 0
click at [1143, 492] on label "No soy diabético" at bounding box center [1153, 474] width 137 height 43
click at [0, 0] on input "No soy diabético" at bounding box center [0, 0] width 0 height 0
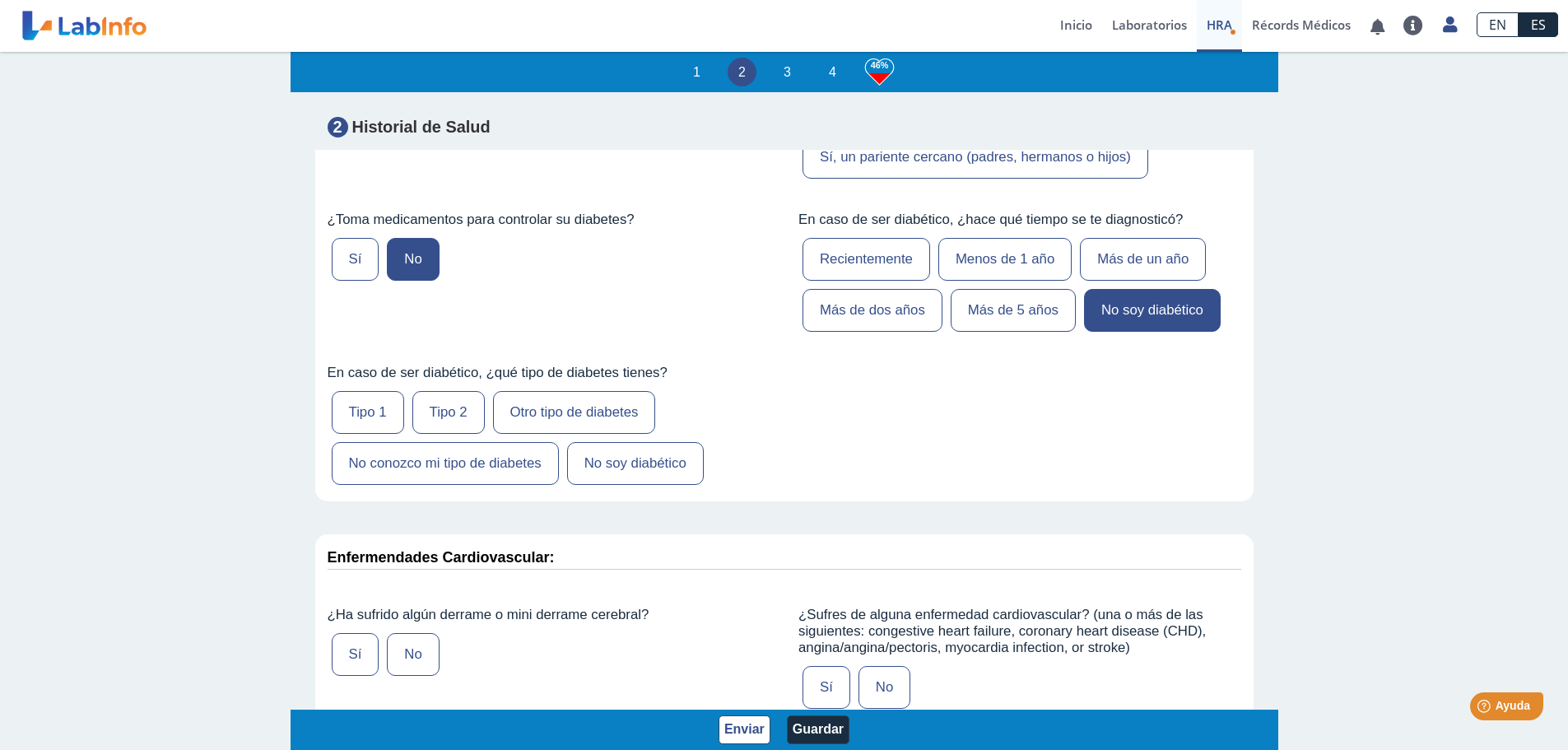
scroll to position [3456, 0]
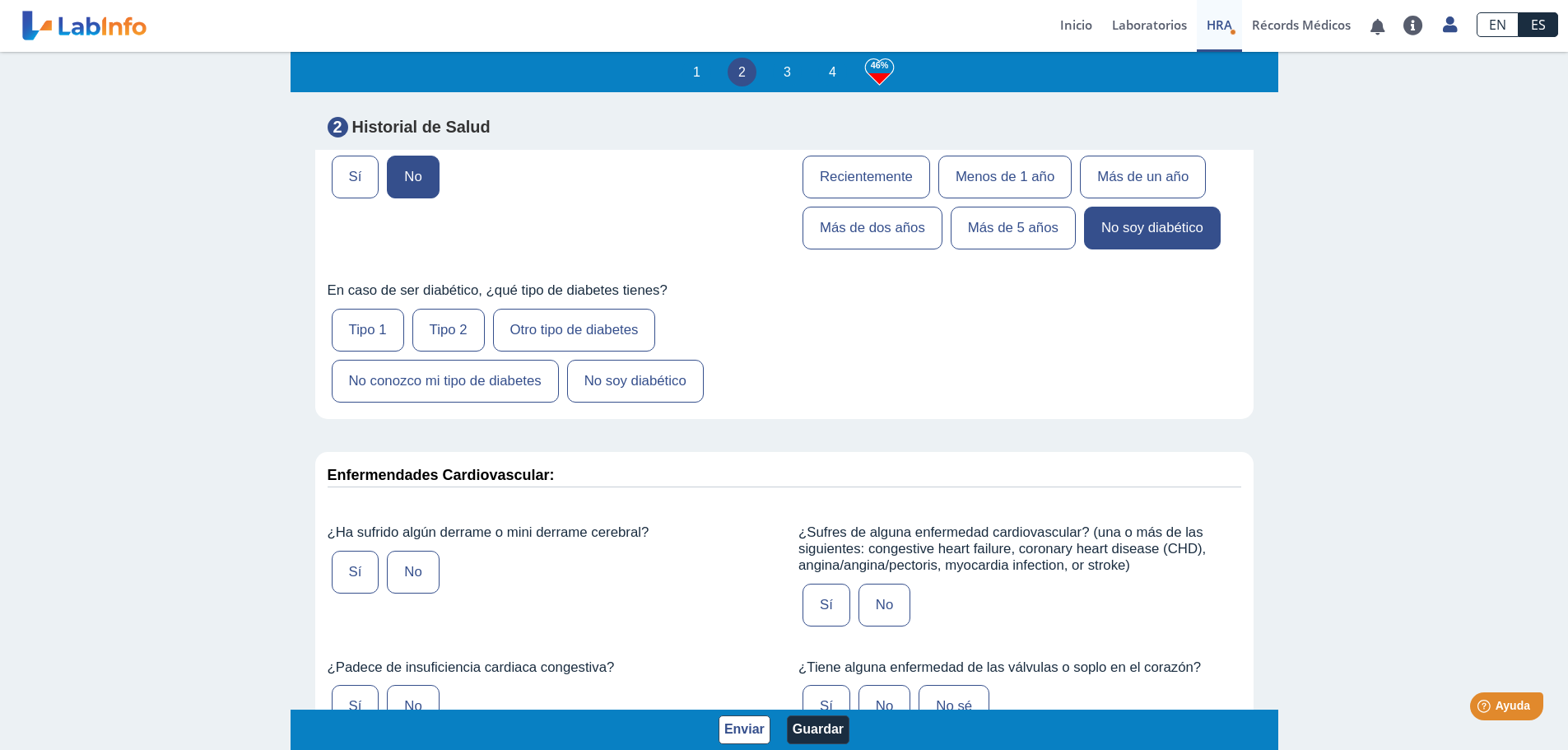
click at [624, 402] on label "No soy diabético" at bounding box center [635, 380] width 137 height 43
click at [0, 0] on input "No soy diabético" at bounding box center [0, 0] width 0 height 0
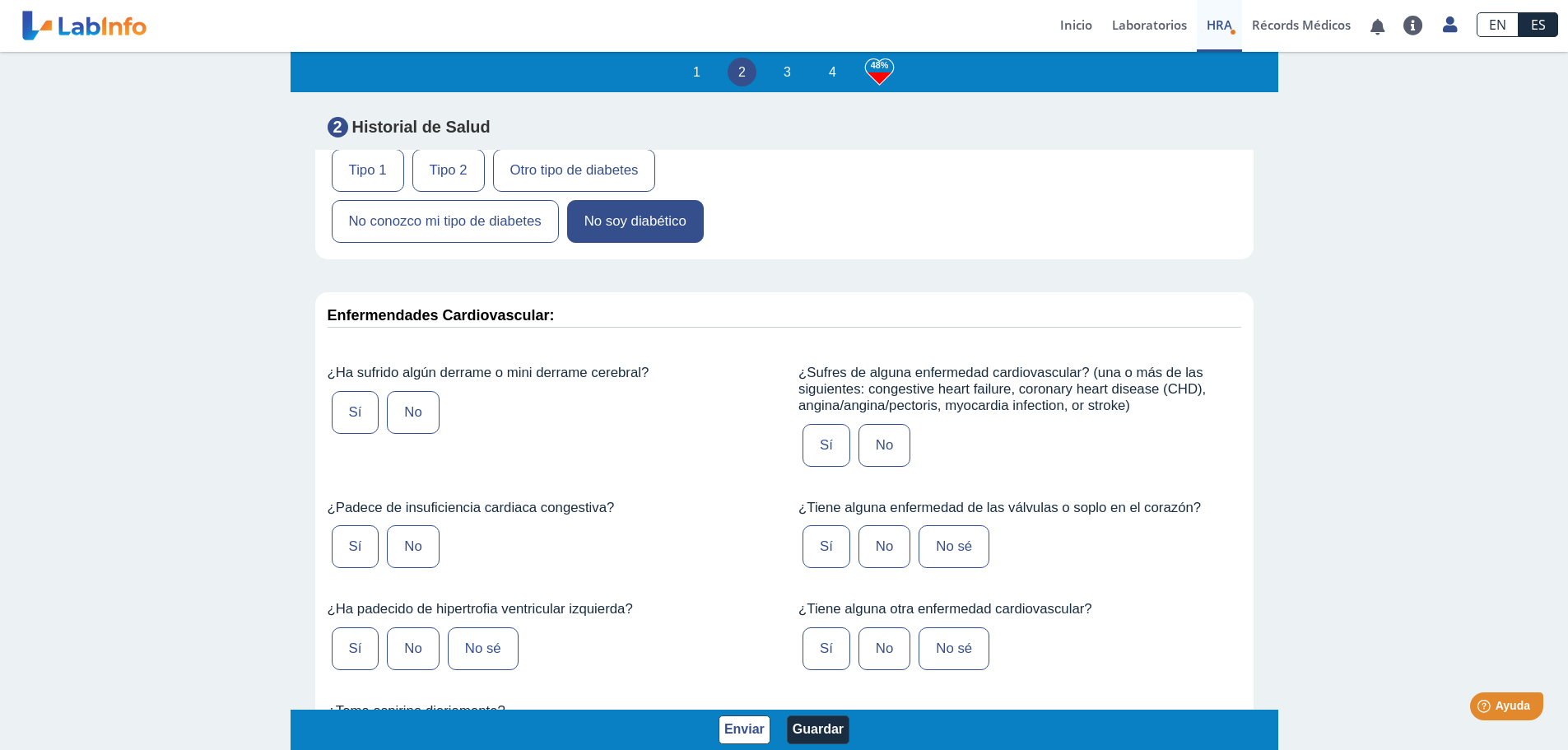
scroll to position [3620, 0]
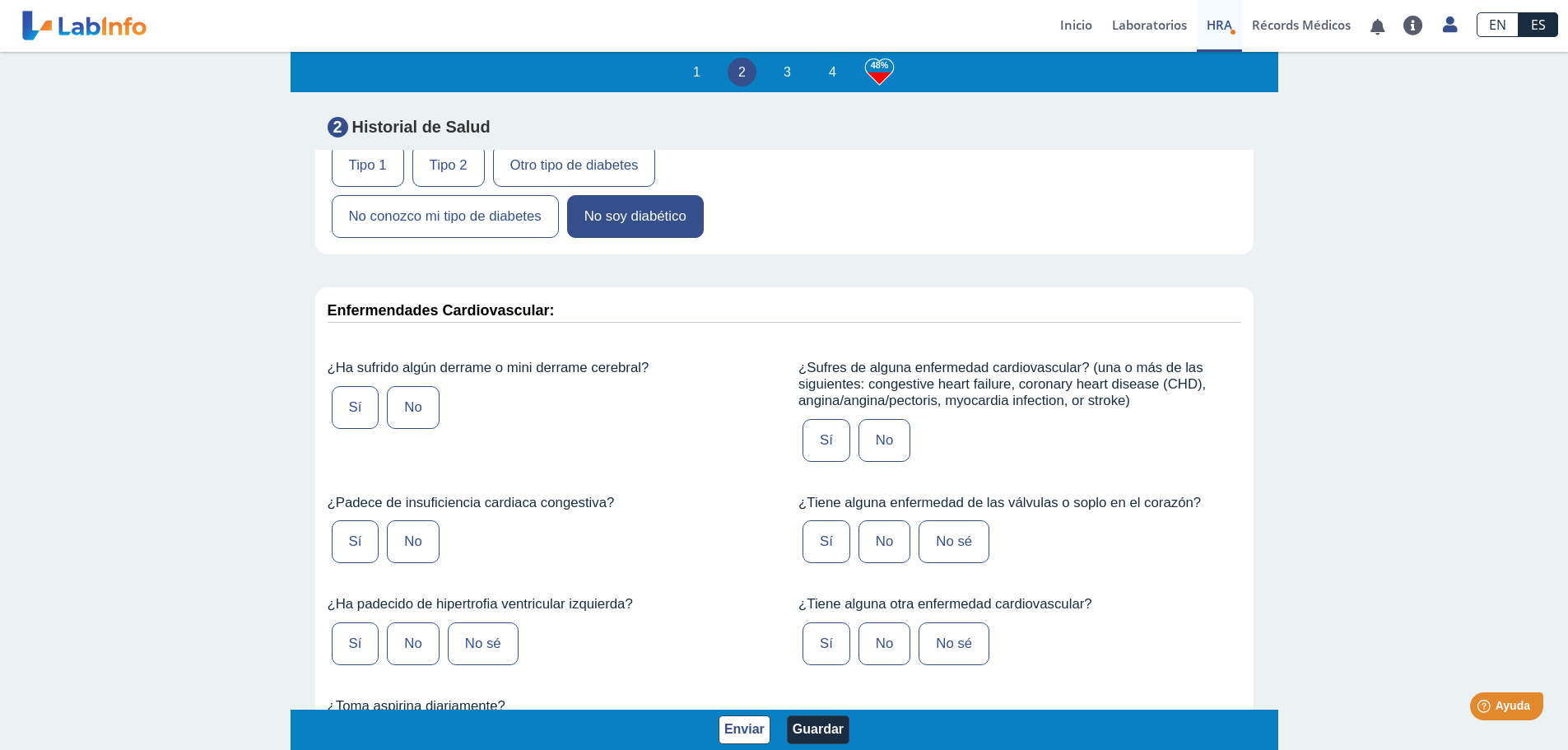
click at [415, 423] on label "No" at bounding box center [413, 407] width 52 height 43
click at [0, 0] on input "No" at bounding box center [0, 0] width 0 height 0
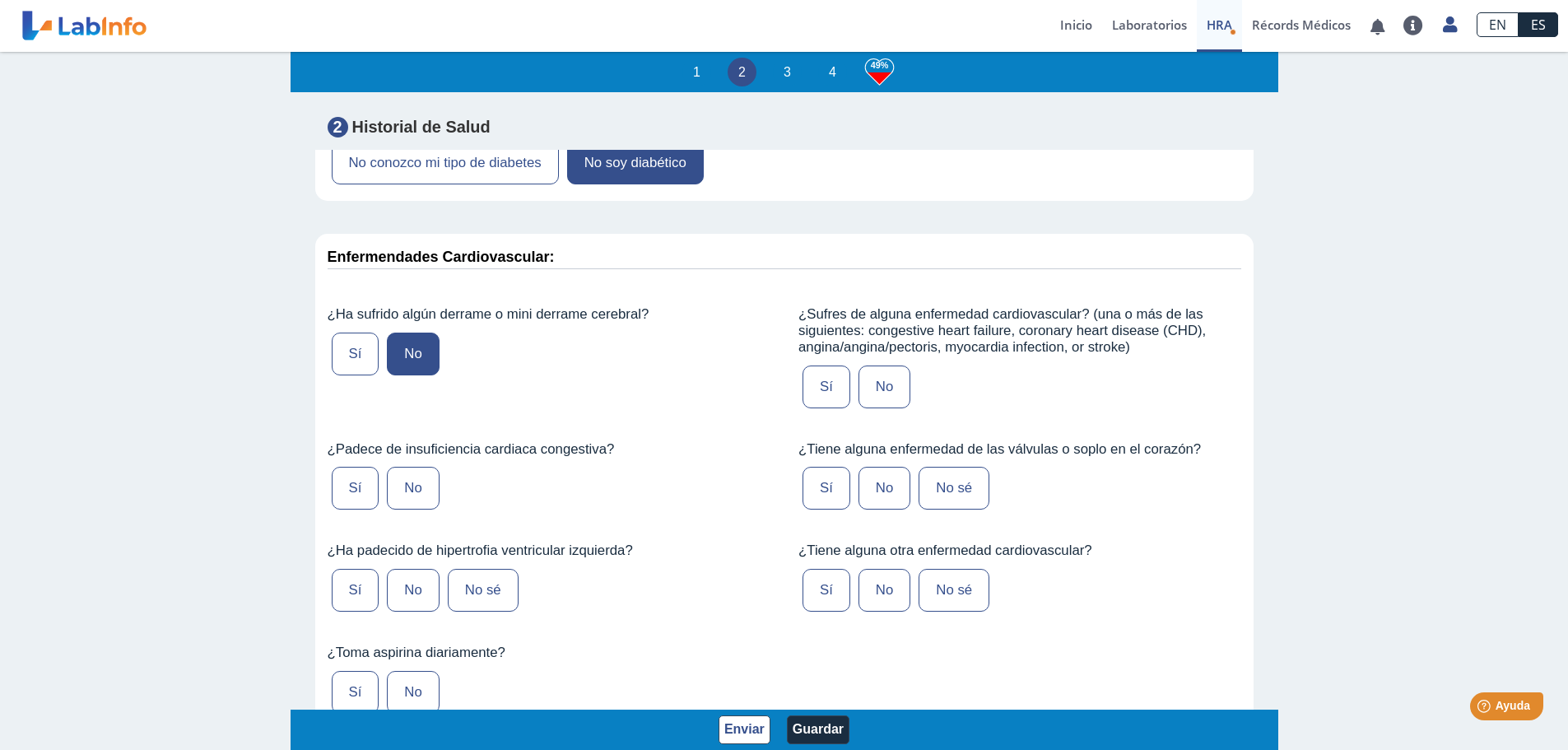
scroll to position [3703, 0]
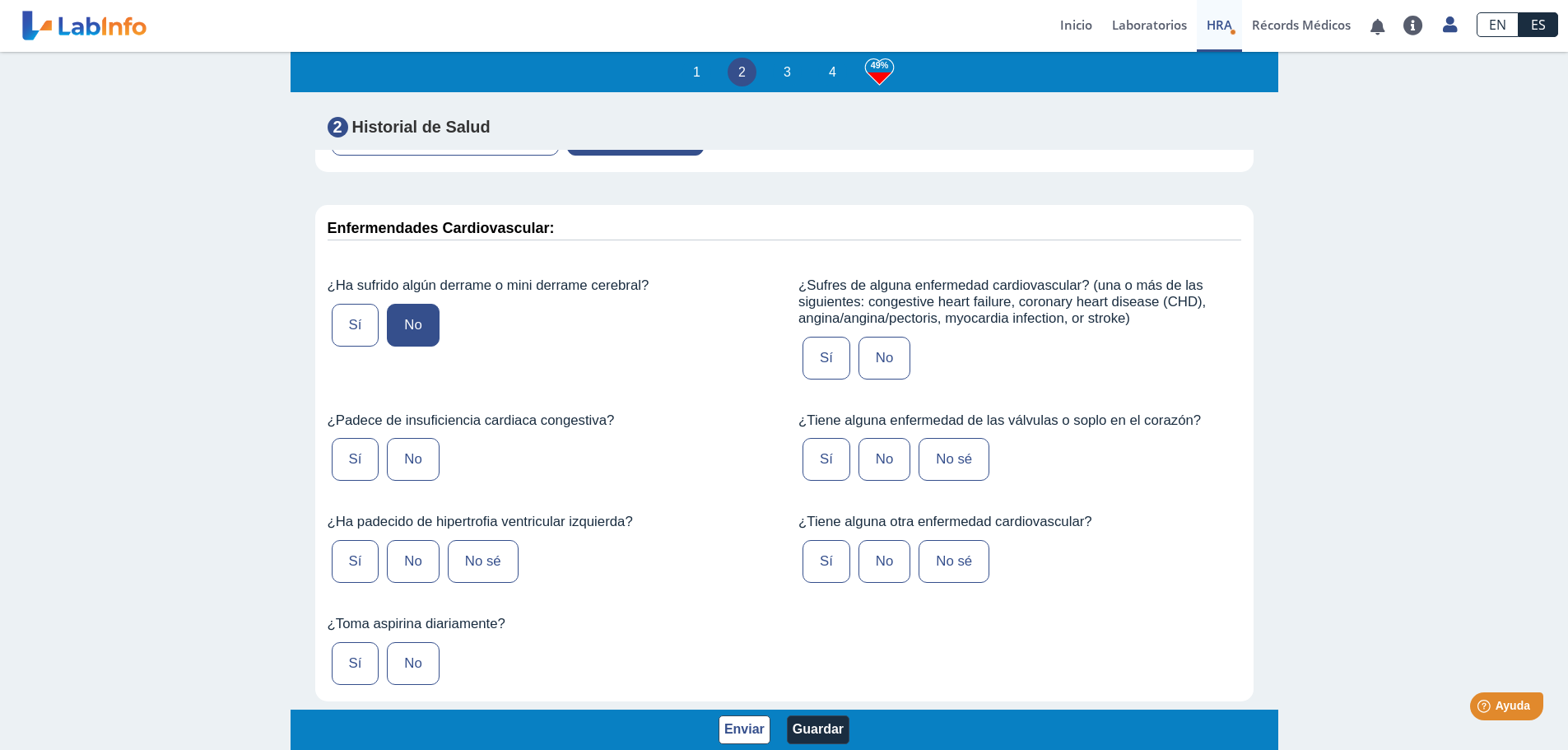
click at [415, 474] on label "No" at bounding box center [413, 459] width 52 height 43
click at [0, 0] on input "No" at bounding box center [0, 0] width 0 height 0
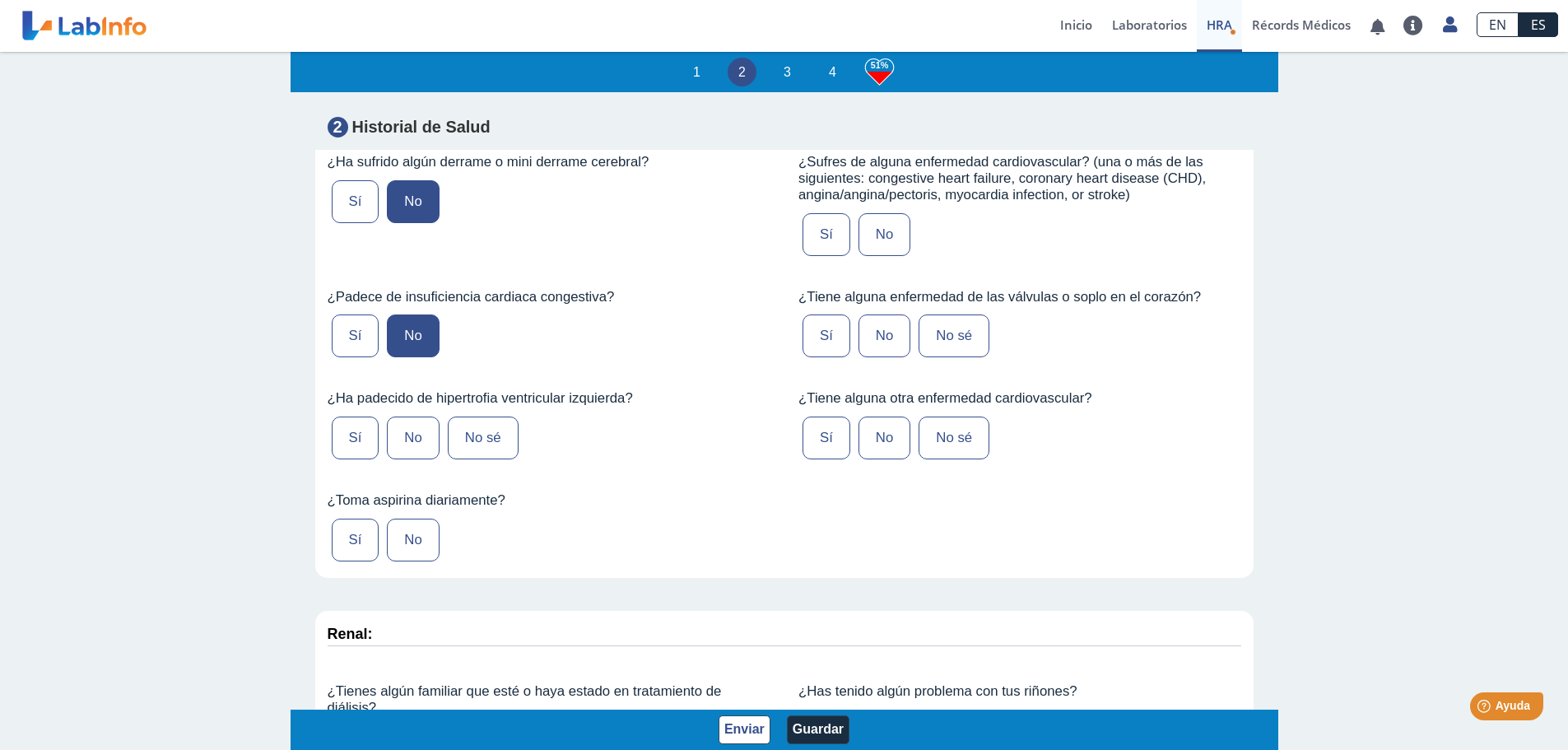
scroll to position [3867, 0]
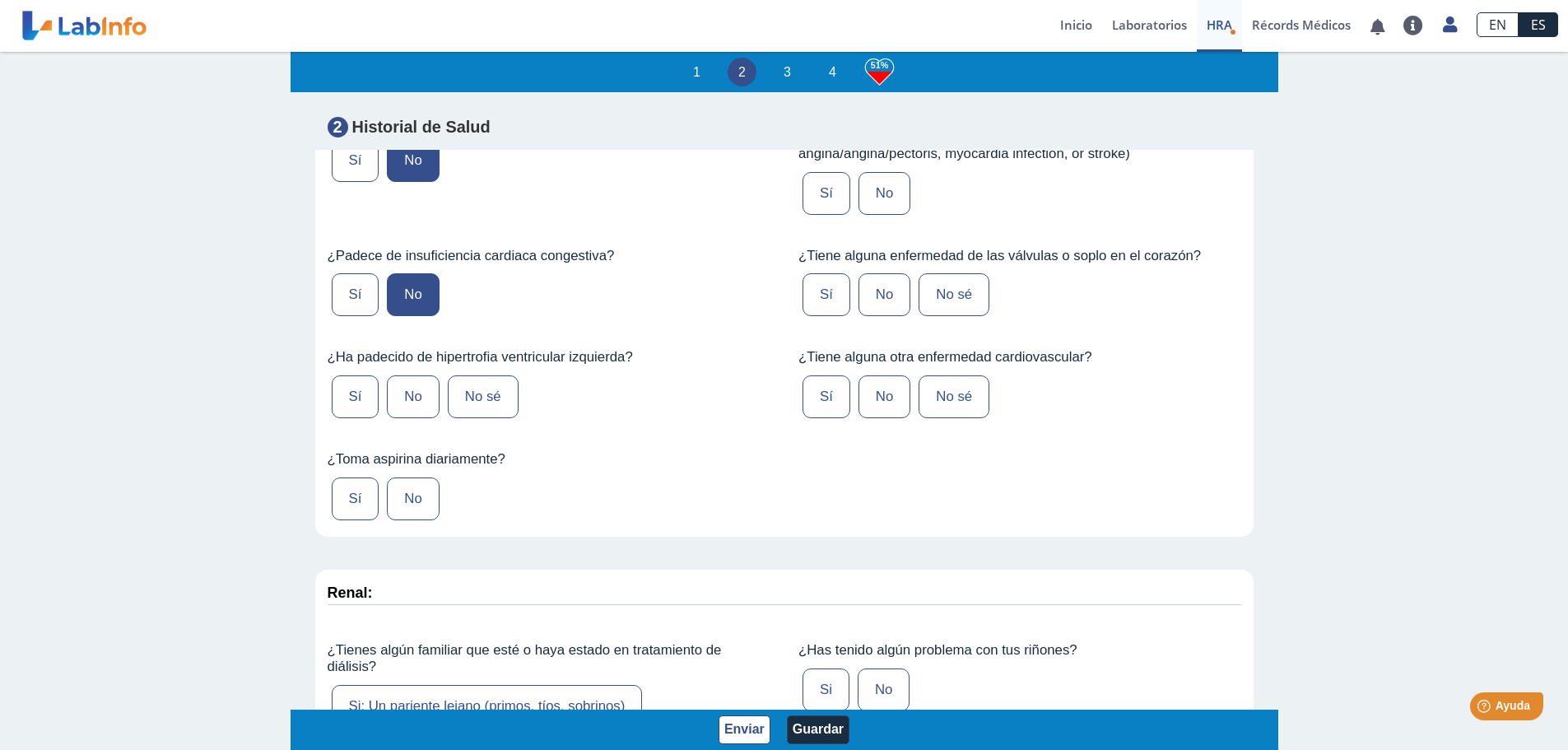
click at [406, 409] on label "No" at bounding box center [413, 396] width 52 height 43
click at [0, 0] on input "No" at bounding box center [0, 0] width 0 height 0
click at [346, 515] on label "Sí" at bounding box center [355, 498] width 47 height 43
click at [0, 0] on input "Sí" at bounding box center [0, 0] width 0 height 0
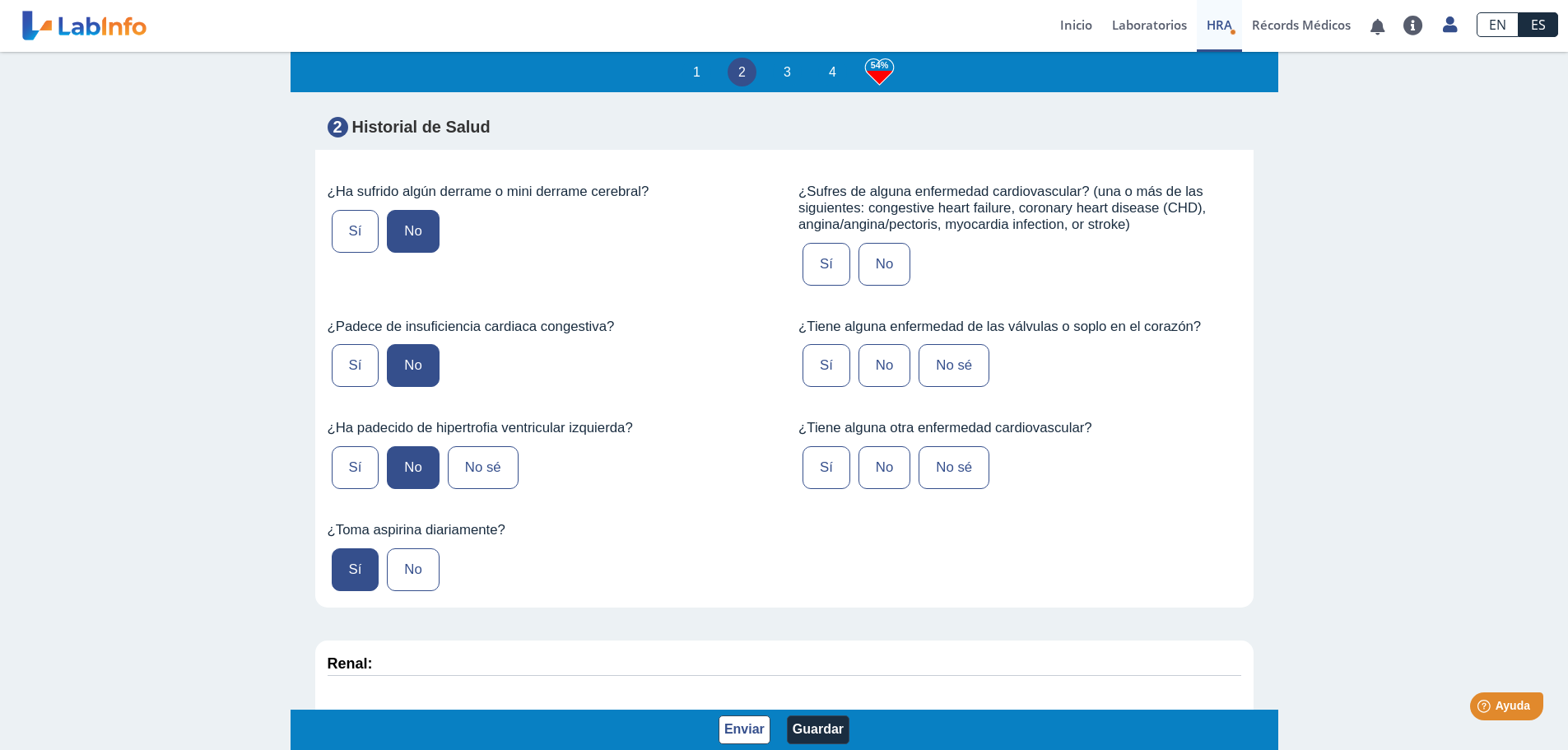
scroll to position [3703, 0]
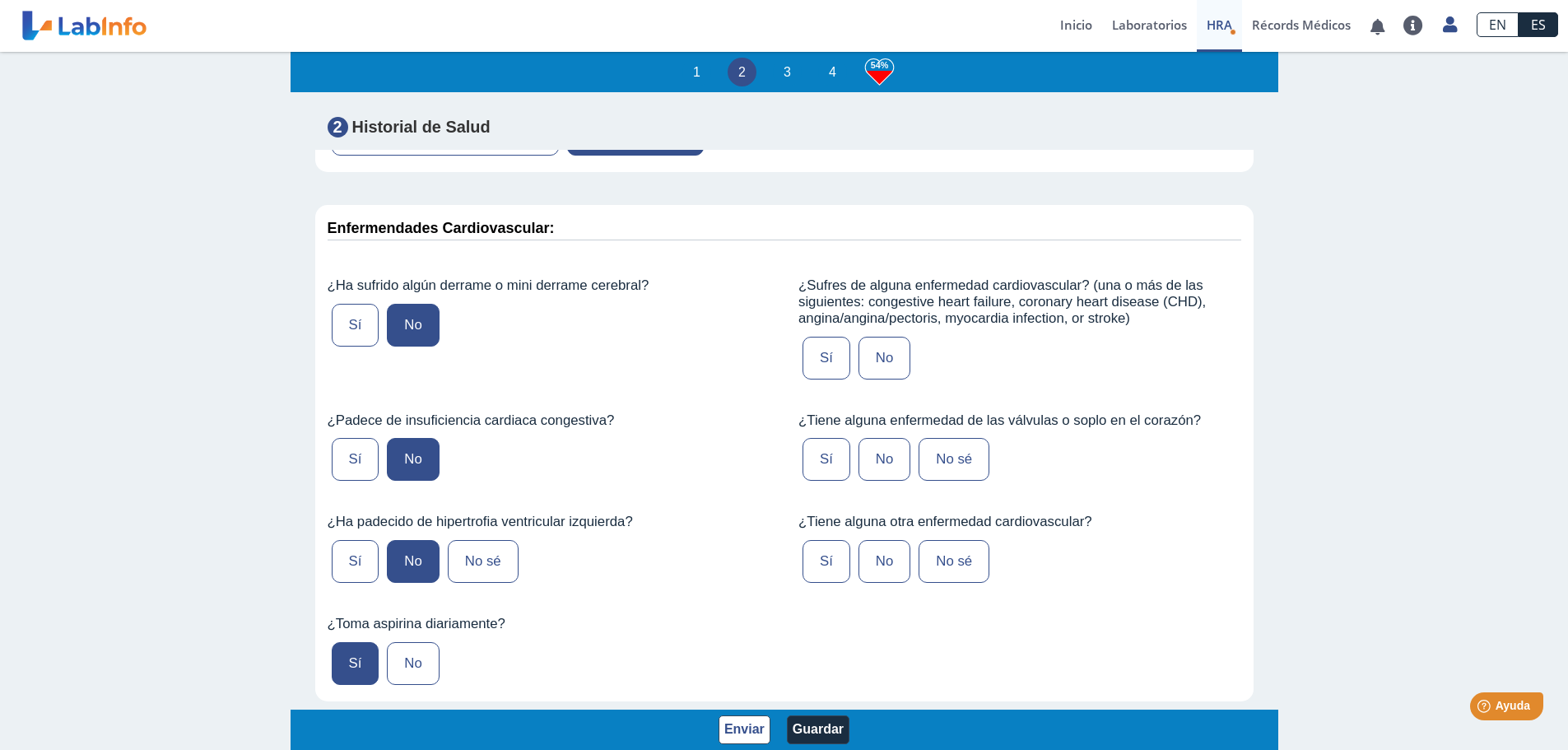
click at [875, 375] on label "No" at bounding box center [884, 358] width 52 height 43
click at [0, 0] on input "No" at bounding box center [0, 0] width 0 height 0
click at [868, 471] on label "No" at bounding box center [884, 459] width 52 height 43
click at [0, 0] on input "No" at bounding box center [0, 0] width 0 height 0
click at [866, 578] on label "No" at bounding box center [884, 561] width 52 height 43
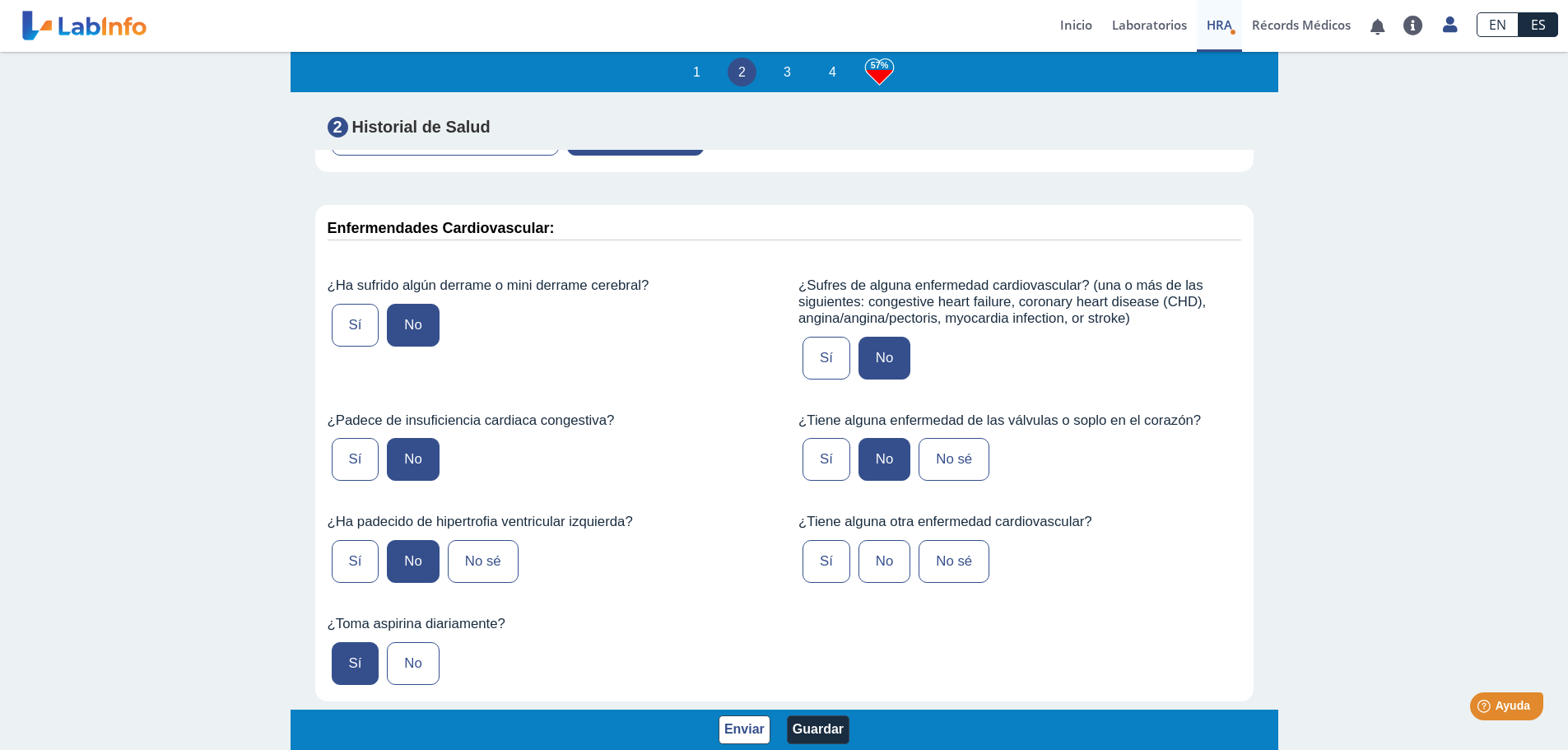
click at [0, 0] on input "No" at bounding box center [0, 0] width 0 height 0
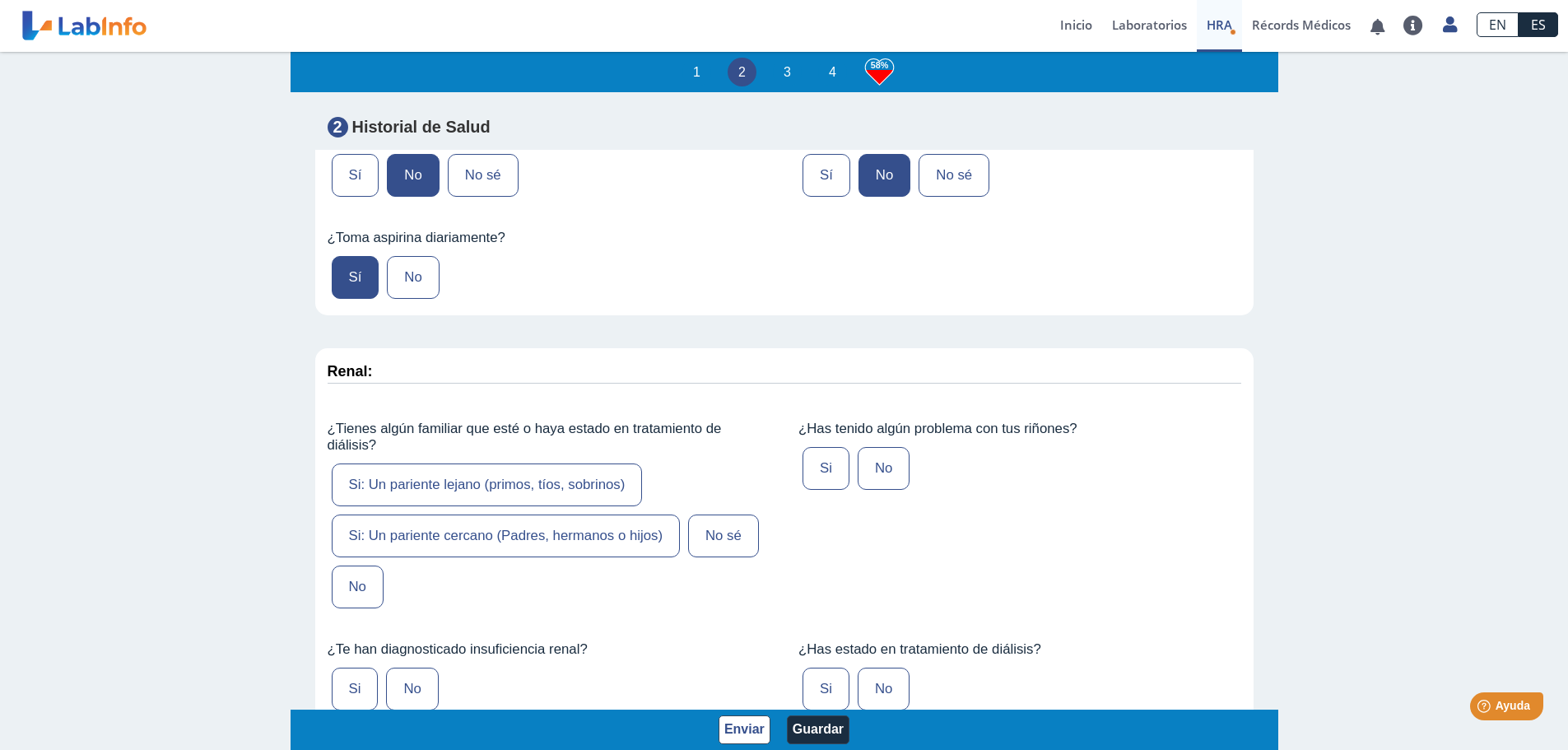
scroll to position [4114, 0]
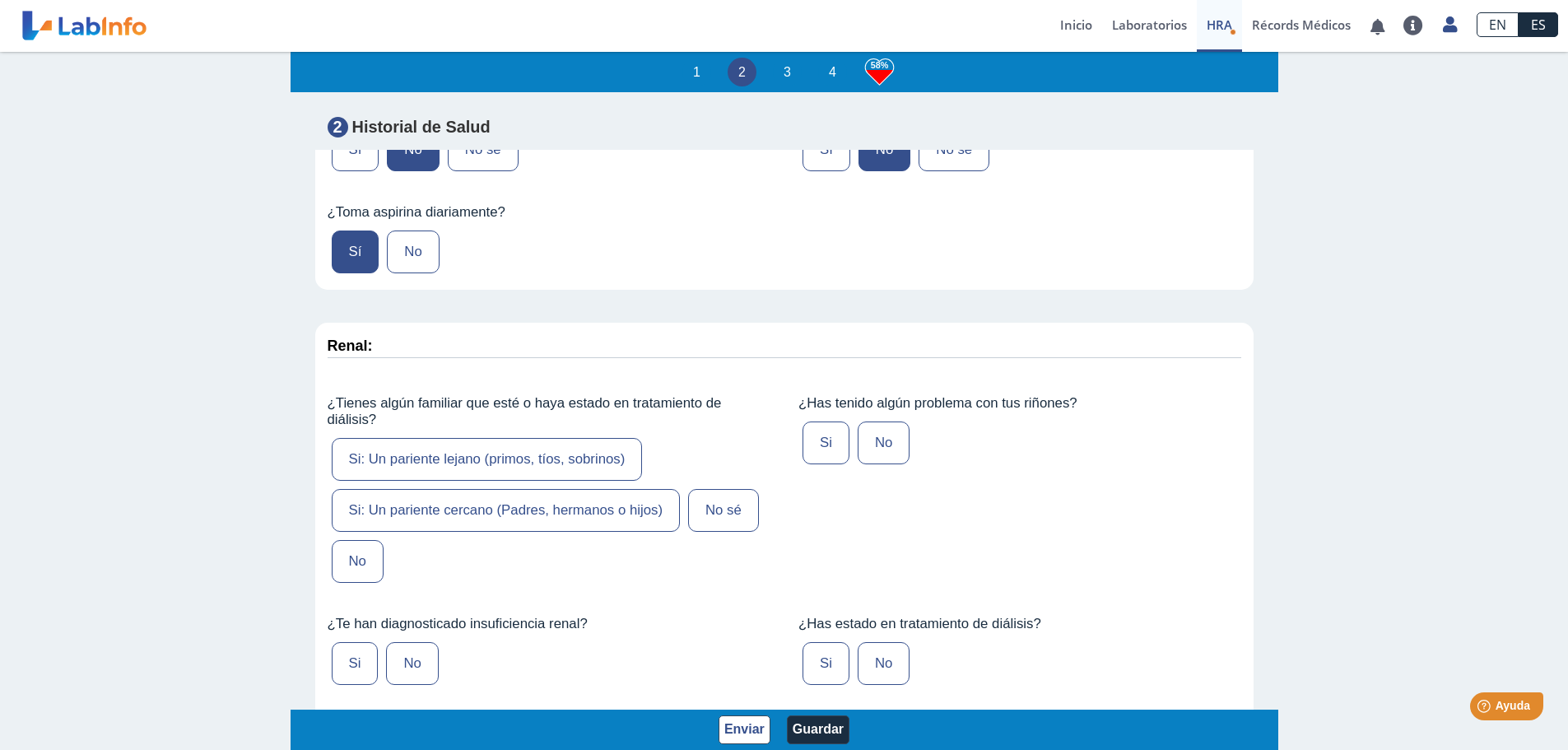
click at [352, 578] on label "No" at bounding box center [357, 561] width 52 height 43
click at [0, 0] on input "No" at bounding box center [0, 0] width 0 height 0
click at [869, 459] on label "No" at bounding box center [883, 443] width 52 height 43
click at [0, 0] on input "No" at bounding box center [0, 0] width 0 height 0
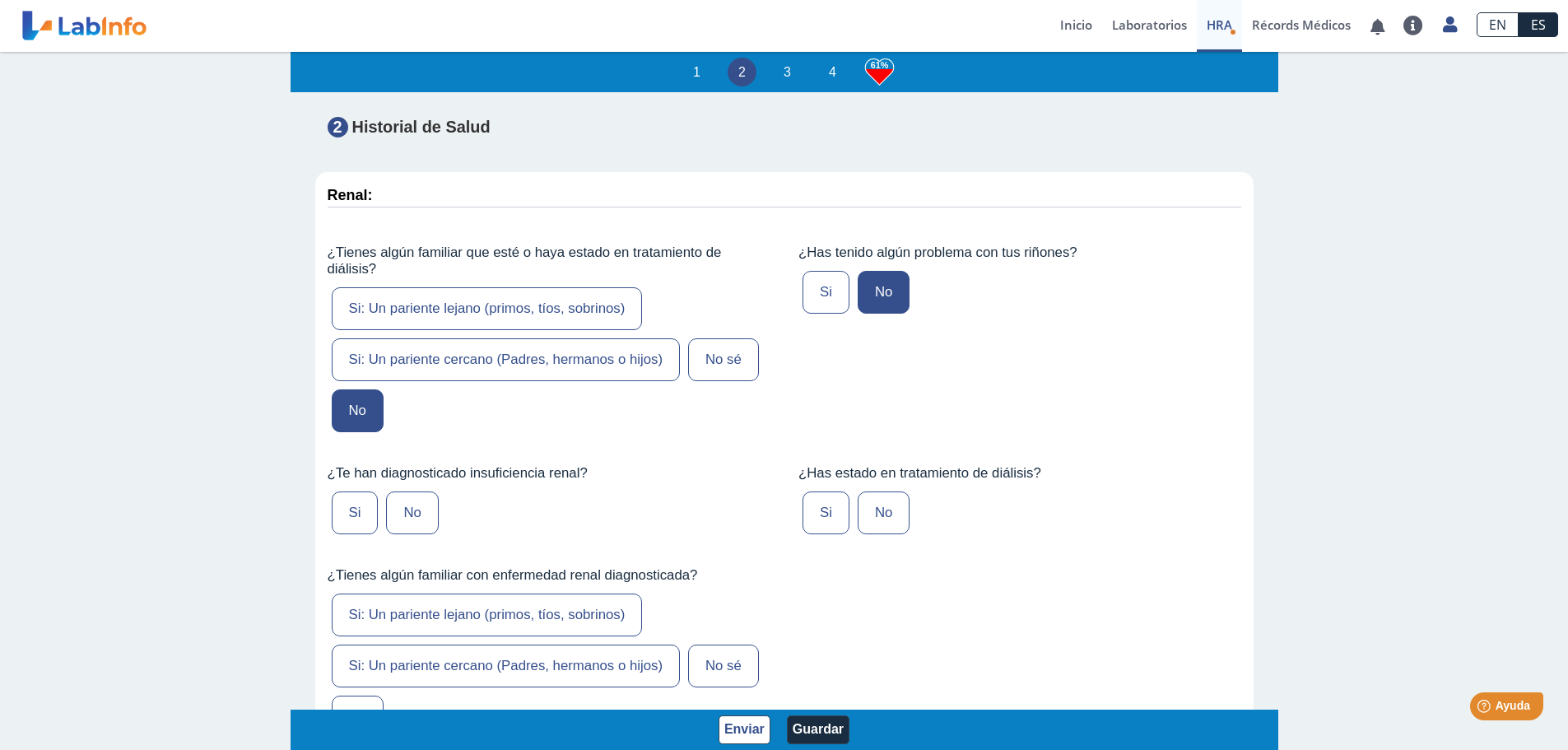
scroll to position [4278, 0]
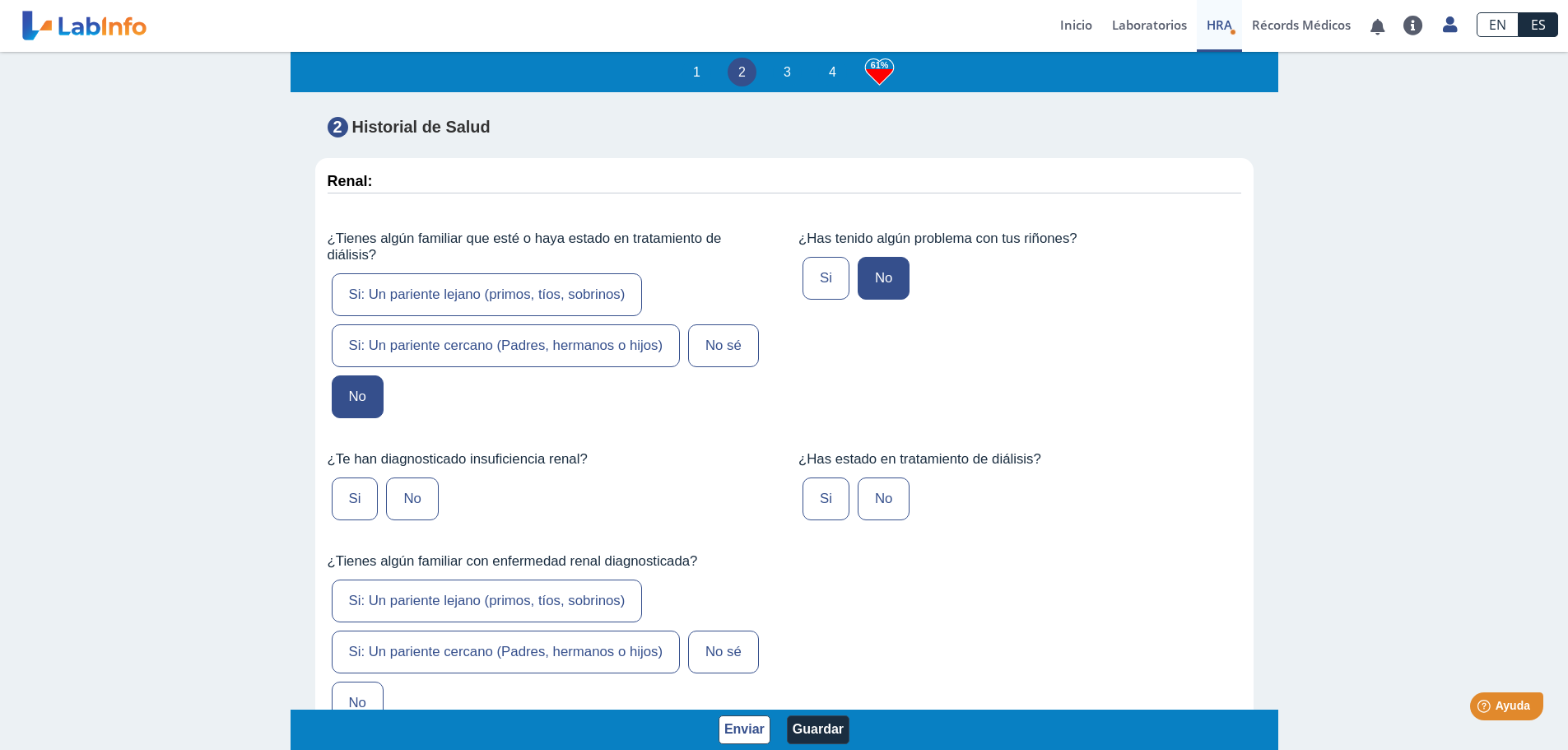
click at [410, 509] on label "No" at bounding box center [412, 498] width 52 height 43
click at [0, 0] on input "No" at bounding box center [0, 0] width 0 height 0
click at [880, 515] on label "No" at bounding box center [883, 498] width 52 height 43
click at [0, 0] on input "No" at bounding box center [0, 0] width 0 height 0
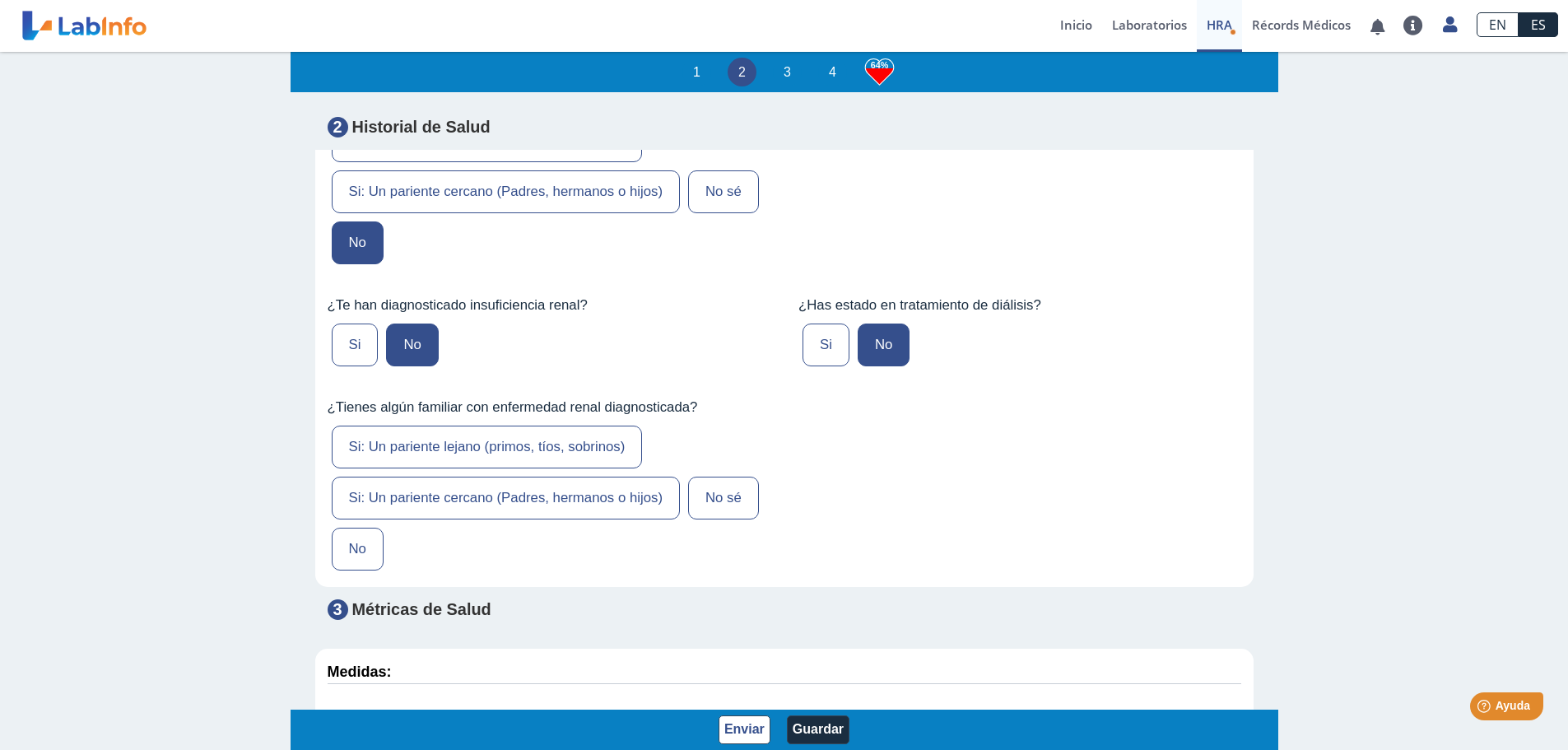
scroll to position [4443, 0]
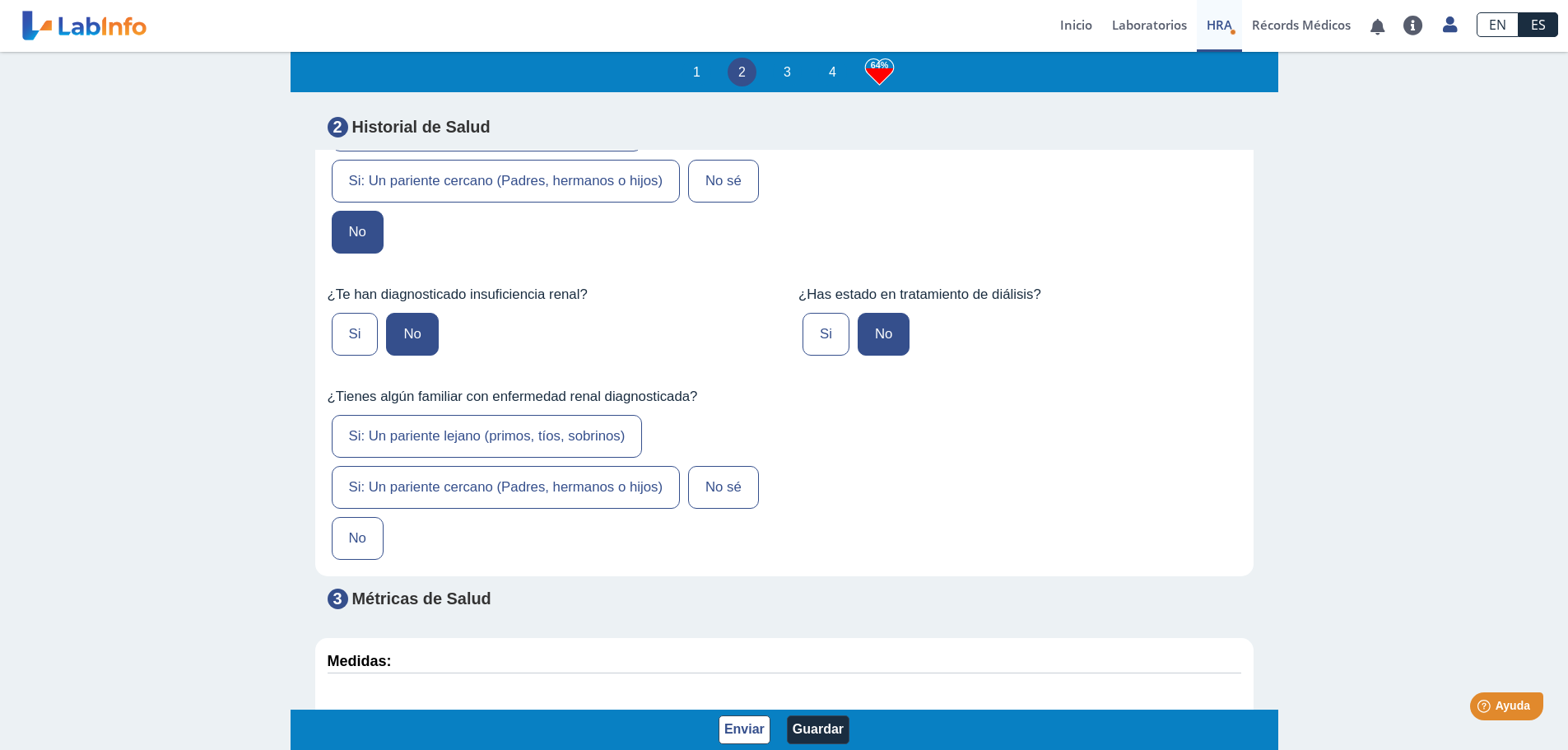
click at [350, 550] on label "No" at bounding box center [357, 537] width 52 height 43
click at [0, 0] on input "No" at bounding box center [0, 0] width 0 height 0
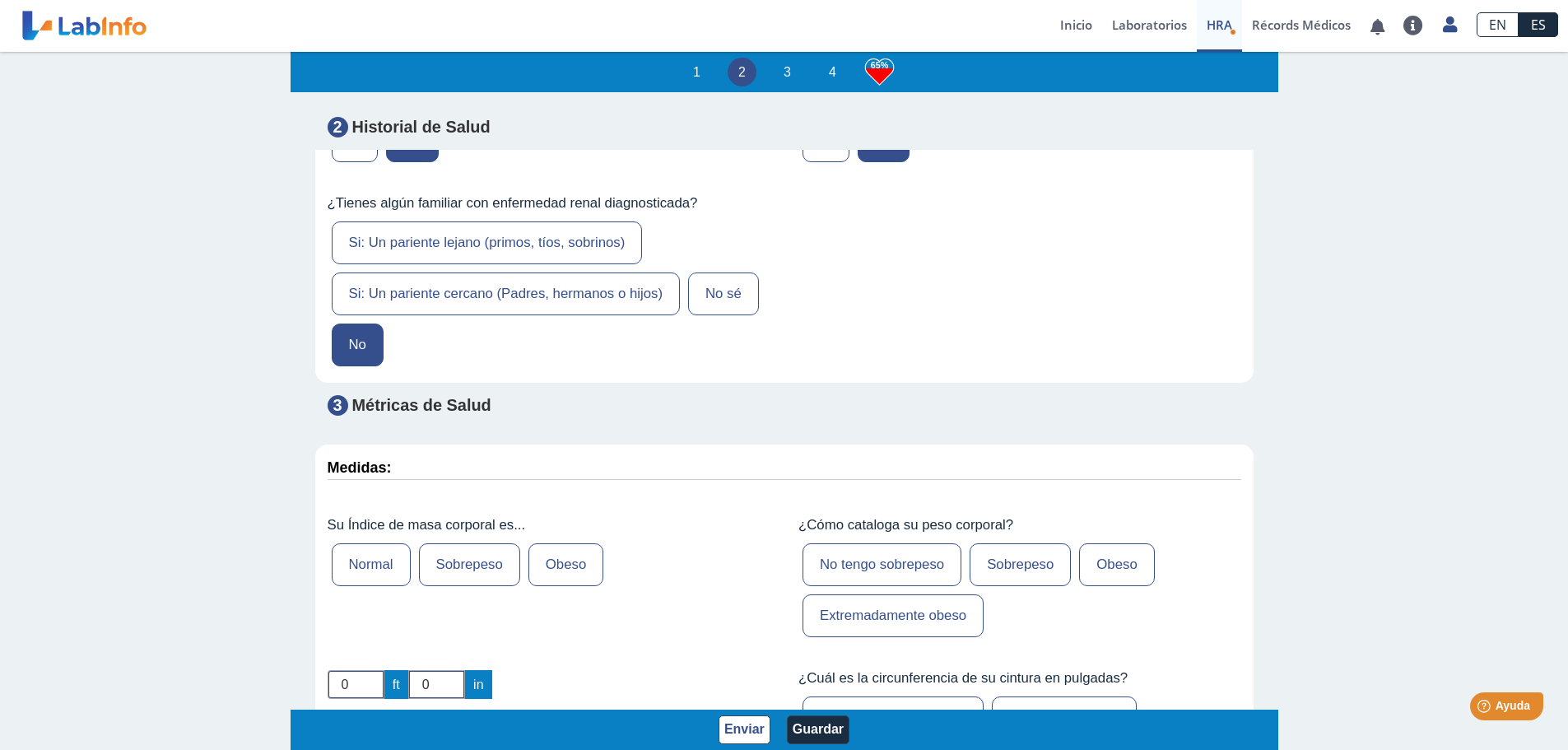
scroll to position [4690, 0]
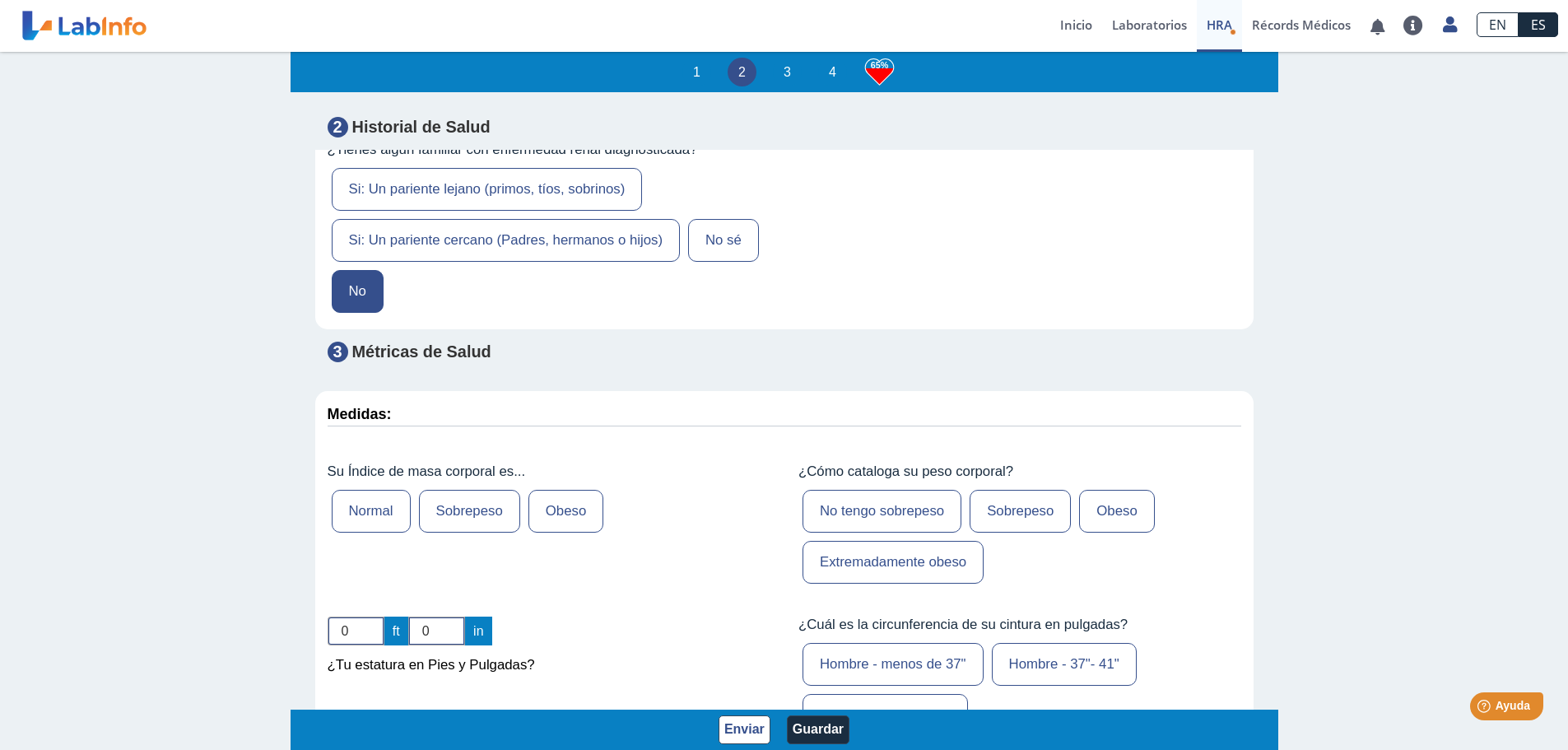
click at [559, 527] on label "Obeso" at bounding box center [566, 511] width 75 height 43
click at [0, 0] on input "Obeso" at bounding box center [0, 0] width 0 height 0
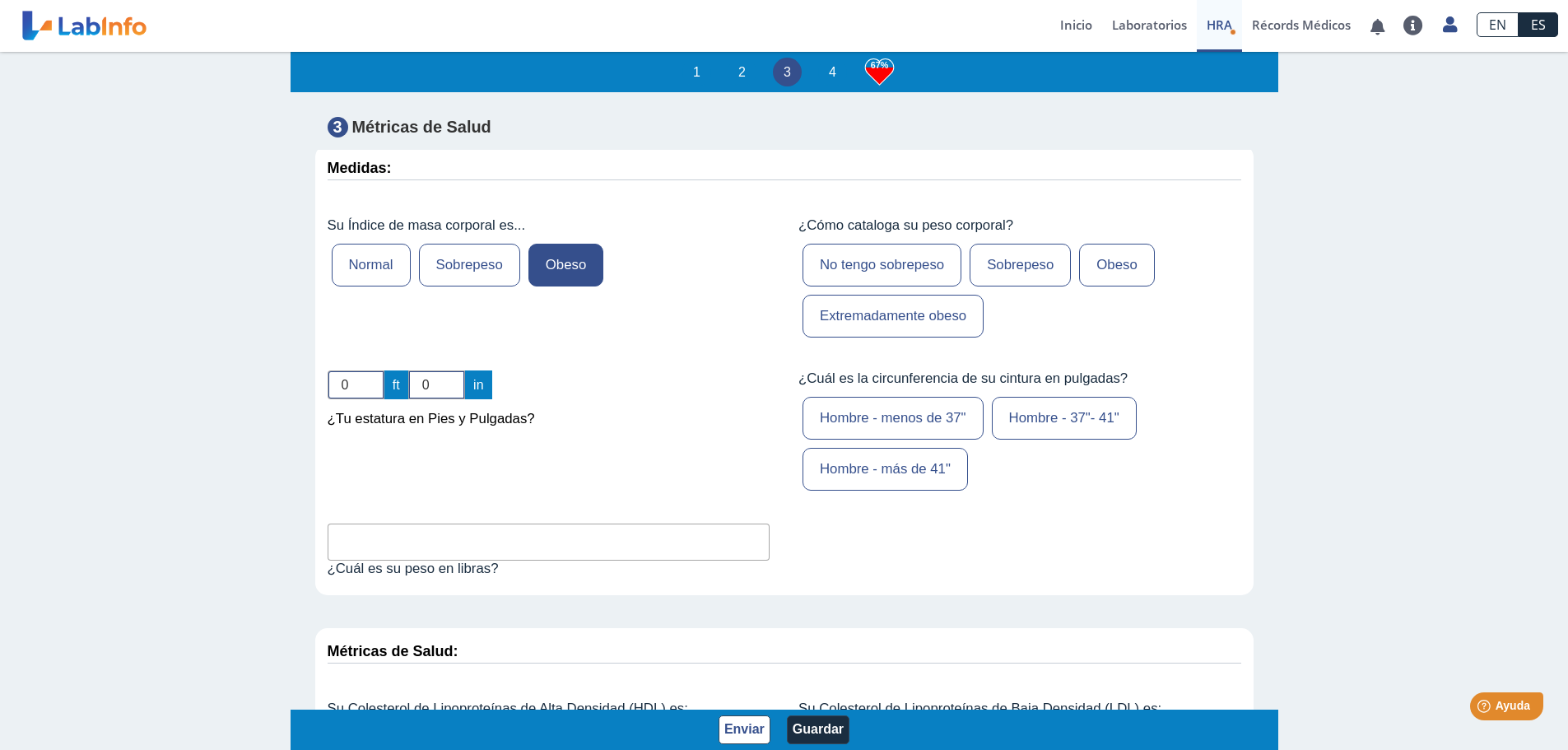
scroll to position [4937, 0]
click at [352, 398] on input "0" at bounding box center [356, 384] width 57 height 29
click at [369, 394] on input "1" at bounding box center [356, 384] width 57 height 29
click at [369, 394] on input "2" at bounding box center [356, 384] width 57 height 29
click at [369, 394] on input "3" at bounding box center [356, 384] width 57 height 29
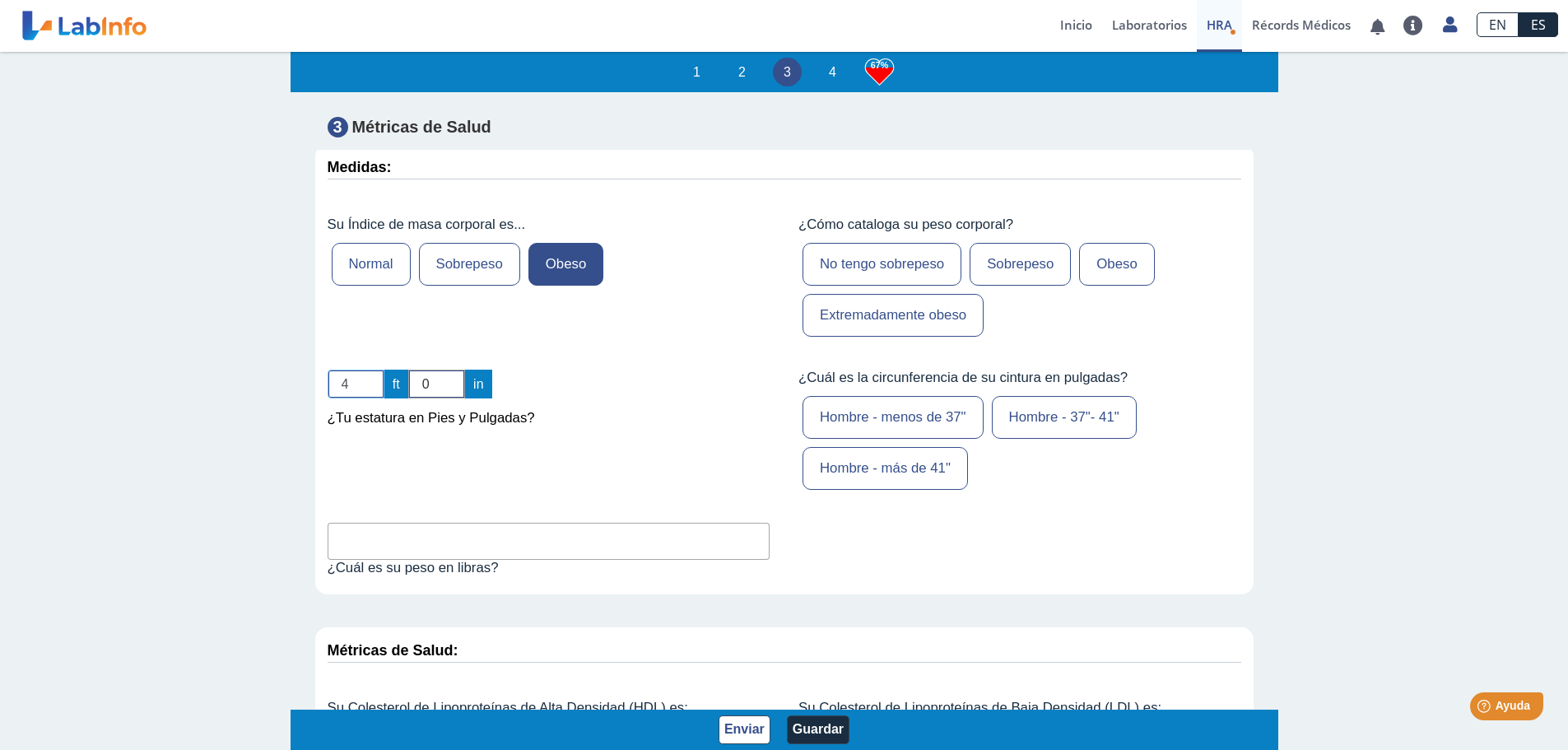
click at [369, 394] on input "4" at bounding box center [356, 384] width 57 height 29
type input "5"
click at [369, 394] on input "5" at bounding box center [356, 384] width 57 height 29
click at [444, 398] on input "0" at bounding box center [436, 384] width 57 height 29
click at [450, 395] on input "1" at bounding box center [436, 384] width 57 height 29
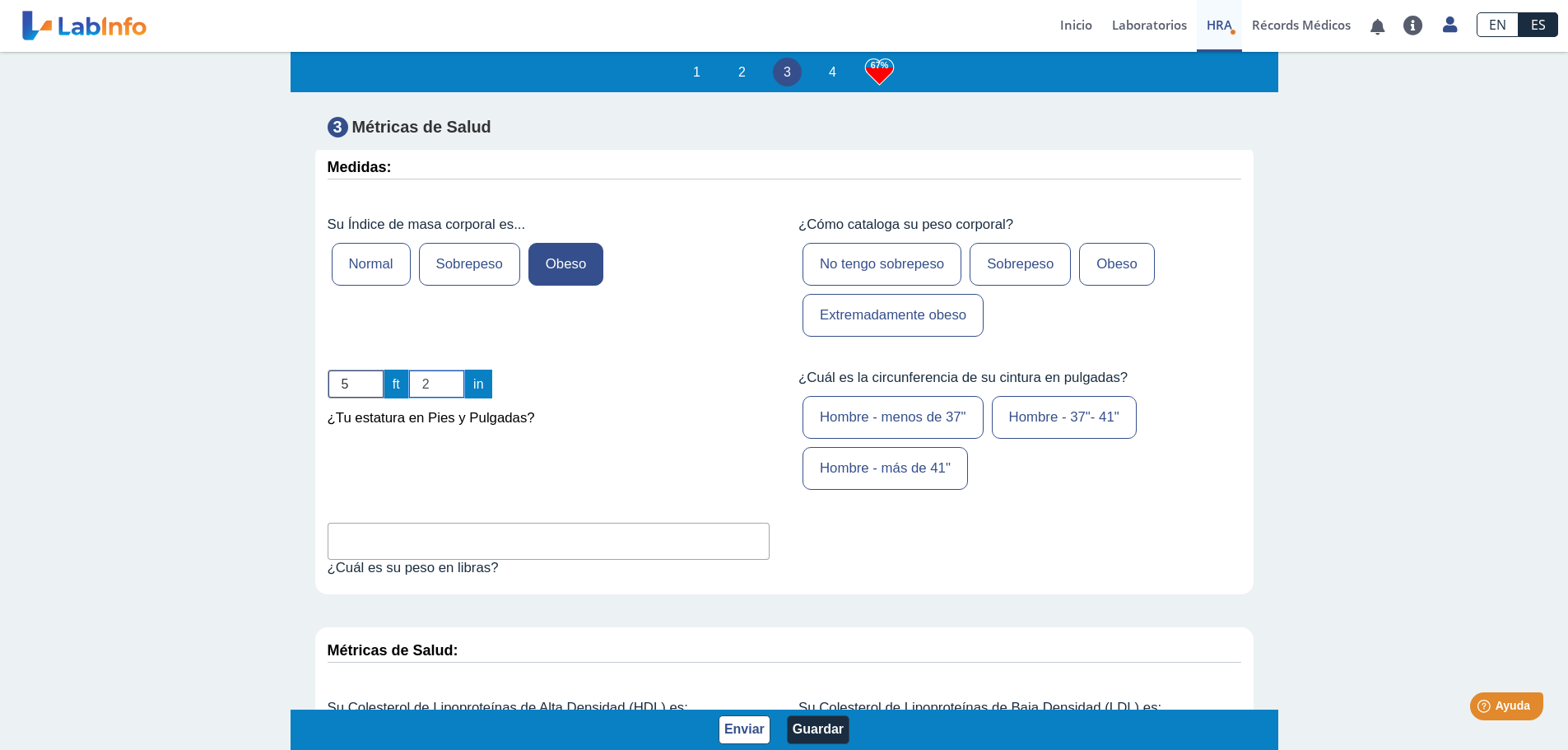
click at [450, 395] on input "2" at bounding box center [436, 384] width 57 height 29
click at [450, 395] on input "3" at bounding box center [436, 384] width 57 height 29
click at [450, 395] on input "4" at bounding box center [436, 384] width 57 height 29
click at [450, 395] on input "5" at bounding box center [436, 384] width 57 height 29
click at [450, 395] on input "6" at bounding box center [436, 384] width 57 height 29
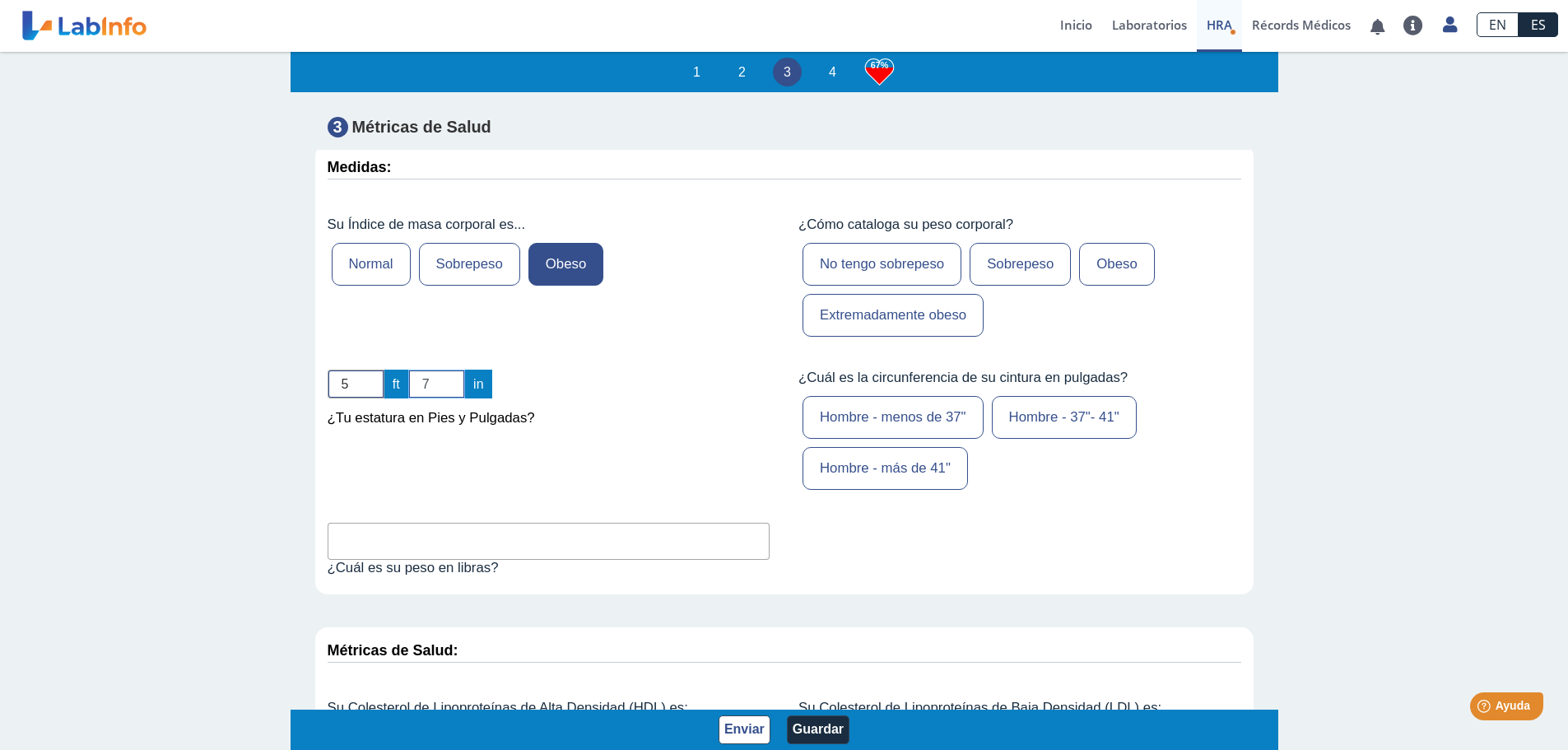
click at [450, 395] on input "7" at bounding box center [436, 384] width 57 height 29
click at [450, 395] on input "8" at bounding box center [436, 384] width 57 height 29
click at [450, 395] on input "9" at bounding box center [436, 384] width 57 height 29
click at [450, 395] on input "10" at bounding box center [436, 384] width 57 height 29
type input "11"
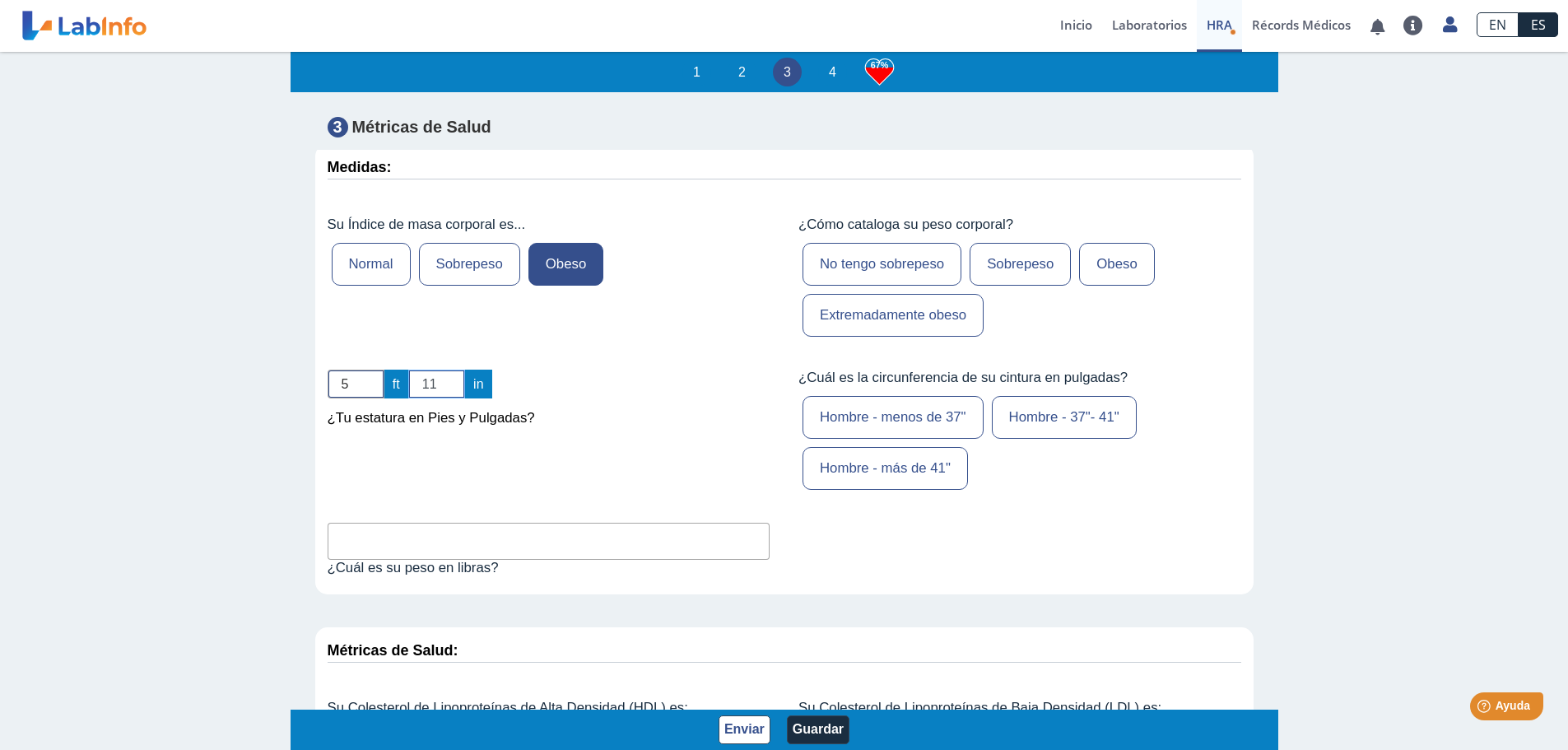
click at [450, 395] on input "11" at bounding box center [436, 384] width 57 height 29
click at [334, 557] on input "text" at bounding box center [549, 541] width 443 height 37
type input "288"
click at [1109, 280] on label "Obeso" at bounding box center [1116, 264] width 75 height 43
click at [0, 0] on input "Obeso" at bounding box center [0, 0] width 0 height 0
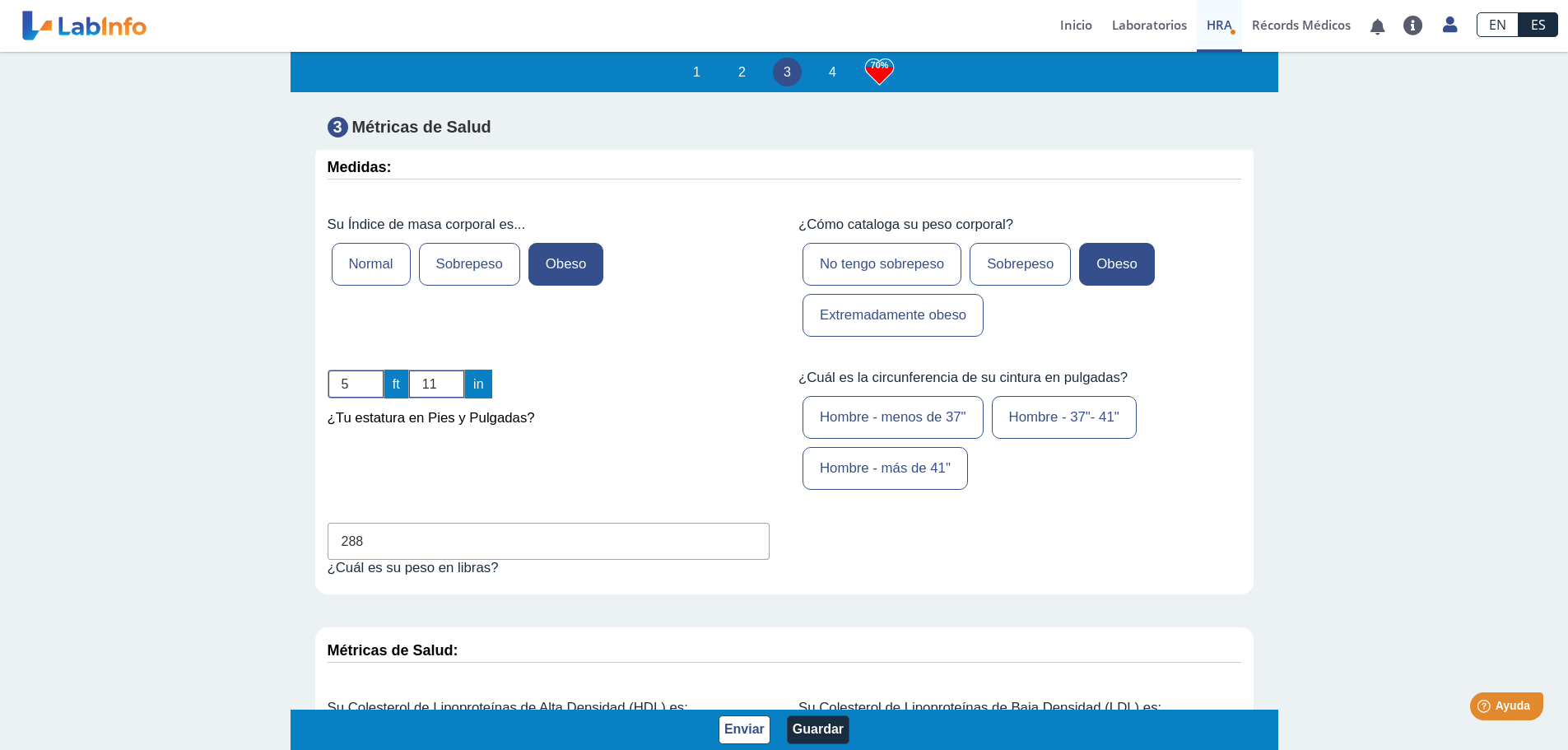
click at [884, 480] on label "Hombre - más de 41"" at bounding box center [884, 468] width 165 height 43
click at [0, 0] on input "Hombre - más de 41"" at bounding box center [0, 0] width 0 height 0
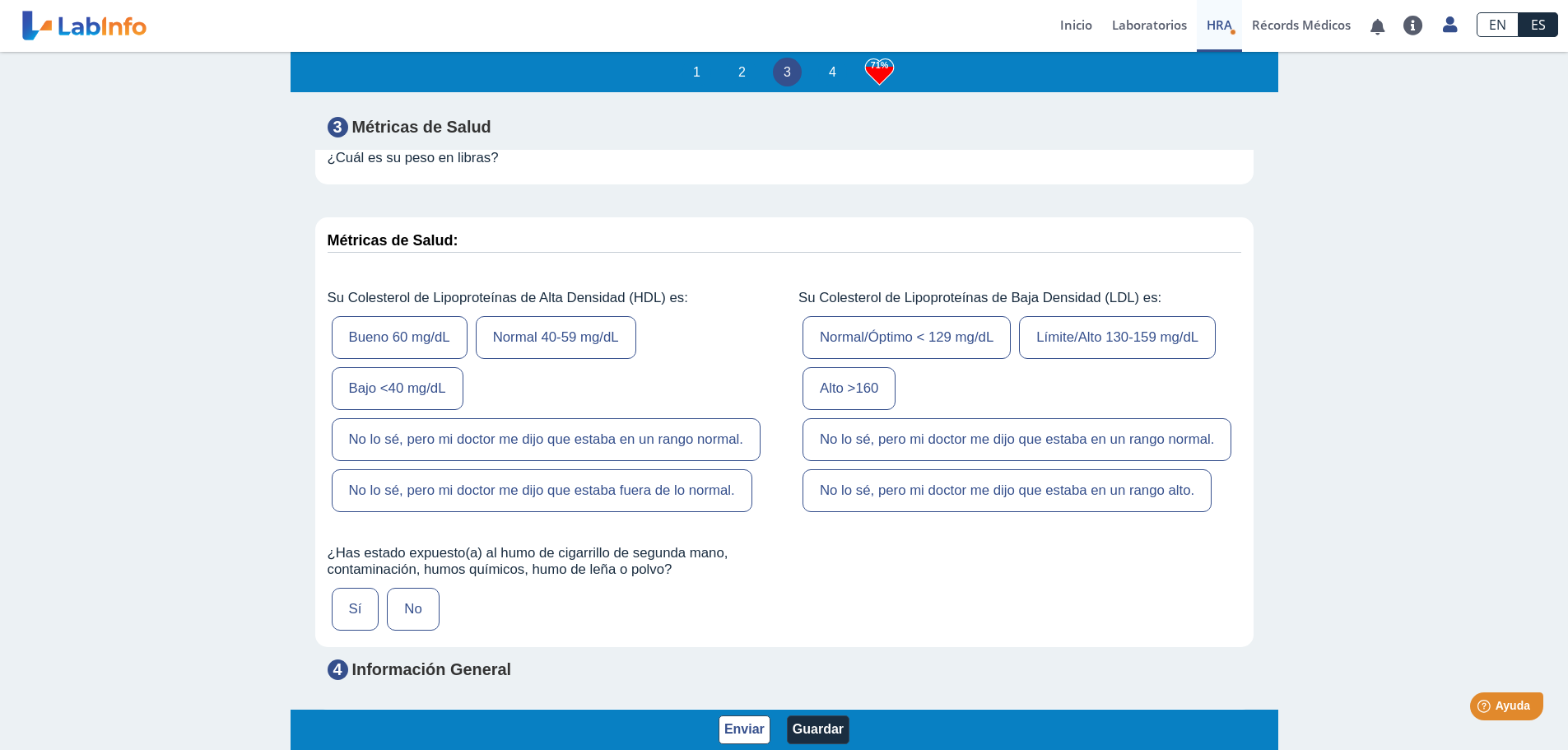
scroll to position [5349, 0]
click at [386, 355] on label "Bueno 60 mg/dL" at bounding box center [399, 335] width 136 height 43
click at [0, 0] on input "Bueno 60 mg/dL" at bounding box center [0, 0] width 0 height 0
click at [920, 345] on label "Normal/Óptimo < 129 mg/dL" at bounding box center [906, 335] width 208 height 43
click at [0, 0] on input "Normal/Óptimo < 129 mg/dL" at bounding box center [0, 0] width 0 height 0
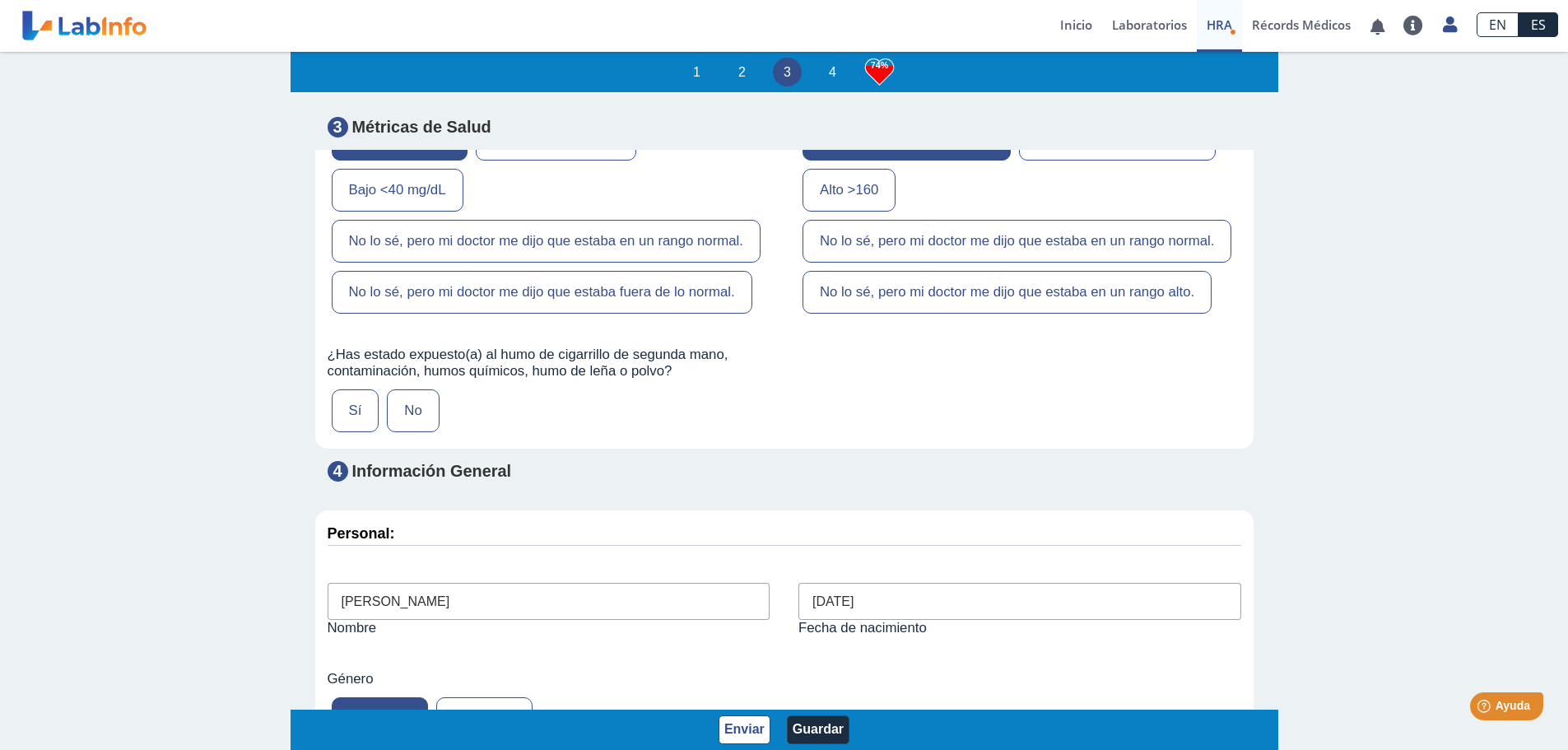
scroll to position [5595, 0]
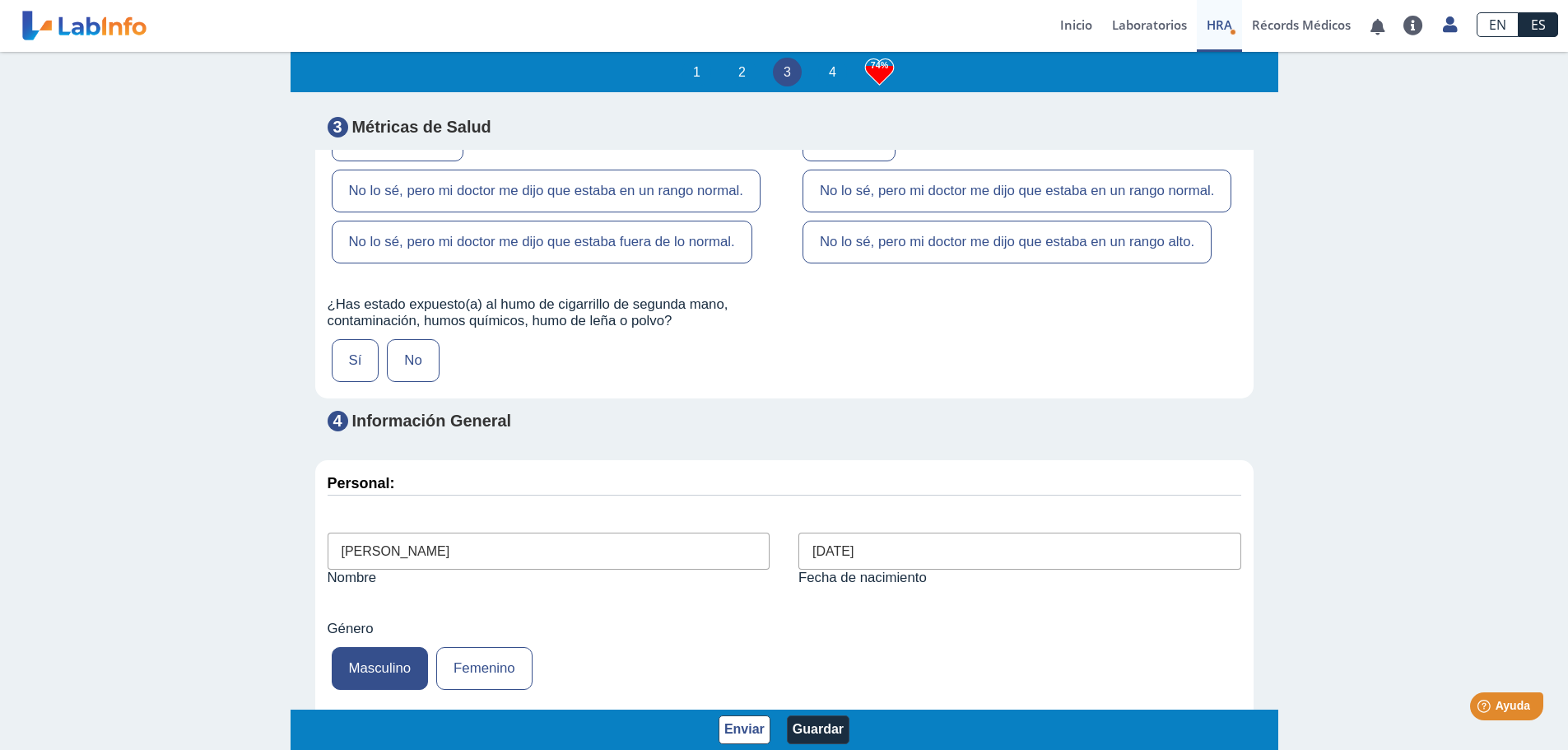
click at [350, 381] on label "Sí" at bounding box center [355, 360] width 47 height 43
click at [0, 0] on input "Sí" at bounding box center [0, 0] width 0 height 0
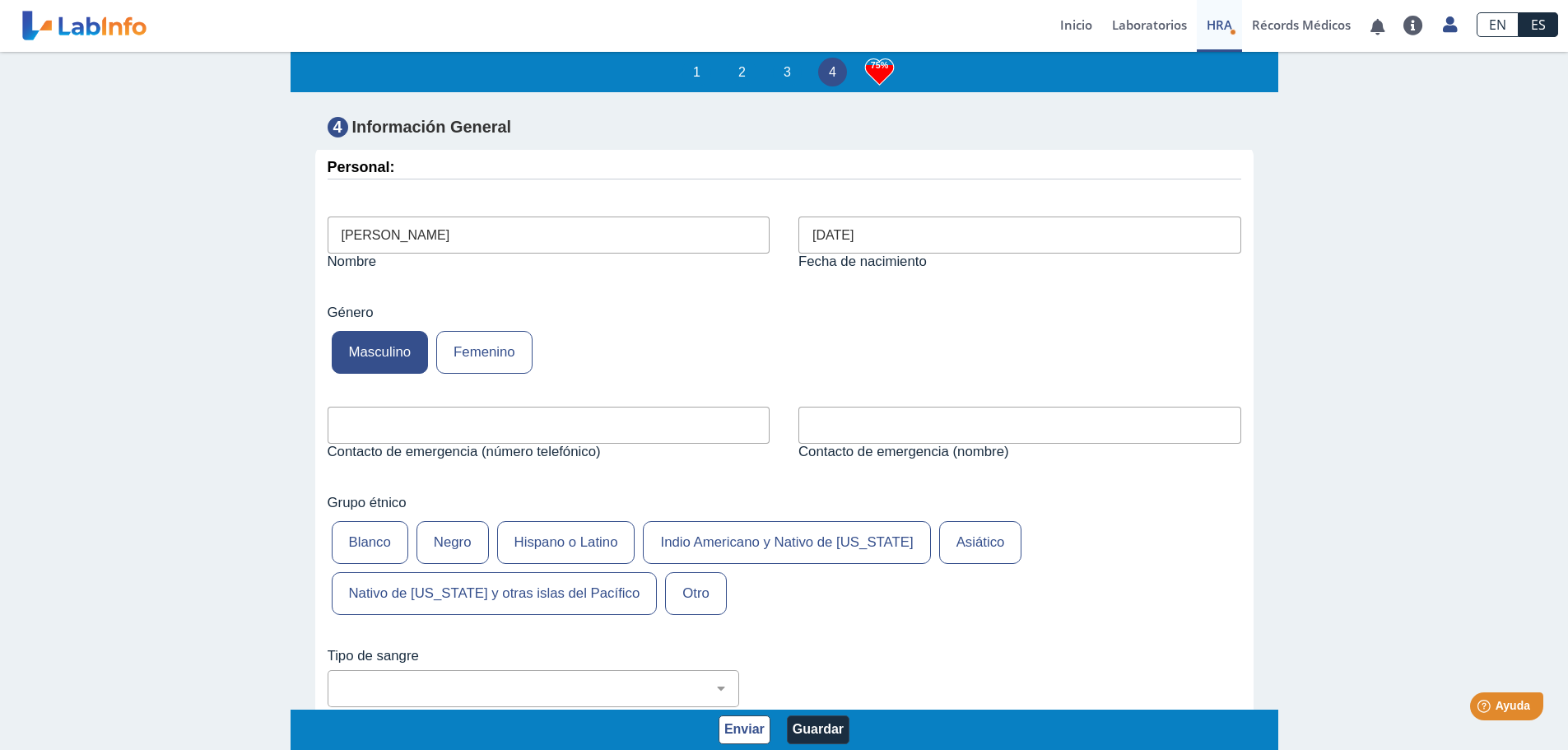
scroll to position [5924, 0]
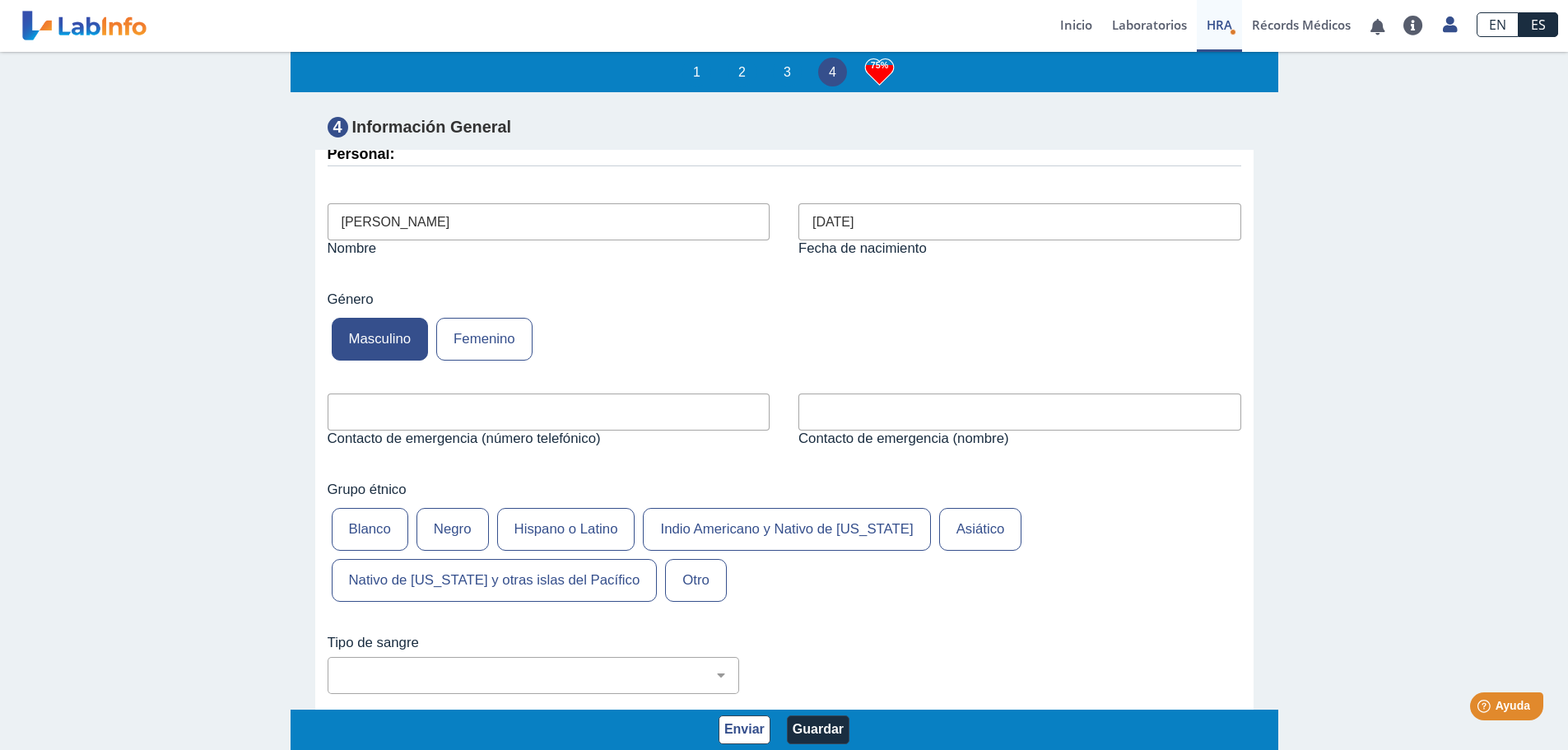
click at [331, 431] on input "text" at bounding box center [549, 411] width 443 height 37
type input "7873602729"
type input "[PERSON_NAME]"
click at [378, 550] on label "Blanco" at bounding box center [370, 528] width 77 height 43
click at [0, 0] on input "Blanco" at bounding box center [0, 0] width 0 height 0
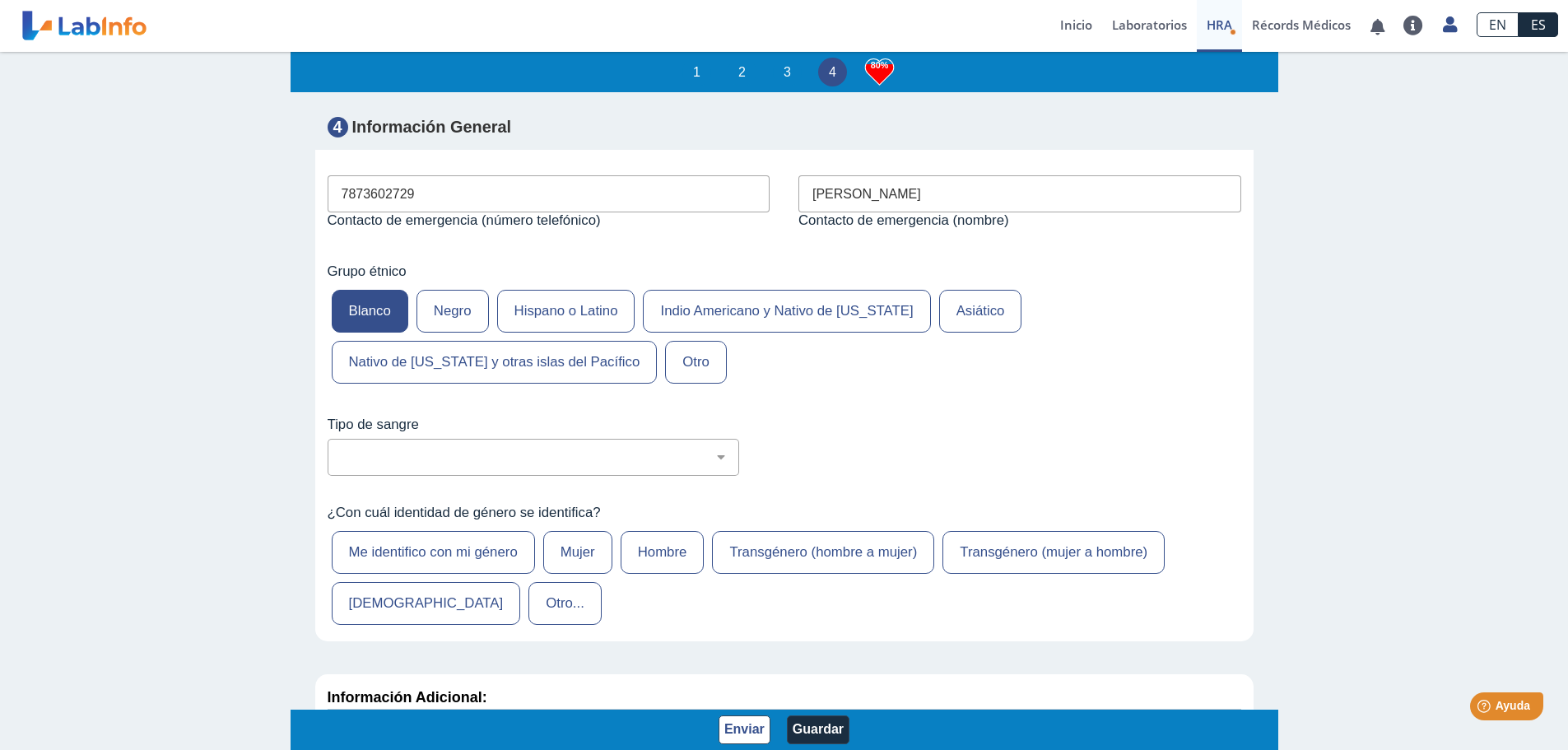
scroll to position [6171, 0]
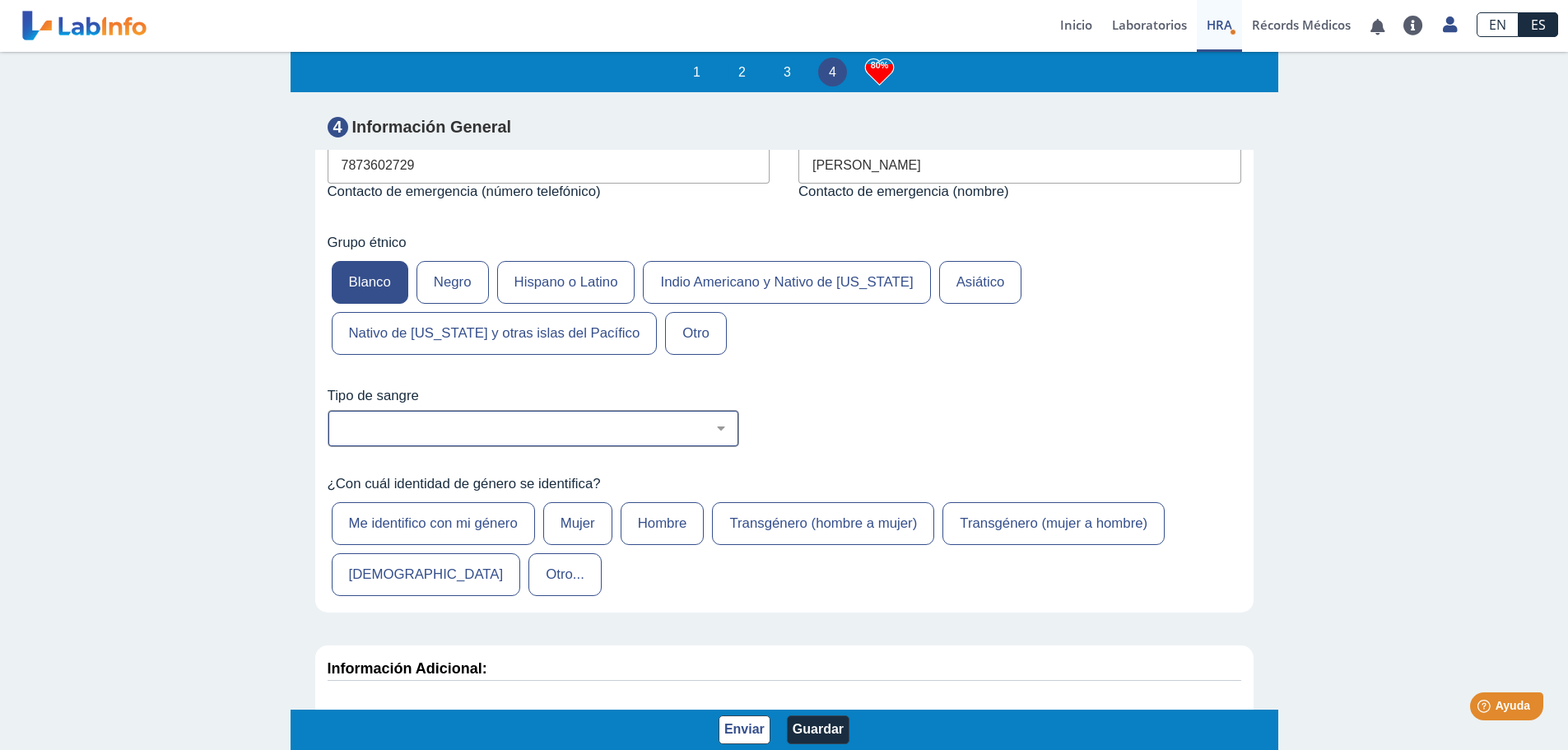
click at [713, 436] on select "No estoy seguro O Negativo O Positivo A Negativo A Positivo B Negativo B Positi…" at bounding box center [539, 428] width 397 height 16
select select "1: 227"
click at [341, 436] on select "No estoy seguro O Negativo O Positivo A Negativo A Positivo B Negativo B Positi…" at bounding box center [539, 428] width 397 height 16
click at [662, 545] on label "Hombre" at bounding box center [663, 523] width 84 height 43
click at [0, 0] on input "Hombre" at bounding box center [0, 0] width 0 height 0
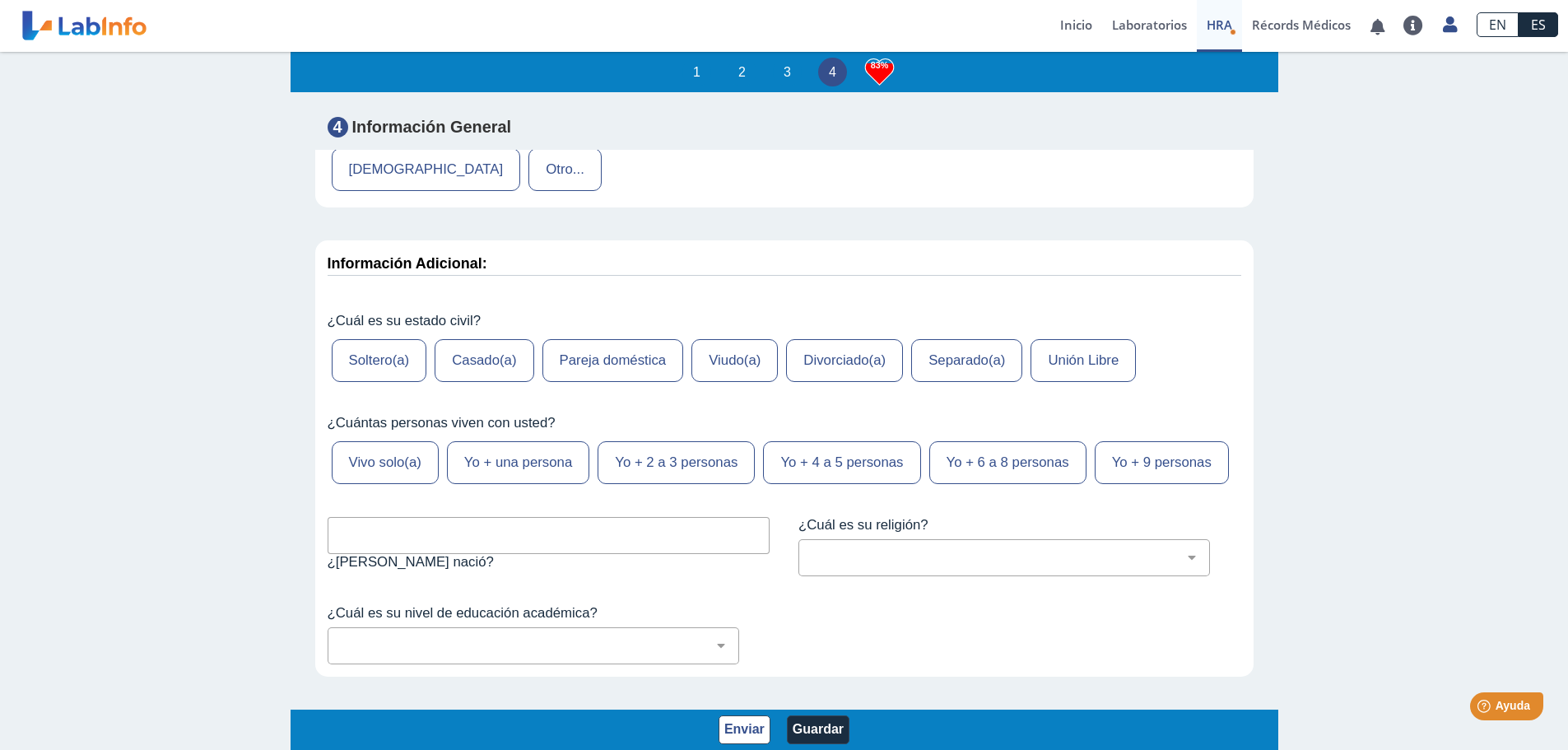
scroll to position [6582, 0]
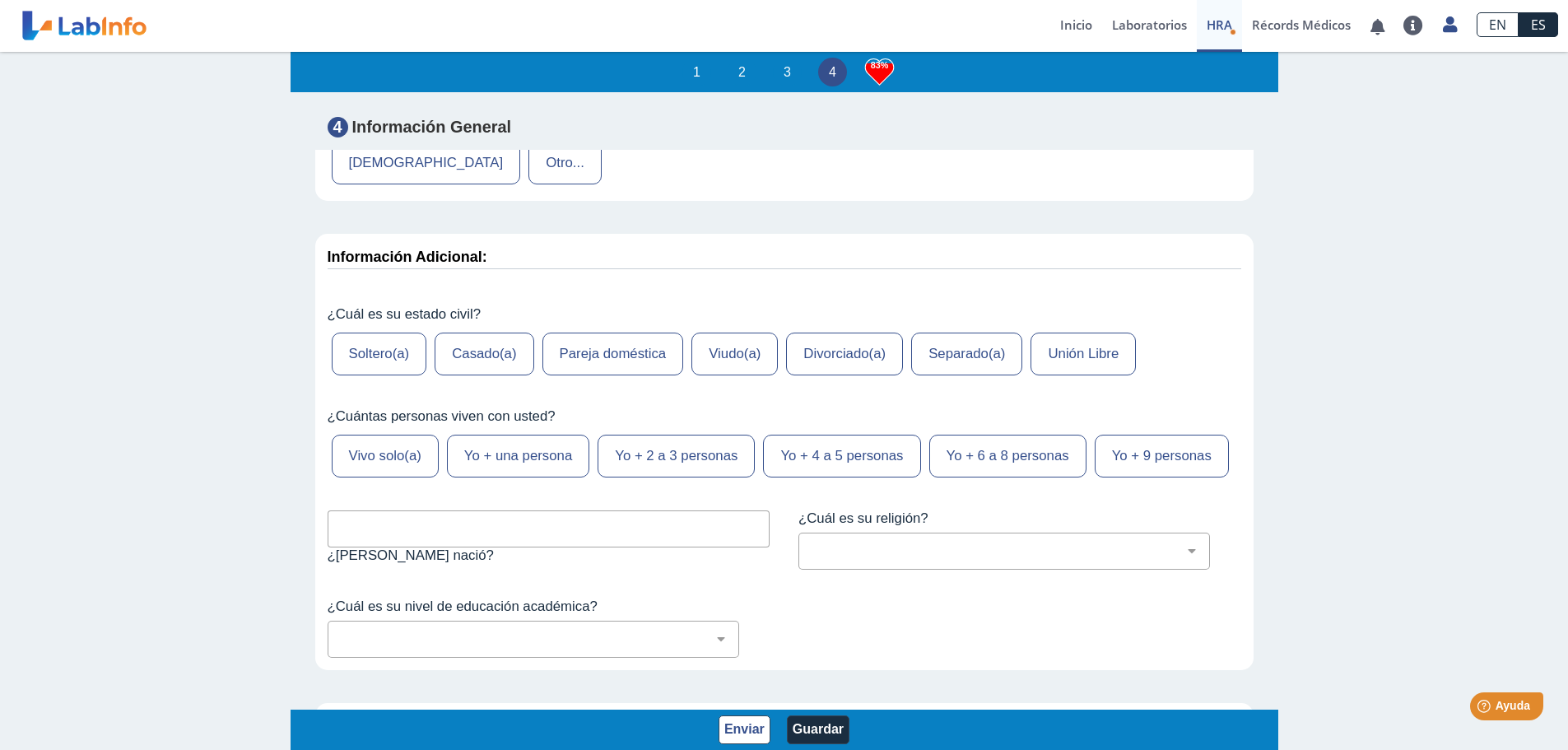
click at [482, 375] on label "Casado(a)" at bounding box center [484, 353] width 99 height 43
click at [0, 0] on input "Casado(a)" at bounding box center [0, 0] width 0 height 0
click at [486, 477] on label "Yo + una persona" at bounding box center [518, 455] width 142 height 43
click at [0, 0] on input "Yo + una persona" at bounding box center [0, 0] width 0 height 0
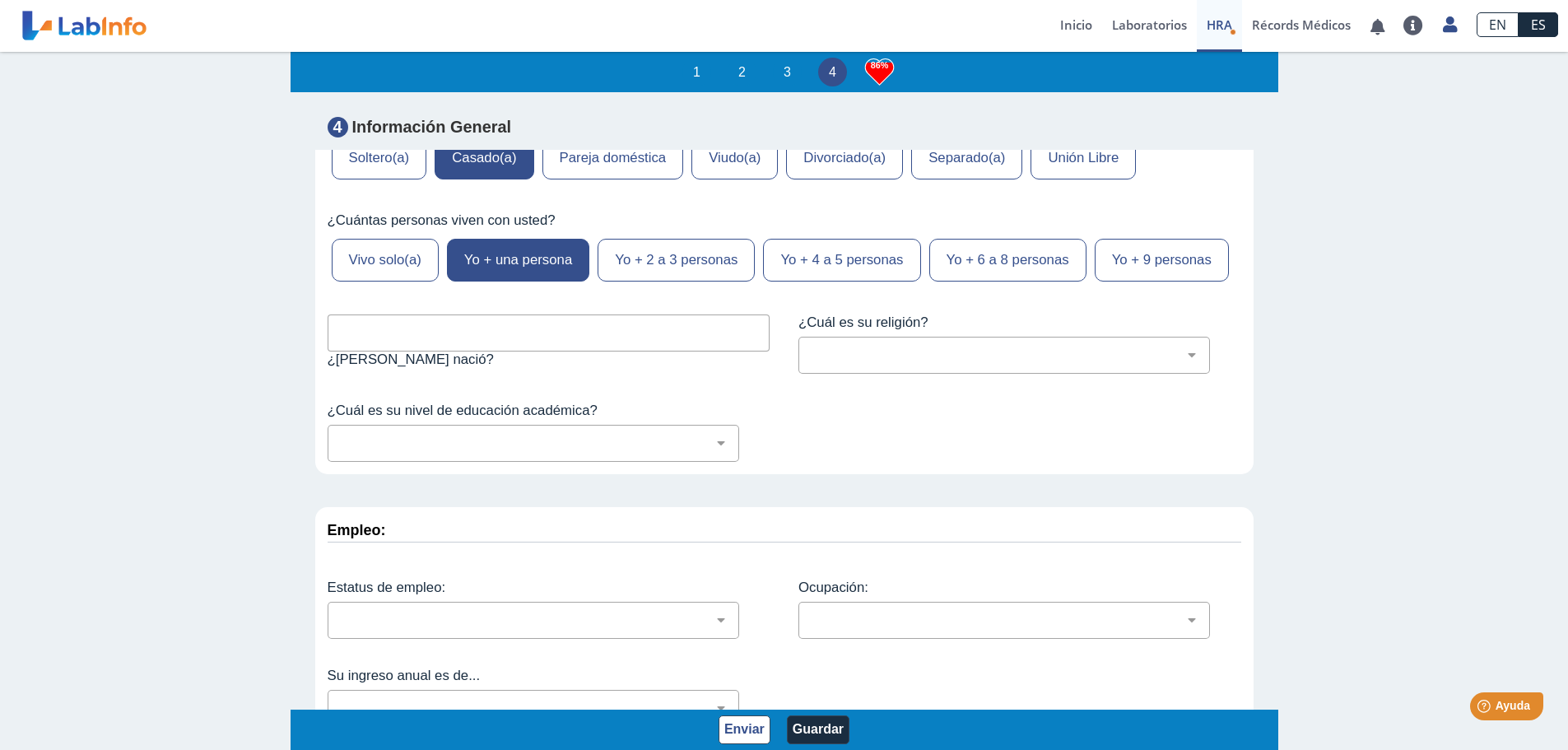
scroll to position [6829, 0]
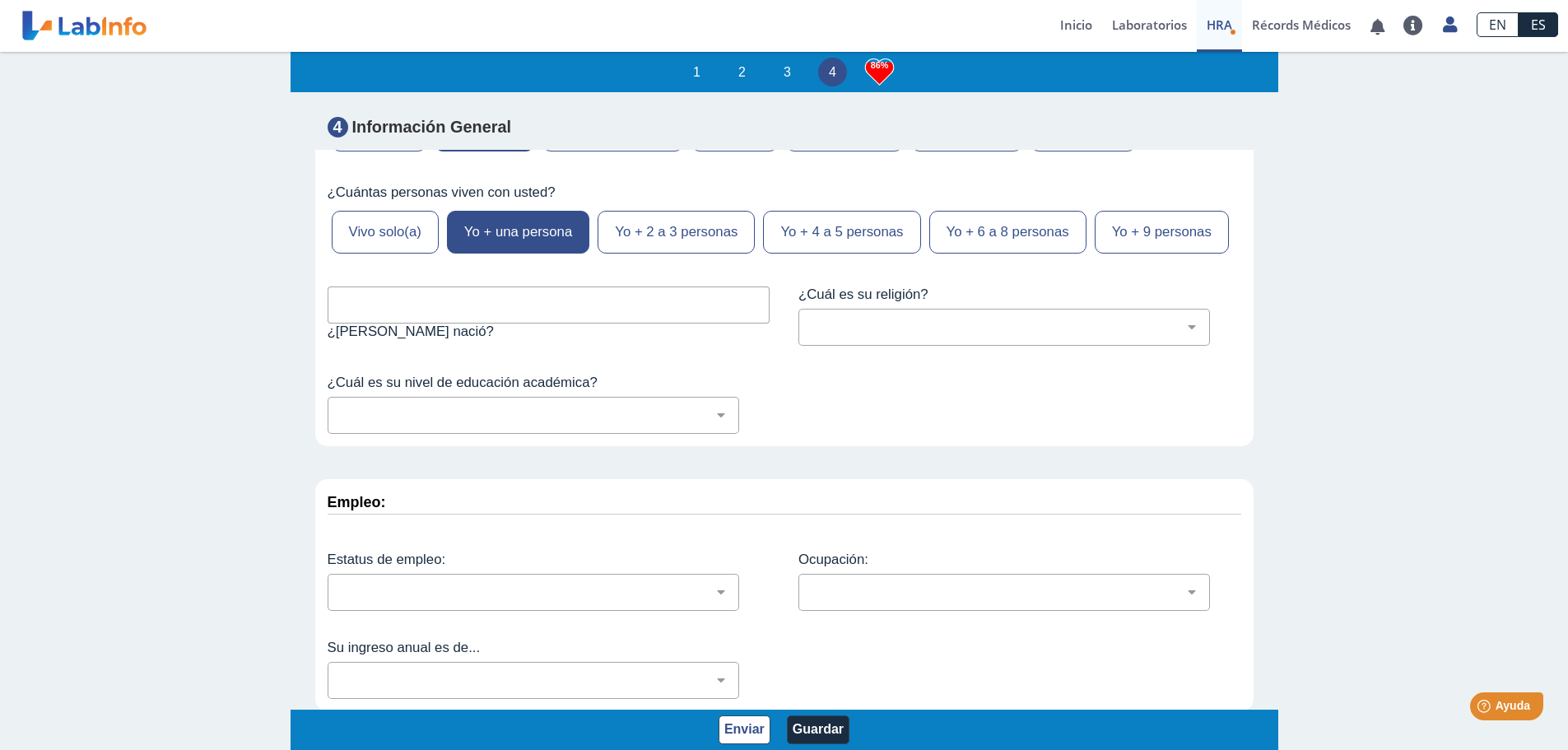
click at [335, 323] on input "text" at bounding box center [549, 305] width 443 height 37
type input "[GEOGRAPHIC_DATA][PERSON_NAME], [US_STATE]"
click at [716, 423] on select "No fui a la escuela Escuela primaria Algo de escuela secundaria o equivalente s…" at bounding box center [539, 414] width 397 height 16
select select "7: 280"
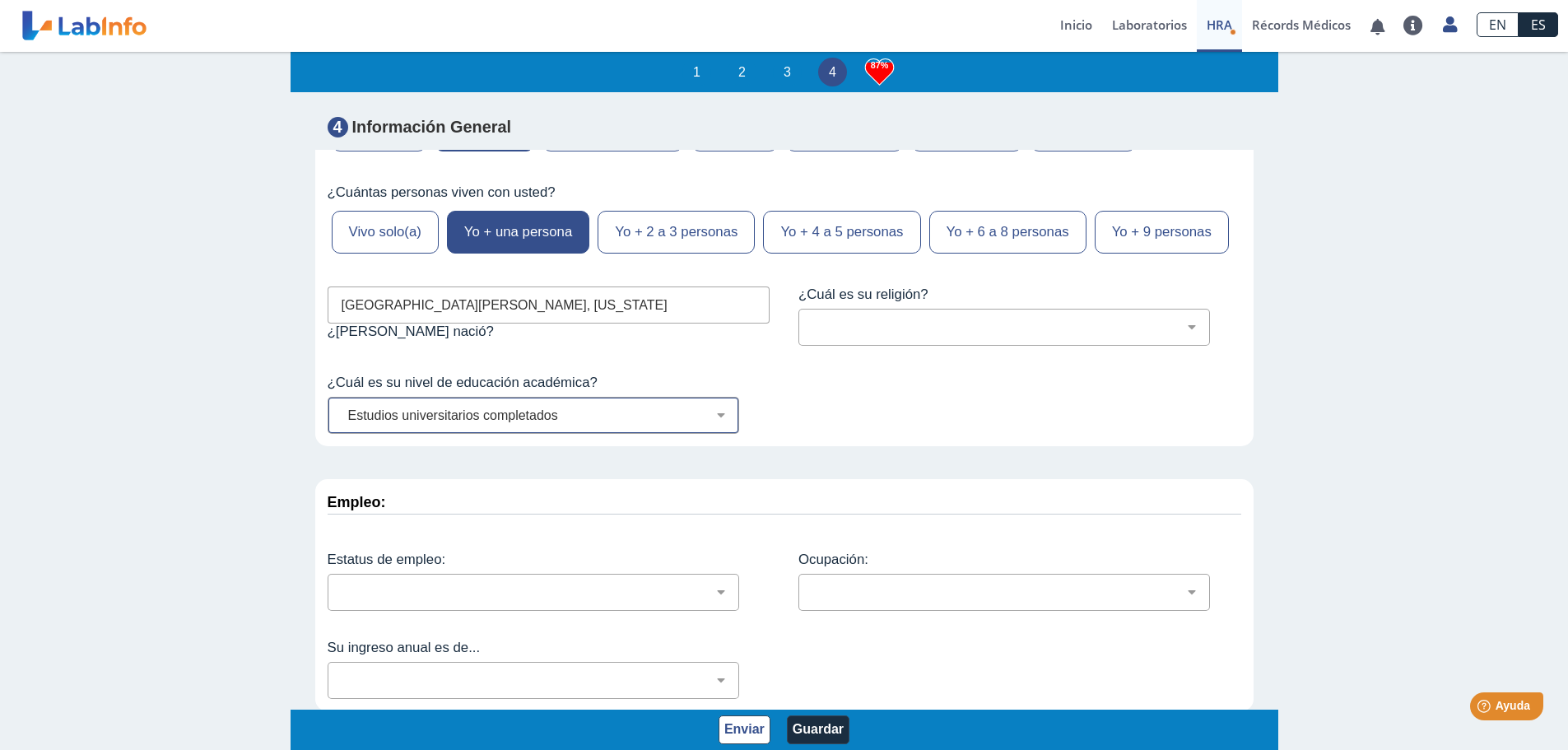
click at [341, 423] on select "No fui a la escuela Escuela primaria Algo de escuela secundaria o equivalente s…" at bounding box center [539, 414] width 397 height 16
click at [1175, 335] on select "[DEMOGRAPHIC_DATA] (cualquier denominación) [DEMOGRAPHIC_DATA] [DEMOGRAPHIC_DAT…" at bounding box center [1010, 327] width 397 height 16
select select "12: 273"
click at [812, 335] on select "[DEMOGRAPHIC_DATA] (cualquier denominación) [DEMOGRAPHIC_DATA] [DEMOGRAPHIC_DAT…" at bounding box center [1010, 327] width 397 height 16
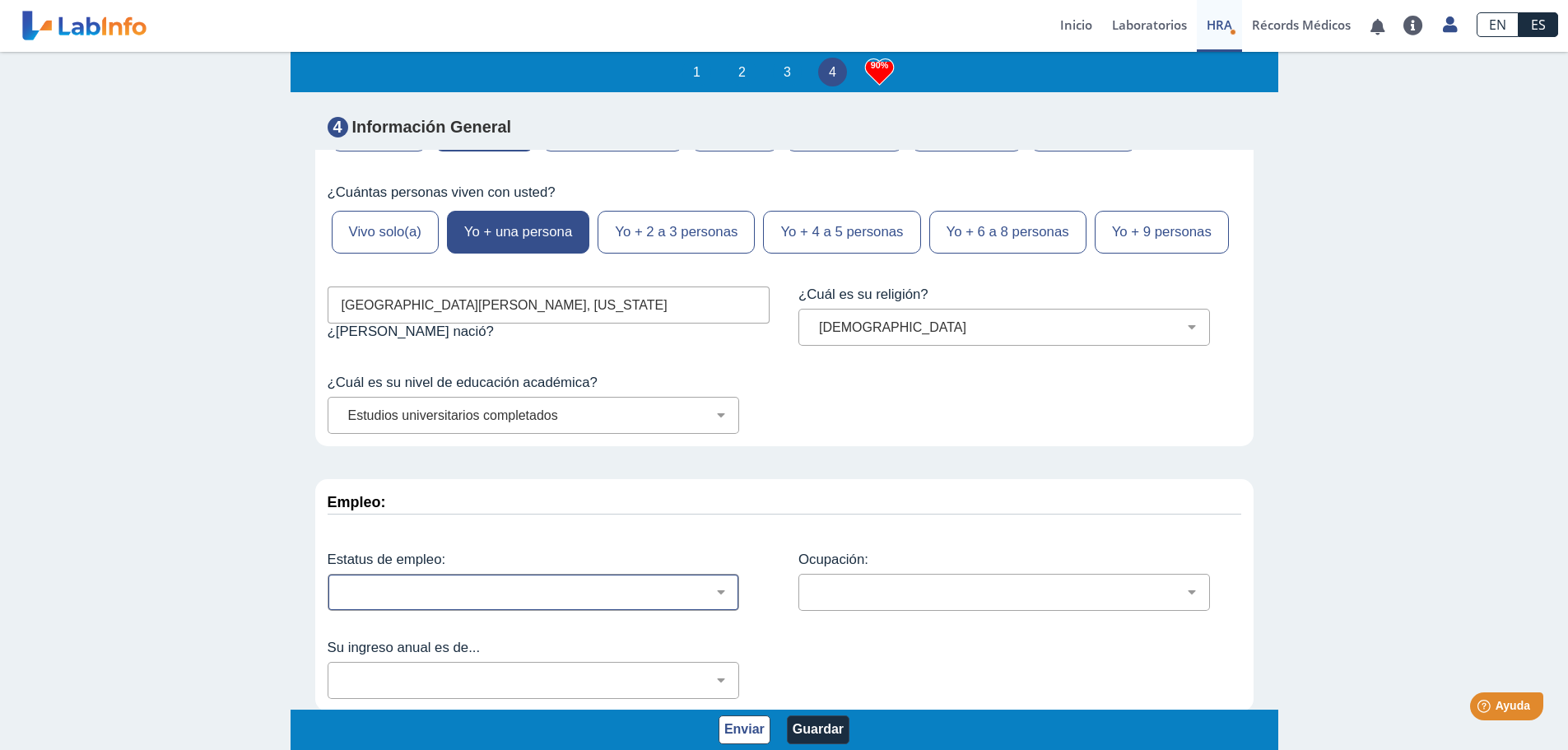
click at [713, 590] on select "Empleado a tiempo parcial Empleado a tiempo completo Servicio profesionales Sin…" at bounding box center [539, 591] width 397 height 16
click at [341, 585] on select "Empleado a tiempo parcial Empleado a tiempo completo Servicio profesionales Sin…" at bounding box center [539, 591] width 397 height 16
click at [717, 594] on select "Empleado a tiempo parcial Empleado a tiempo completo Servicio profesionales Sin…" at bounding box center [539, 591] width 397 height 16
select select "3: 135"
click at [341, 585] on select "Empleado a tiempo parcial Empleado a tiempo completo Servicio profesionales Sin…" at bounding box center [539, 591] width 397 height 16
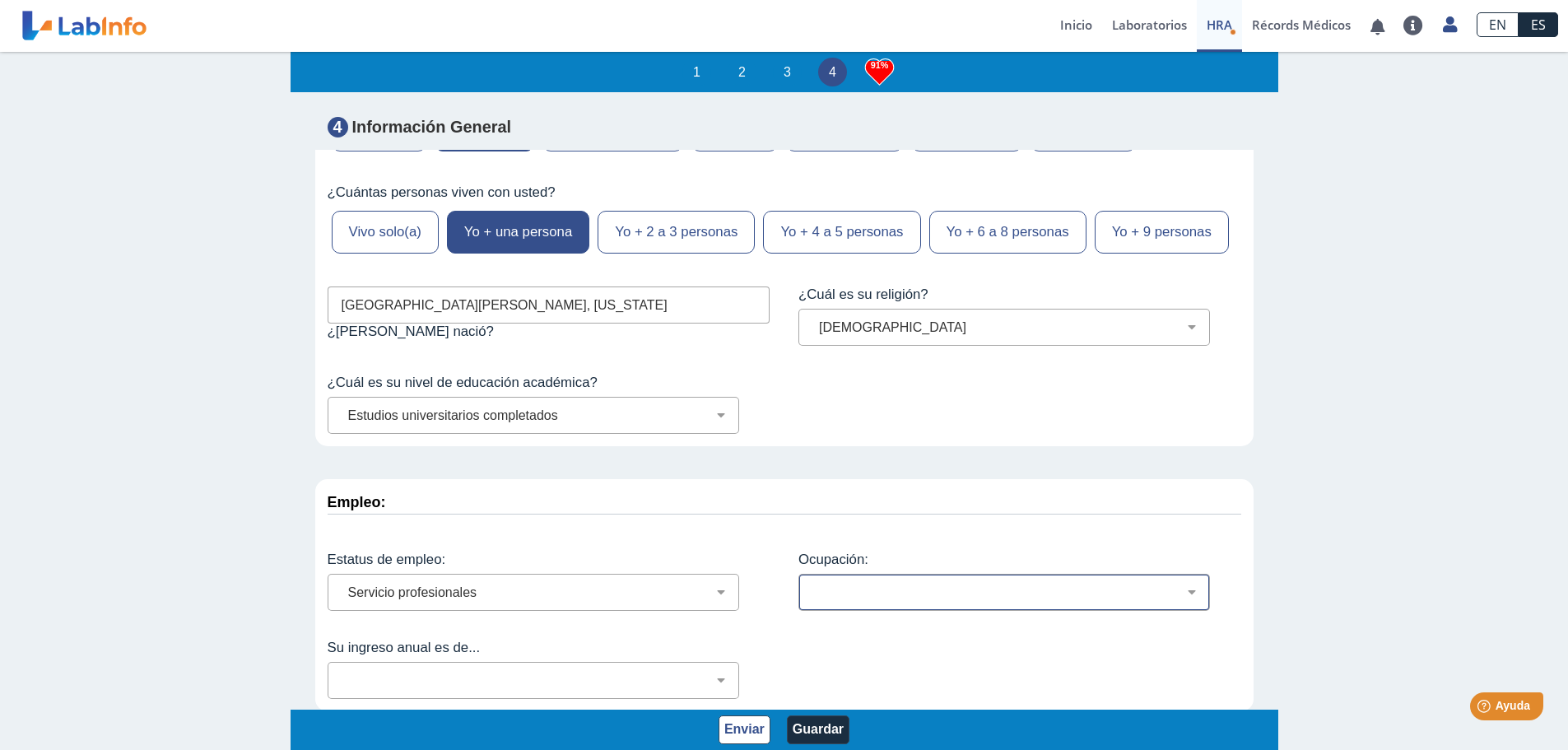
click at [1181, 589] on select "Administración de empresas Servicios de protección Instalaciones, Reparaciones …" at bounding box center [1010, 591] width 397 height 16
select select "24: 191"
click at [812, 585] on select "Administración de empresas Servicios de protección Instalaciones, Reparaciones …" at bounding box center [1010, 591] width 397 height 16
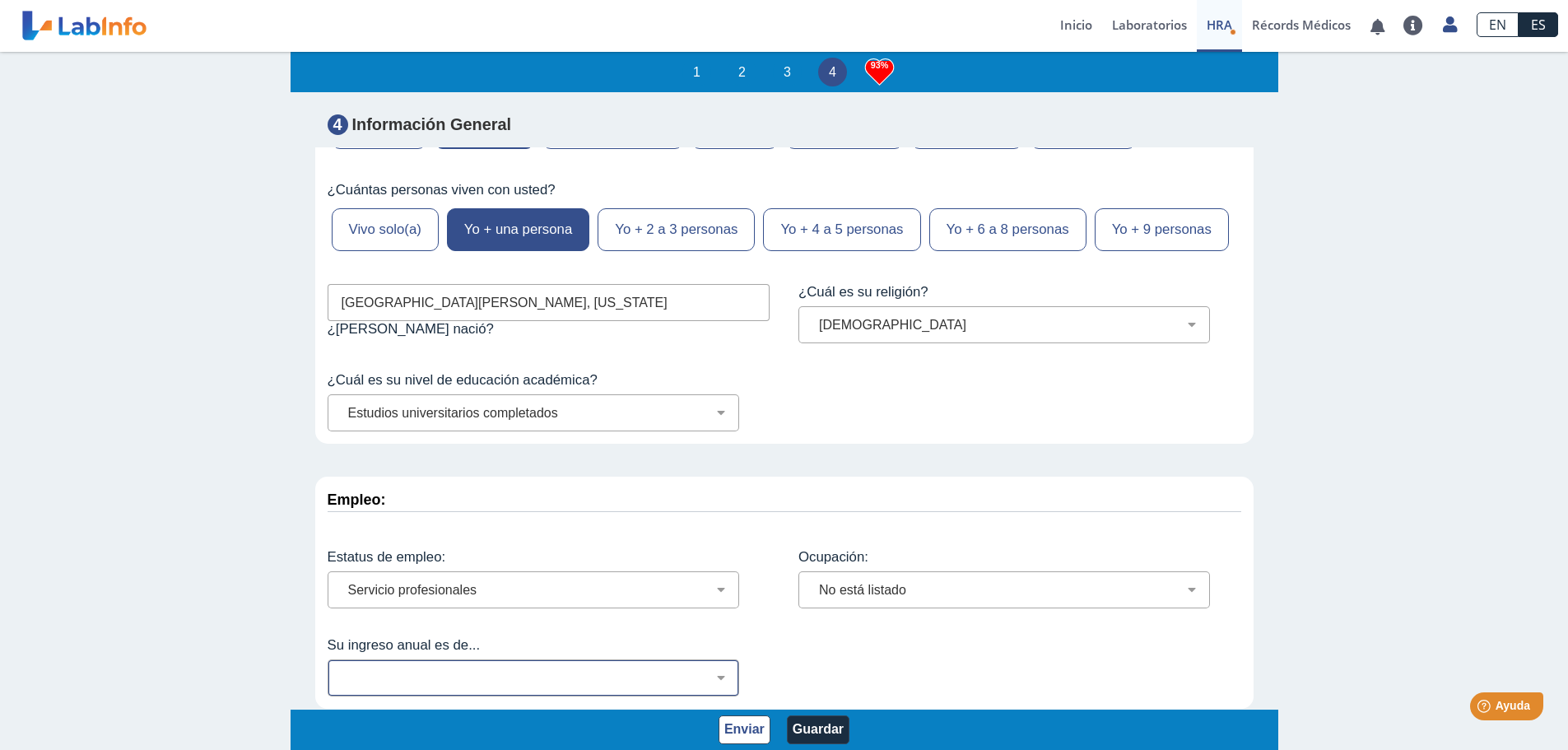
click at [717, 676] on select "Menos de $12,000 $12,000-$16,000 $16,000-$24,000 $24,000-$30,000 $30,000-$40,00…" at bounding box center [539, 677] width 397 height 16
select select "9: 151"
click at [341, 671] on select "Menos de $12,000 $12,000-$16,000 $16,000-$24,000 $24,000-$30,000 $30,000-$40,00…" at bounding box center [539, 677] width 397 height 16
click at [736, 730] on button "Enviar" at bounding box center [744, 730] width 52 height 29
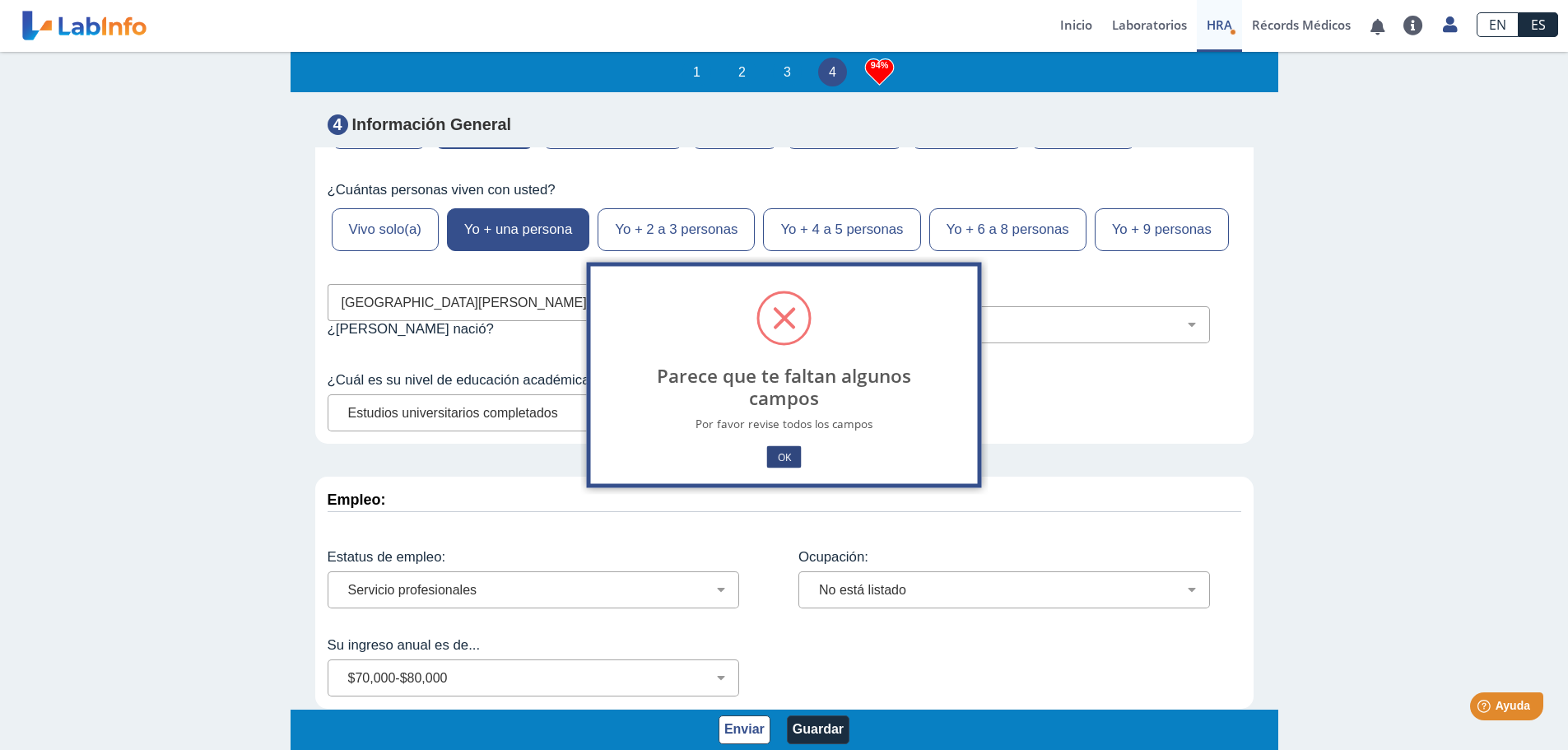
click at [788, 453] on button "OK" at bounding box center [784, 457] width 35 height 22
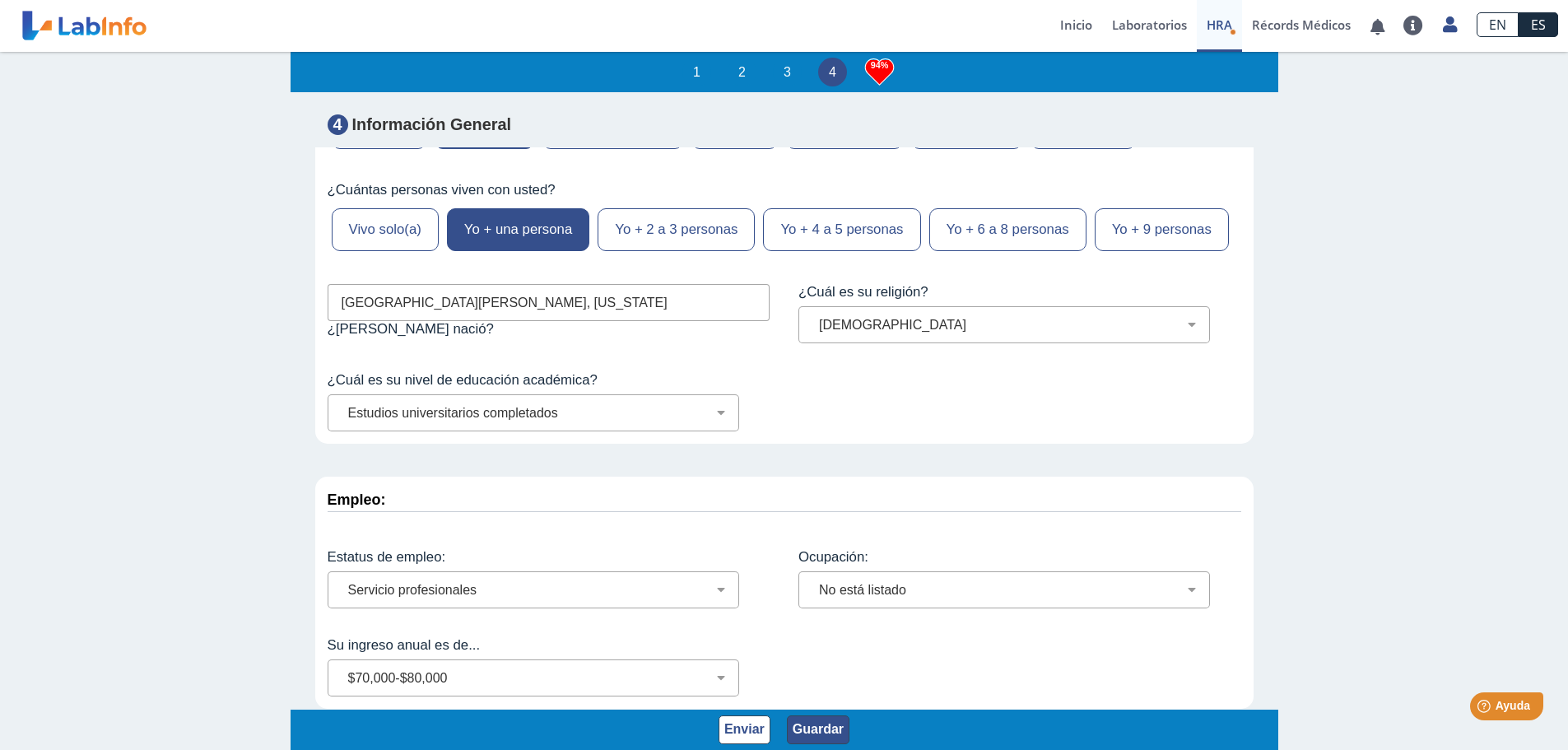
click at [809, 724] on button "Guardar" at bounding box center [818, 730] width 63 height 29
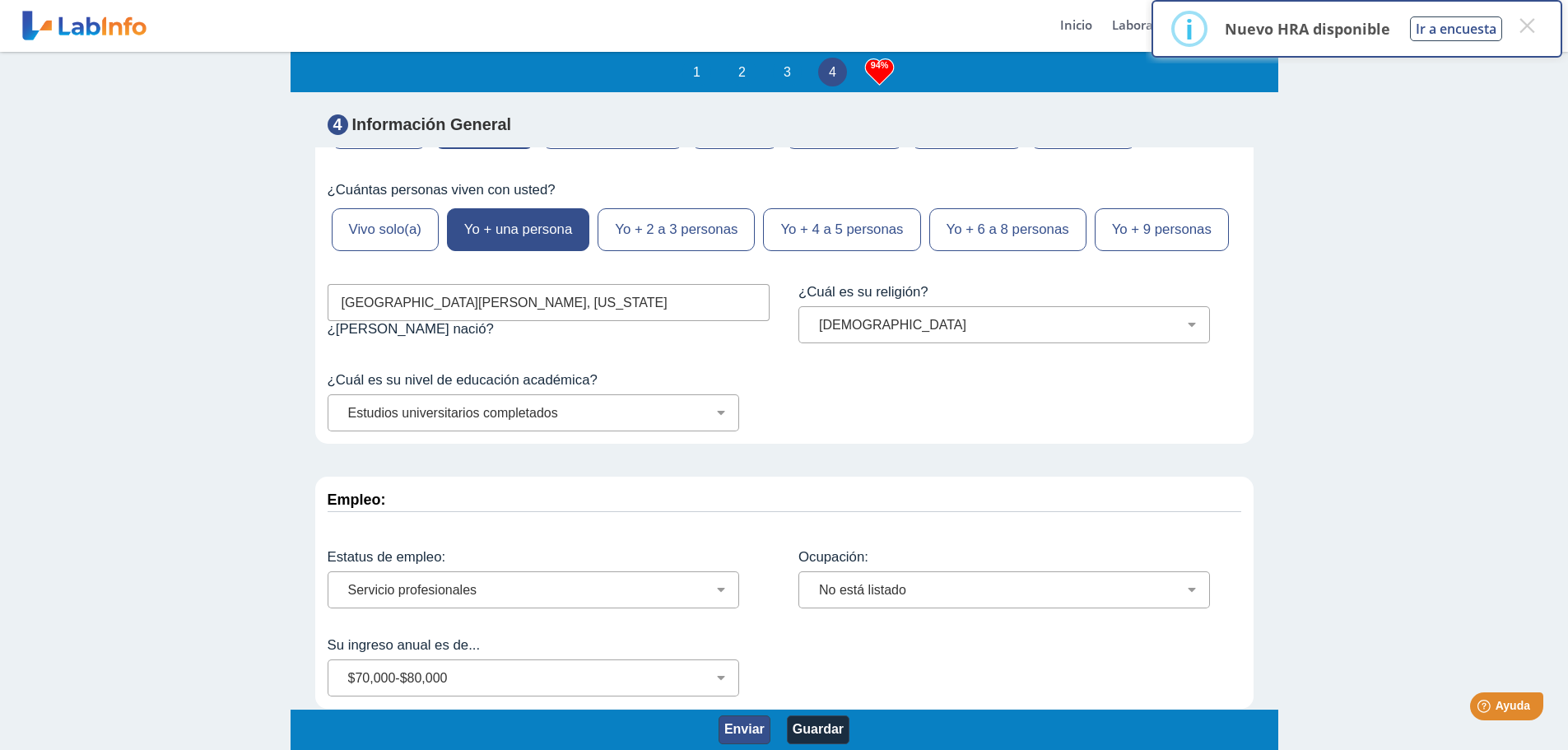
click at [739, 724] on button "Enviar" at bounding box center [744, 730] width 52 height 29
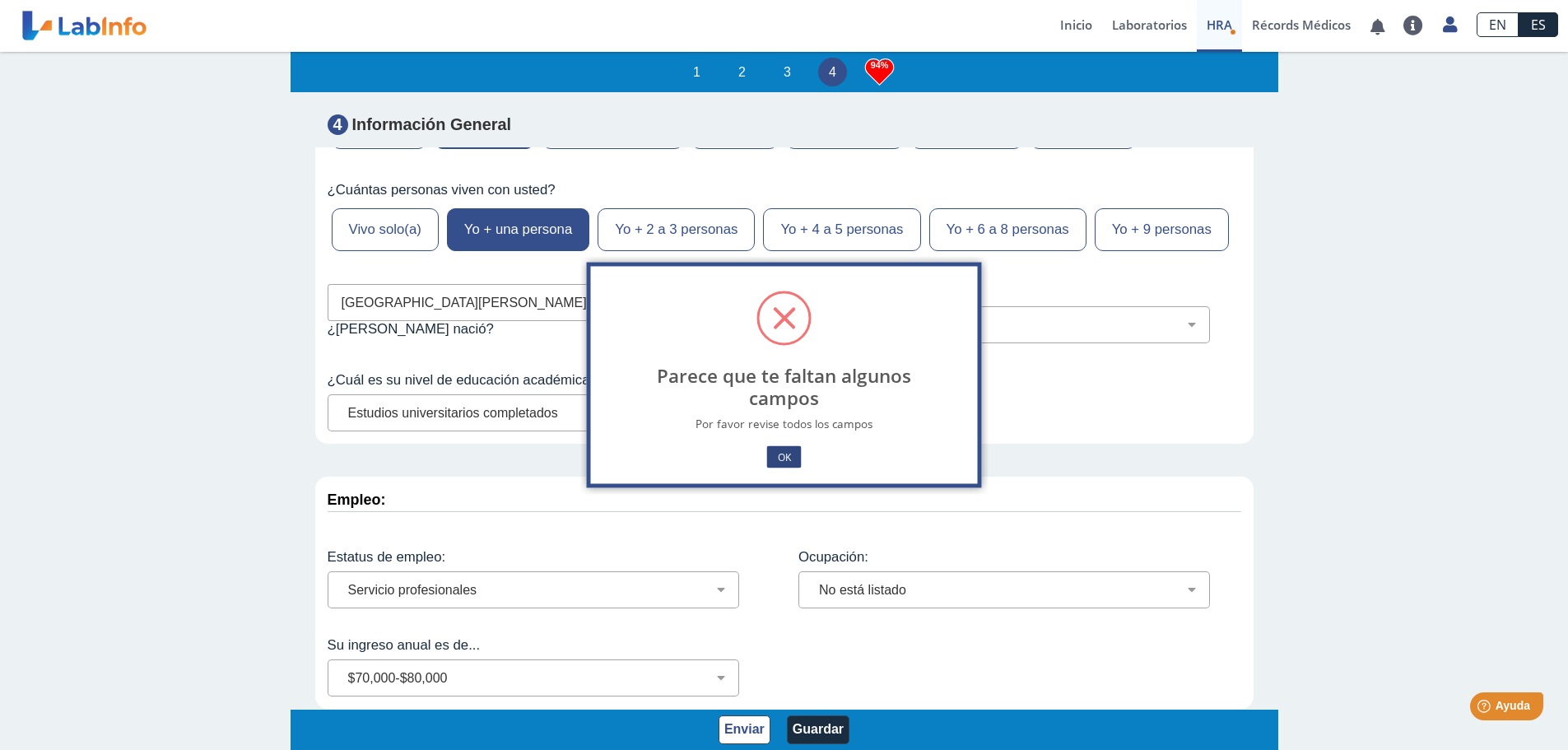
click at [780, 458] on button "OK" at bounding box center [784, 457] width 35 height 22
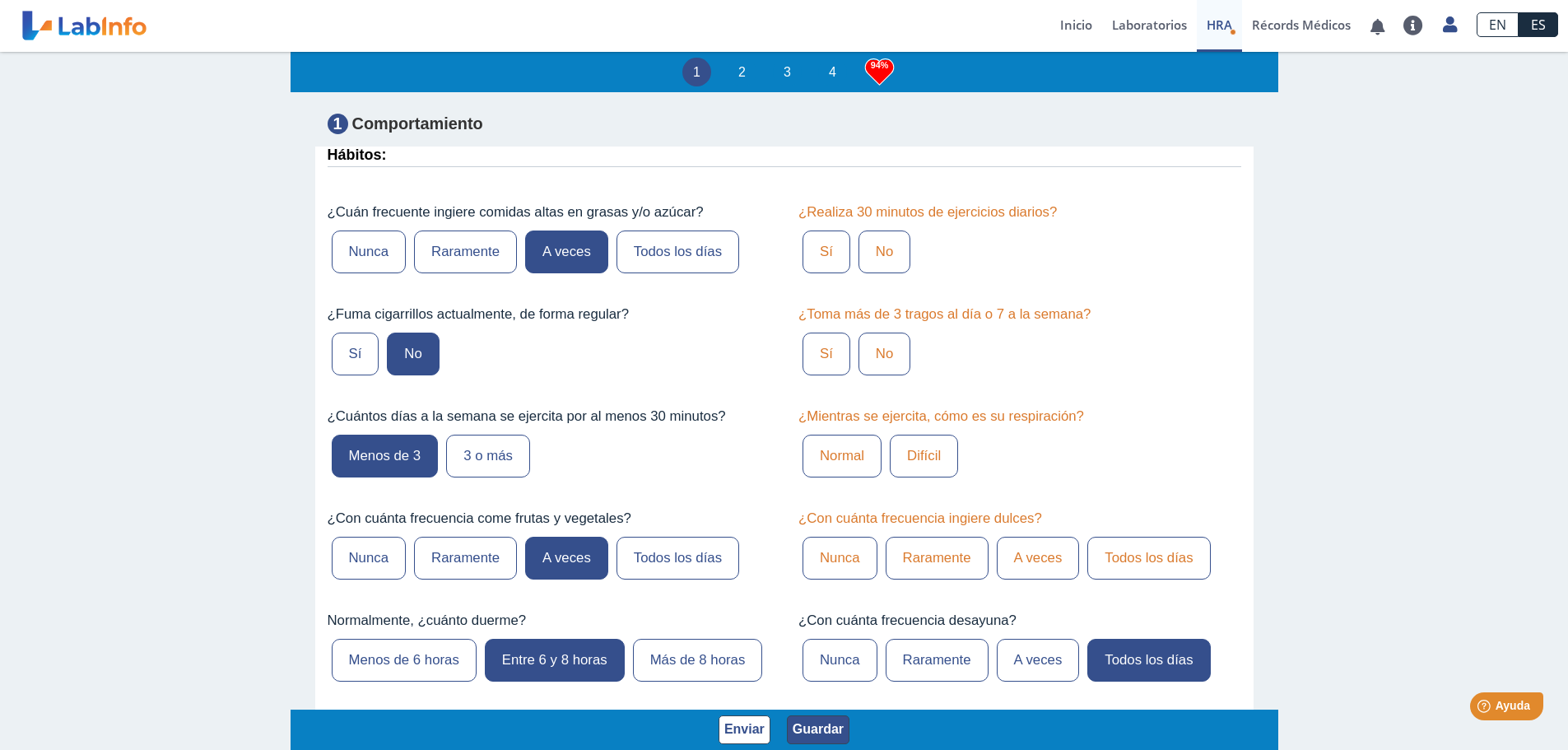
scroll to position [905, 0]
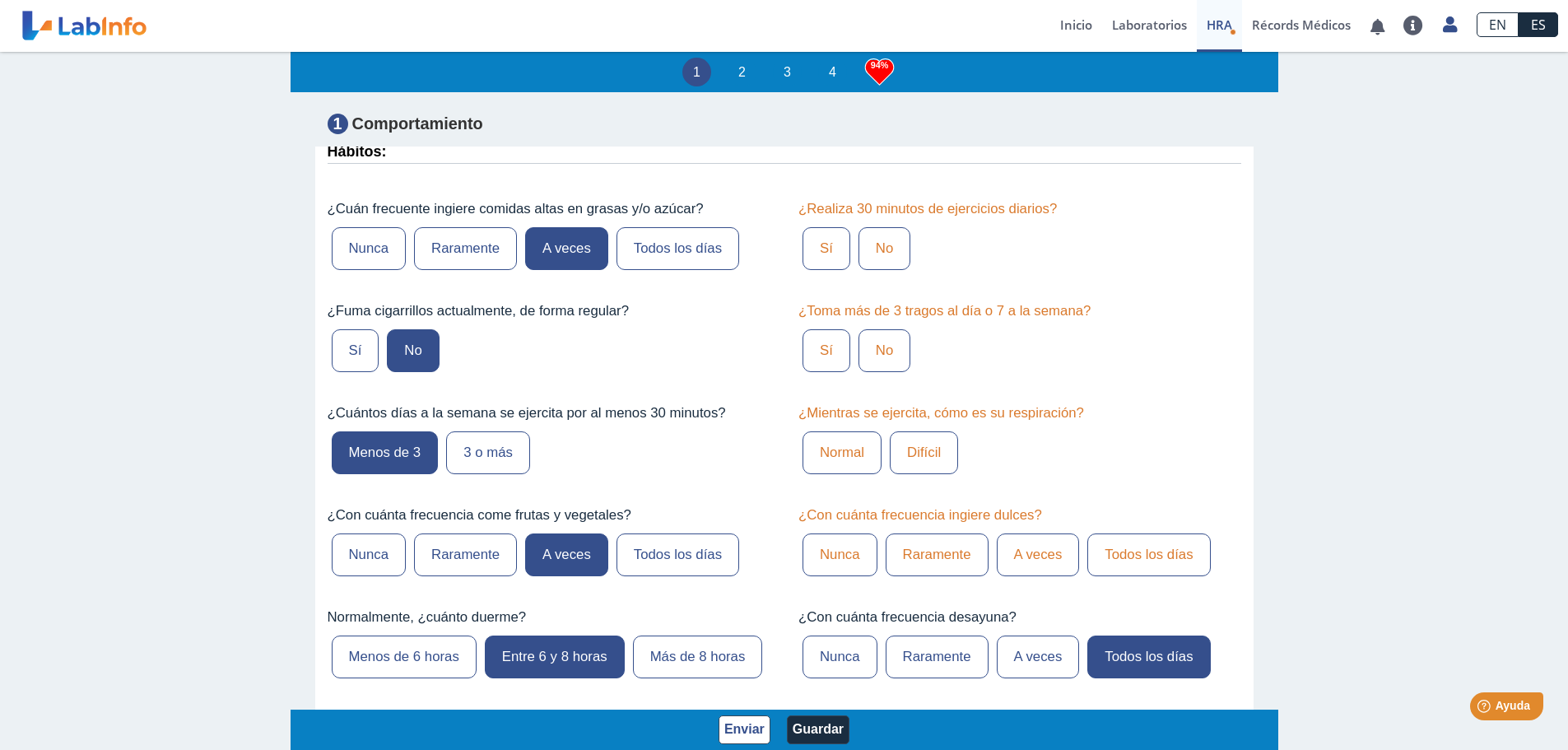
click at [867, 247] on label "No" at bounding box center [884, 248] width 52 height 43
click at [0, 0] on input "No" at bounding box center [0, 0] width 0 height 0
click at [810, 349] on label "Sí" at bounding box center [826, 350] width 47 height 43
click at [0, 0] on input "Sí" at bounding box center [0, 0] width 0 height 0
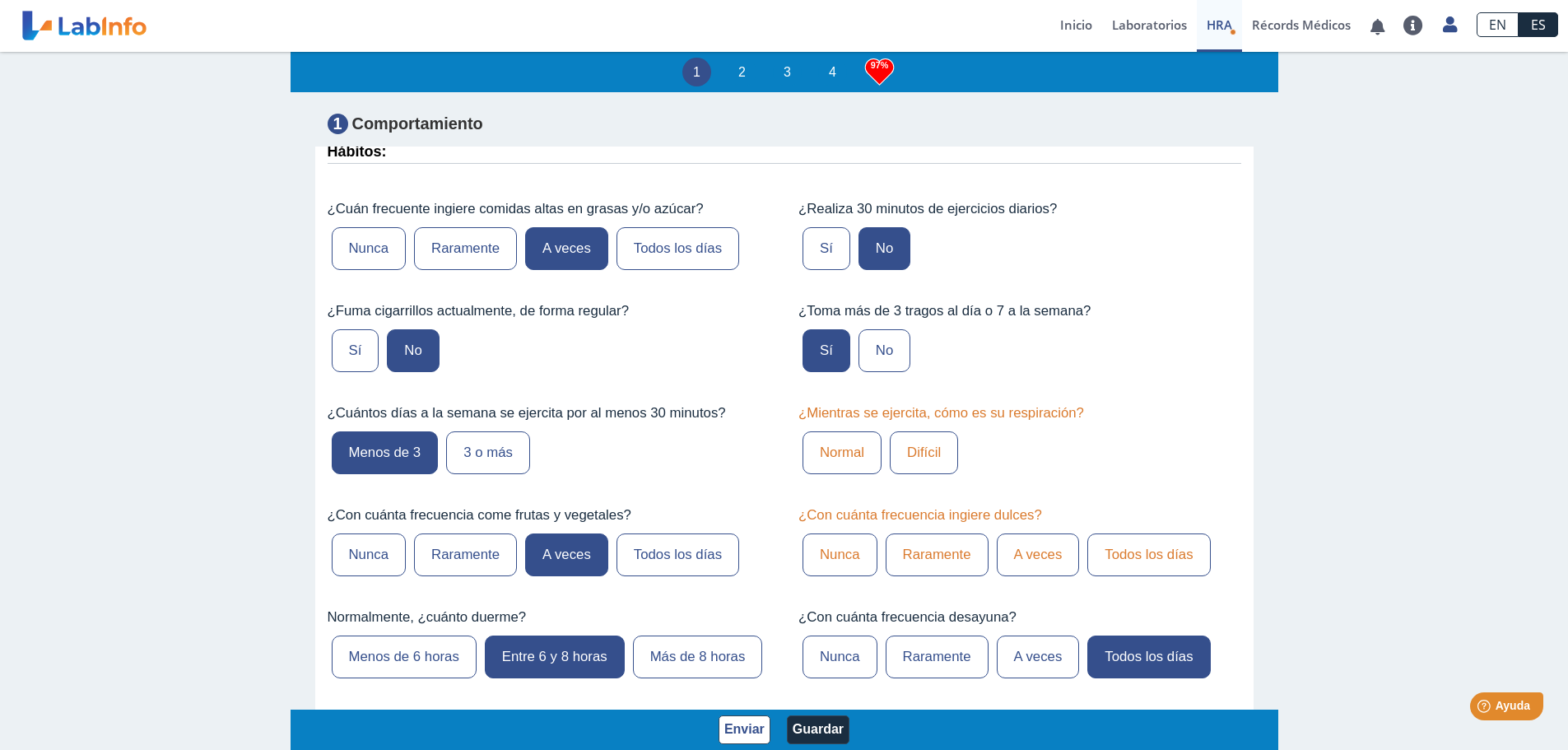
click at [834, 456] on label "Normal" at bounding box center [841, 453] width 79 height 43
click at [0, 0] on input "Normal" at bounding box center [0, 0] width 0 height 0
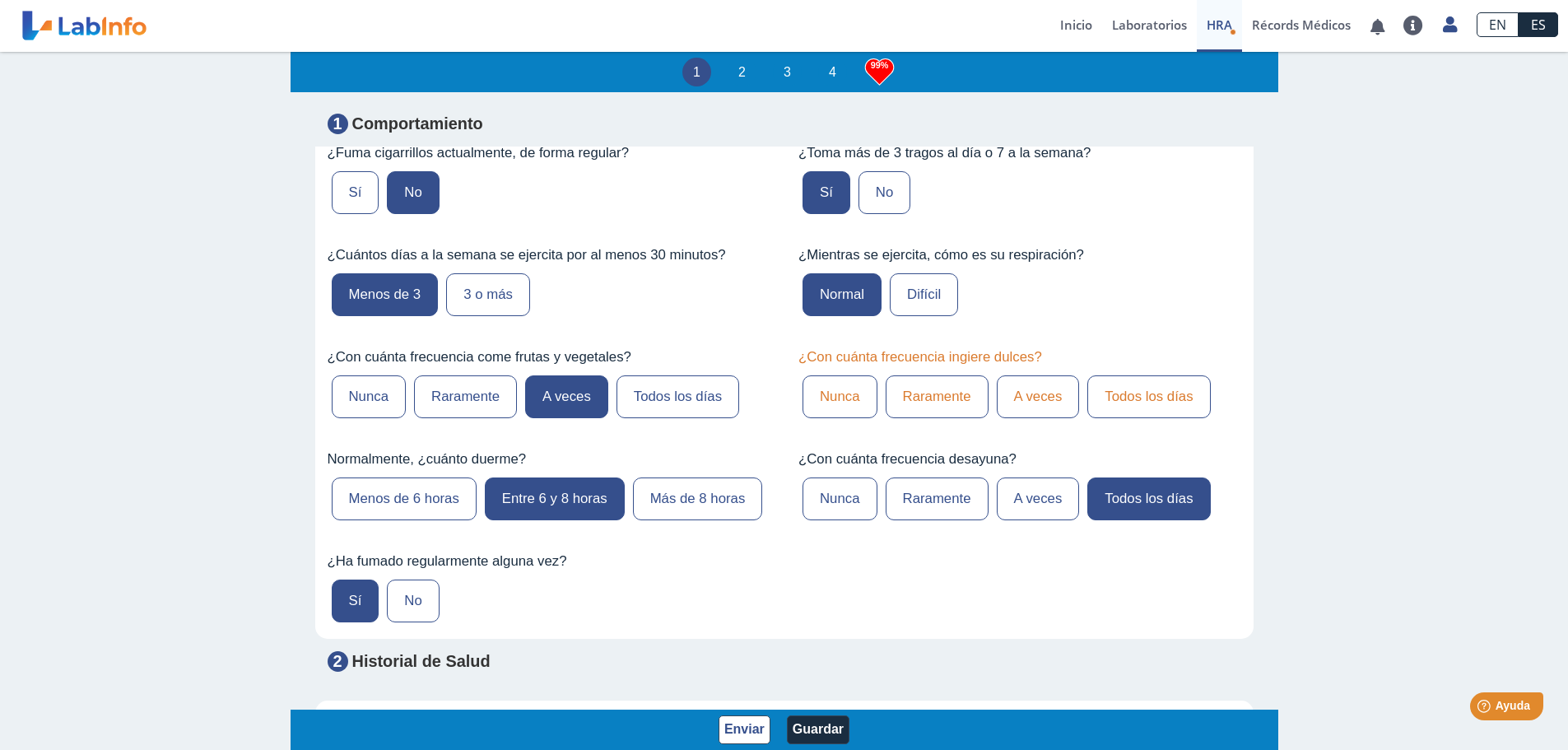
scroll to position [1069, 0]
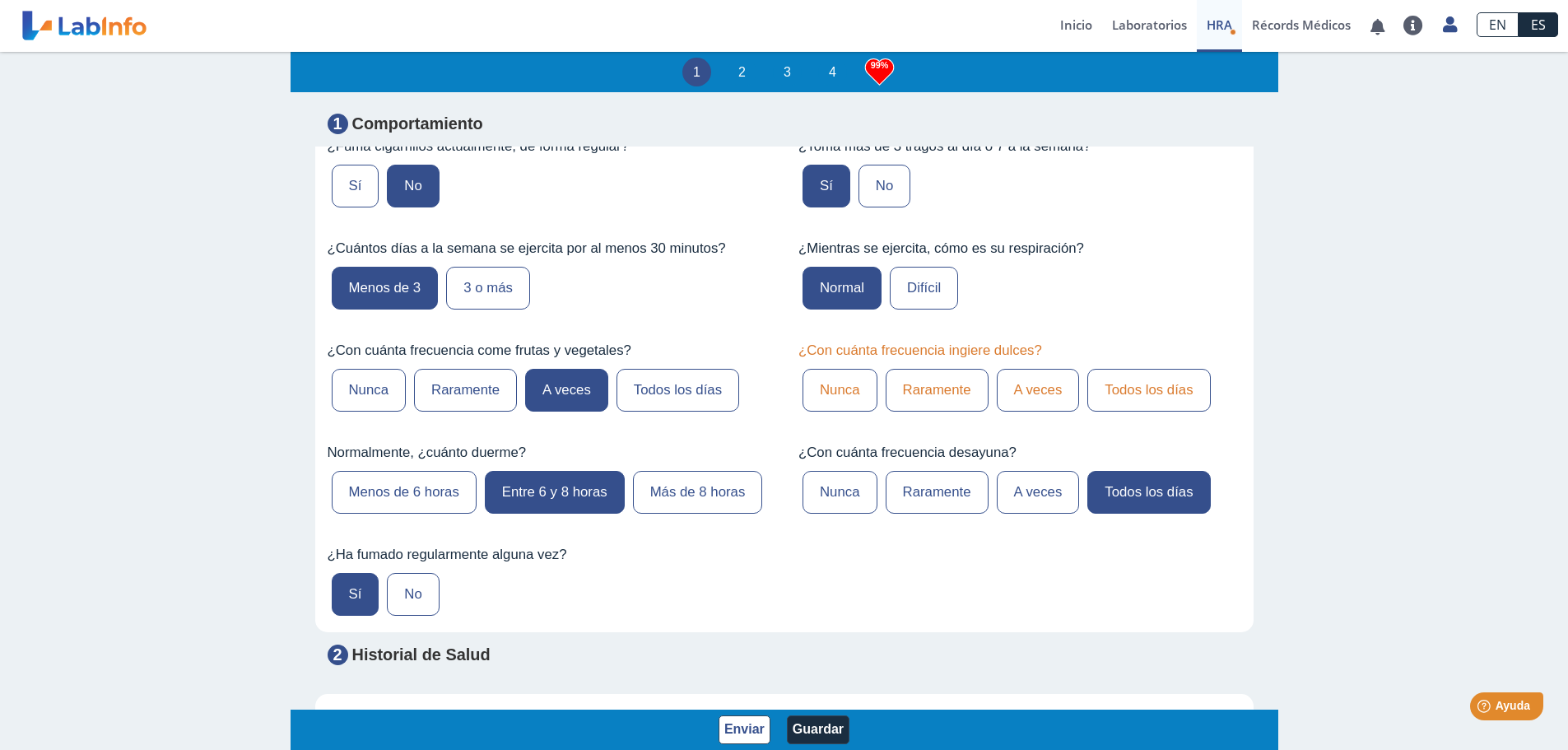
click at [1038, 392] on label "A veces" at bounding box center [1038, 390] width 83 height 43
click at [0, 0] on input "A veces" at bounding box center [0, 0] width 0 height 0
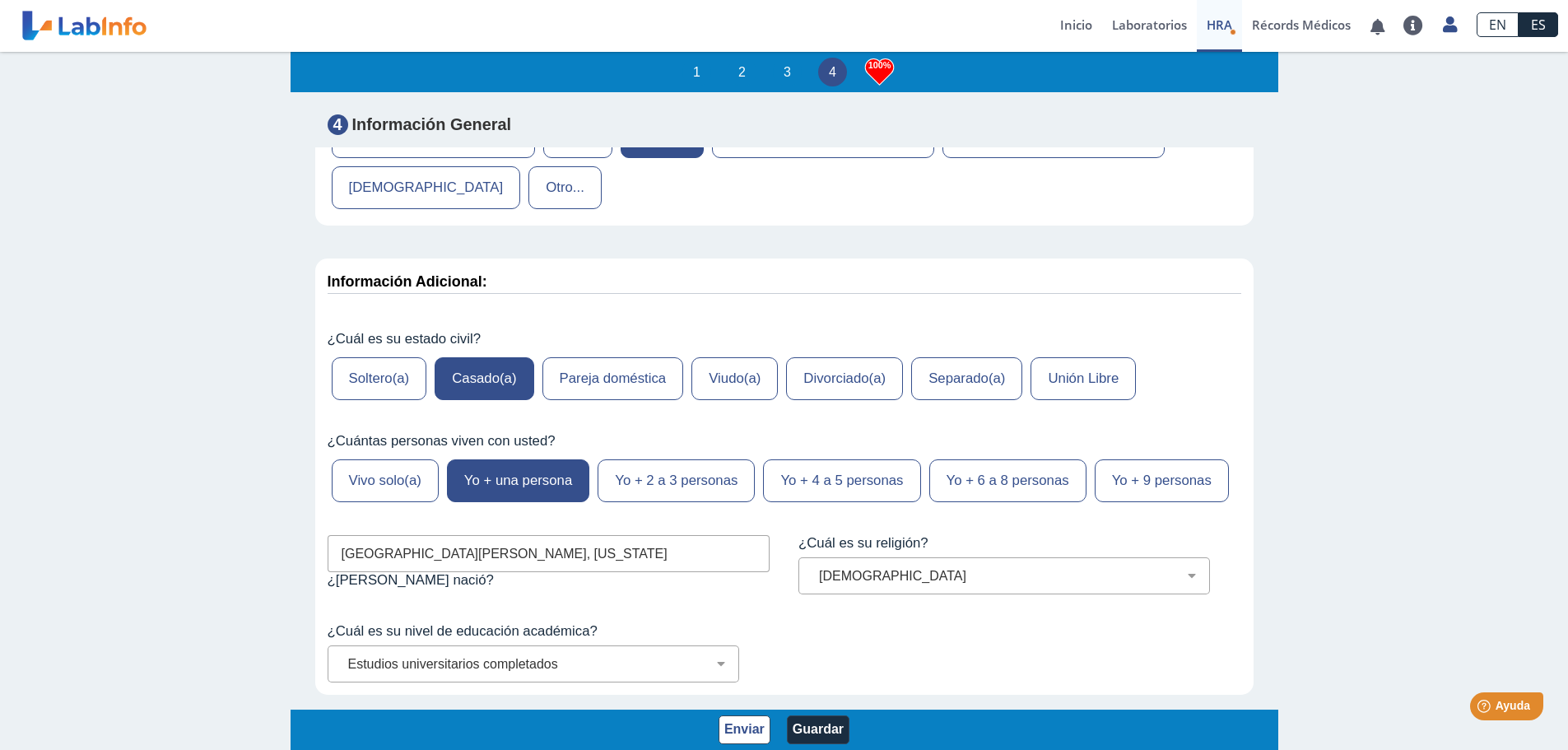
scroll to position [6890, 0]
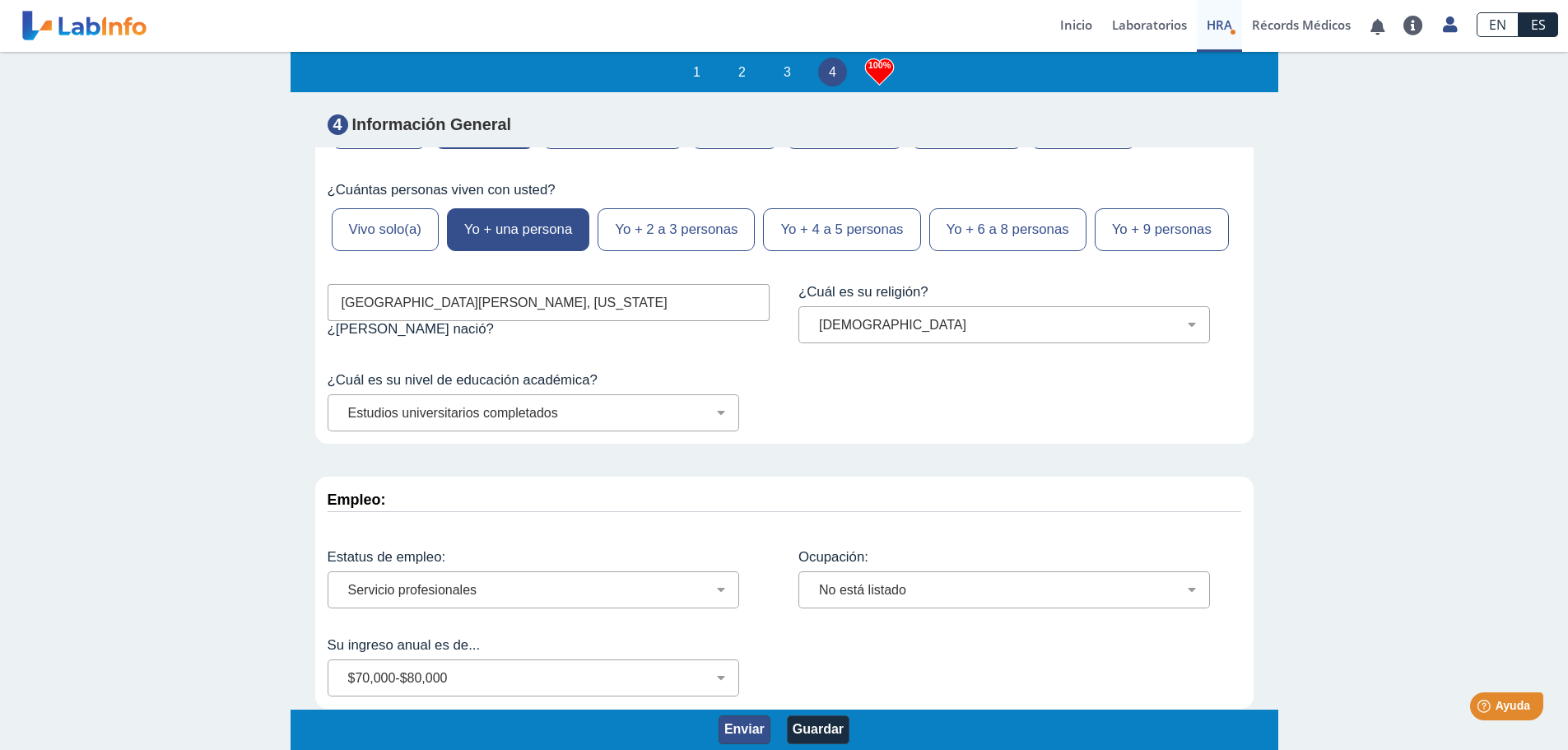
click at [751, 725] on button "Enviar" at bounding box center [744, 730] width 52 height 29
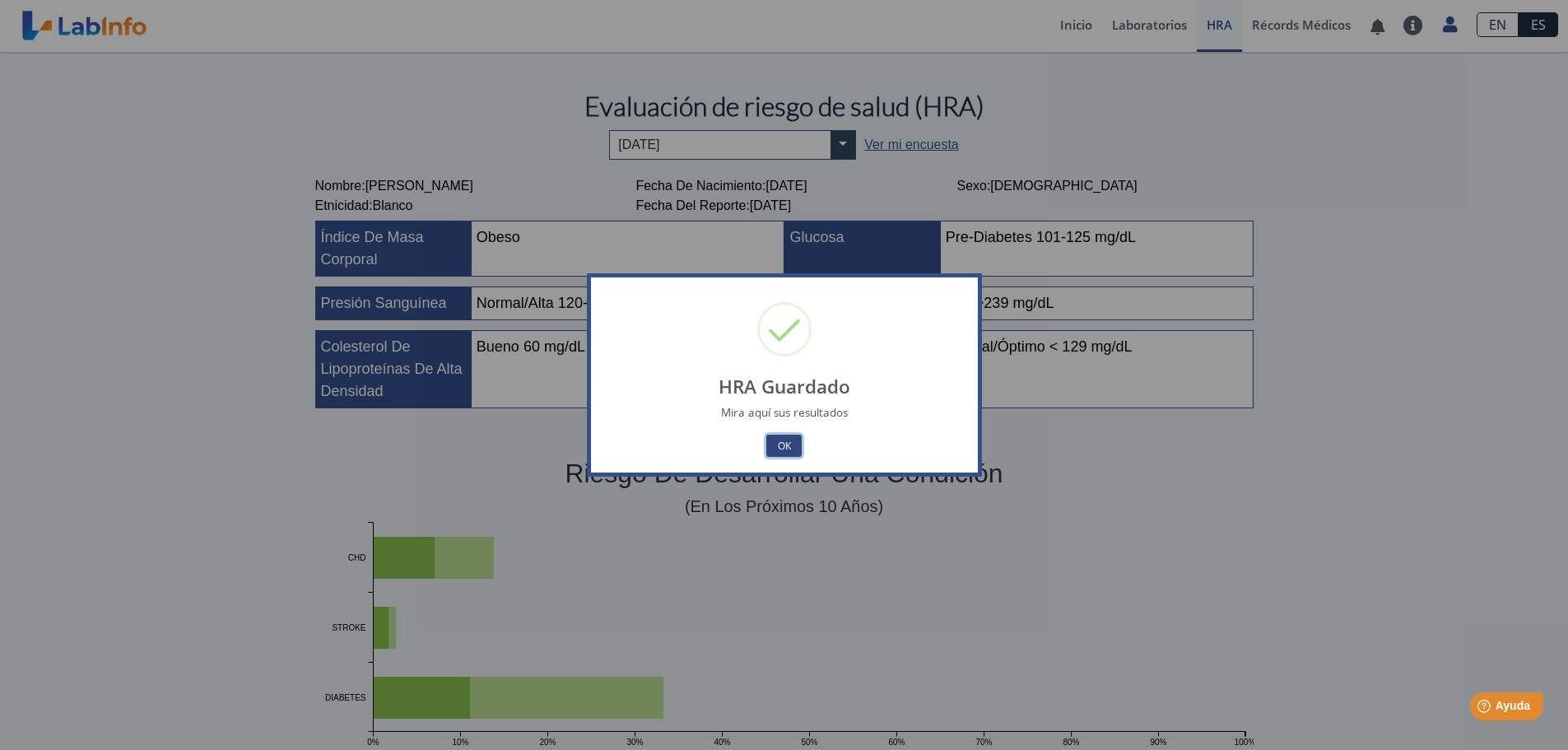
click at [781, 447] on button "OK" at bounding box center [784, 445] width 35 height 22
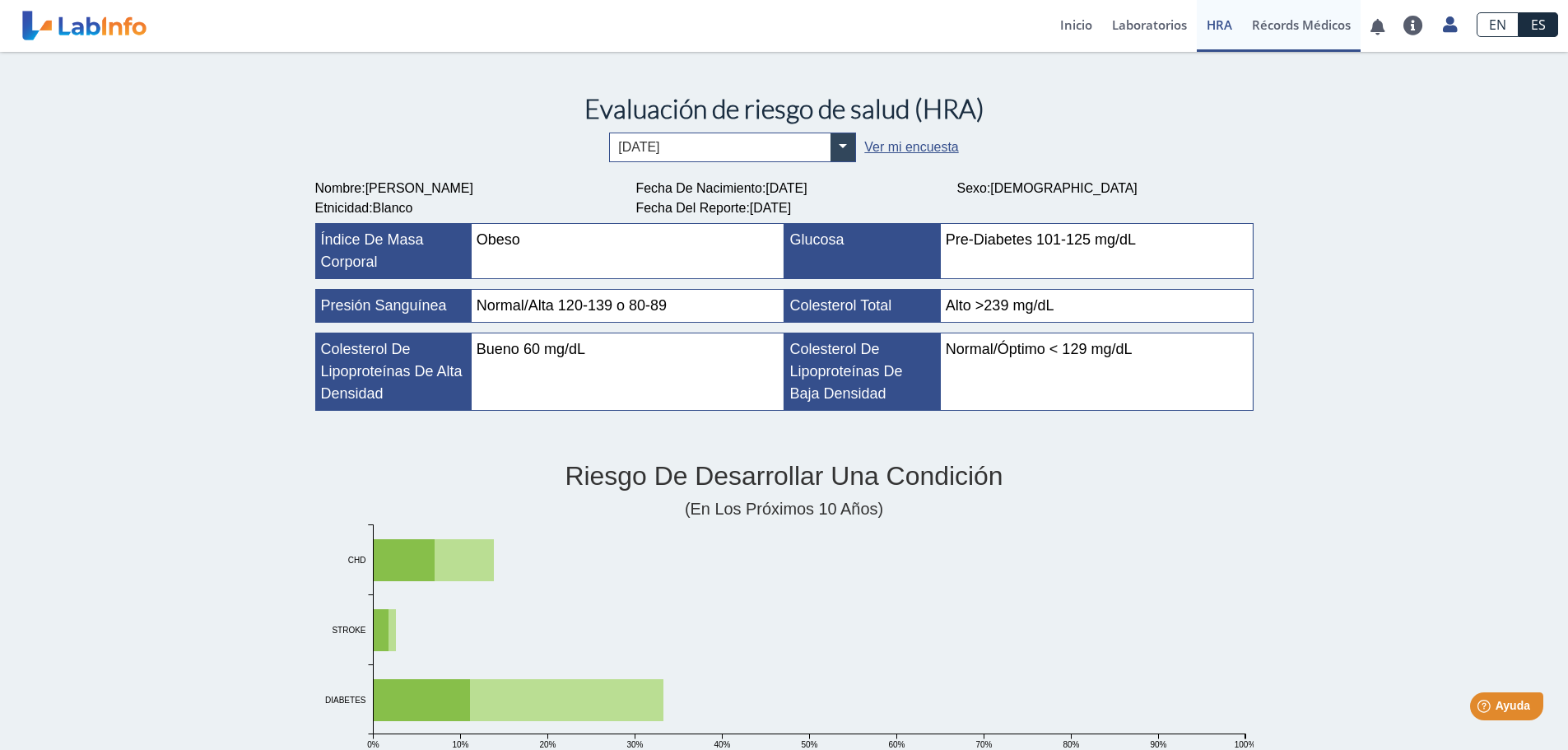
click at [1295, 23] on link "Récords Médicos" at bounding box center [1301, 26] width 119 height 52
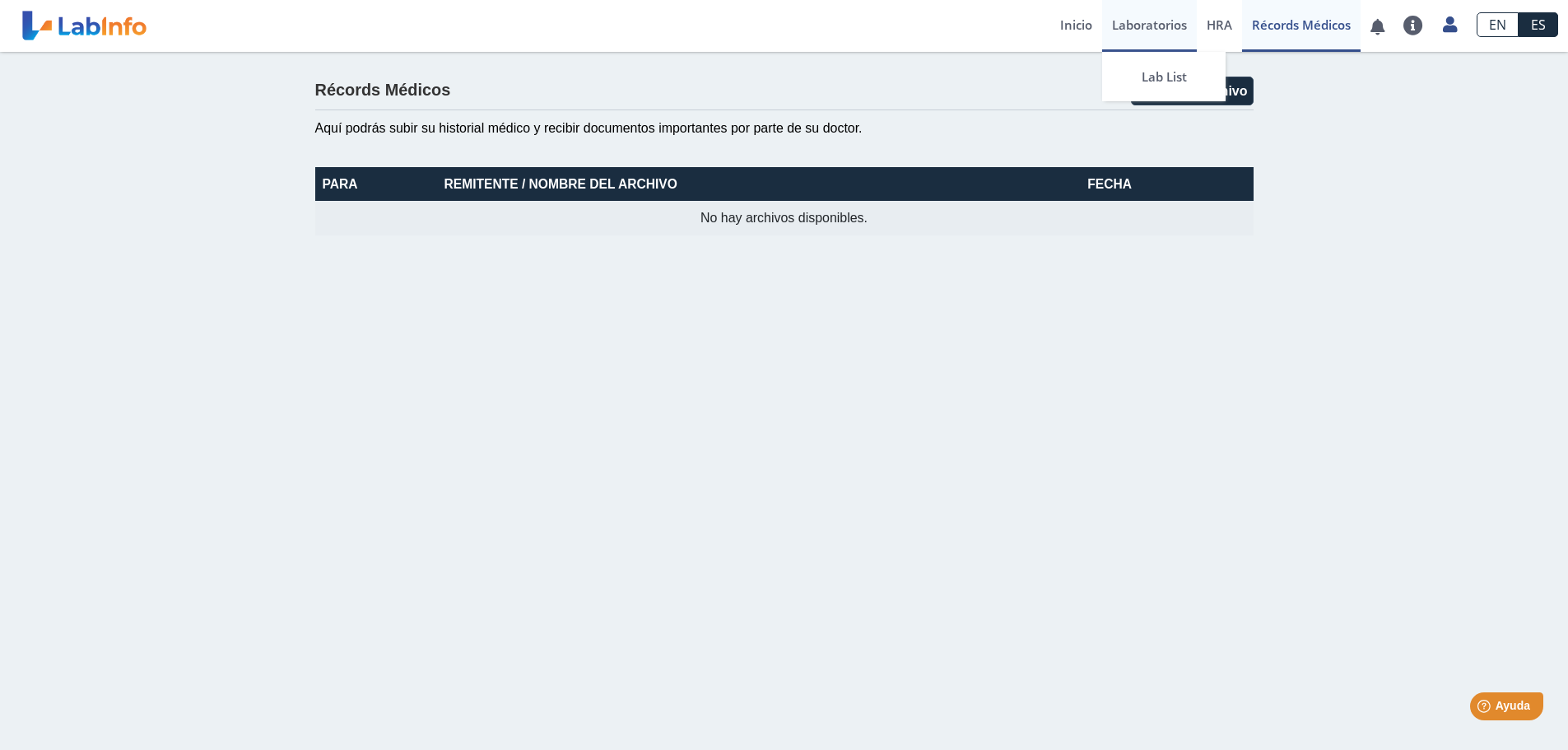
click at [1145, 23] on link "Laboratorios" at bounding box center [1150, 26] width 95 height 52
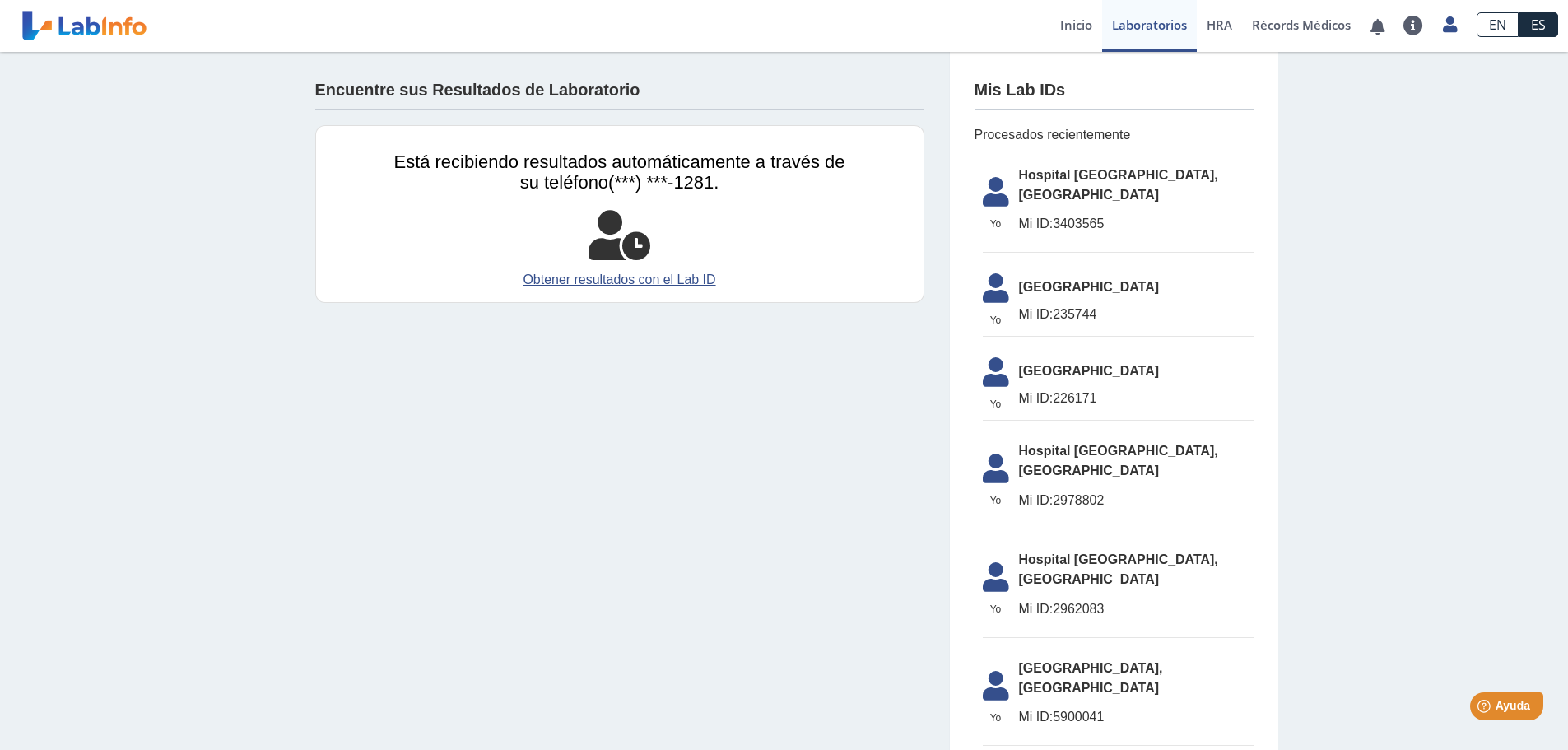
click at [1043, 186] on span "Hospital [GEOGRAPHIC_DATA], [GEOGRAPHIC_DATA]" at bounding box center [1135, 184] width 235 height 39
click at [989, 216] on span "Yo" at bounding box center [996, 224] width 47 height 15
click at [1073, 26] on link "Inicio" at bounding box center [1076, 26] width 52 height 52
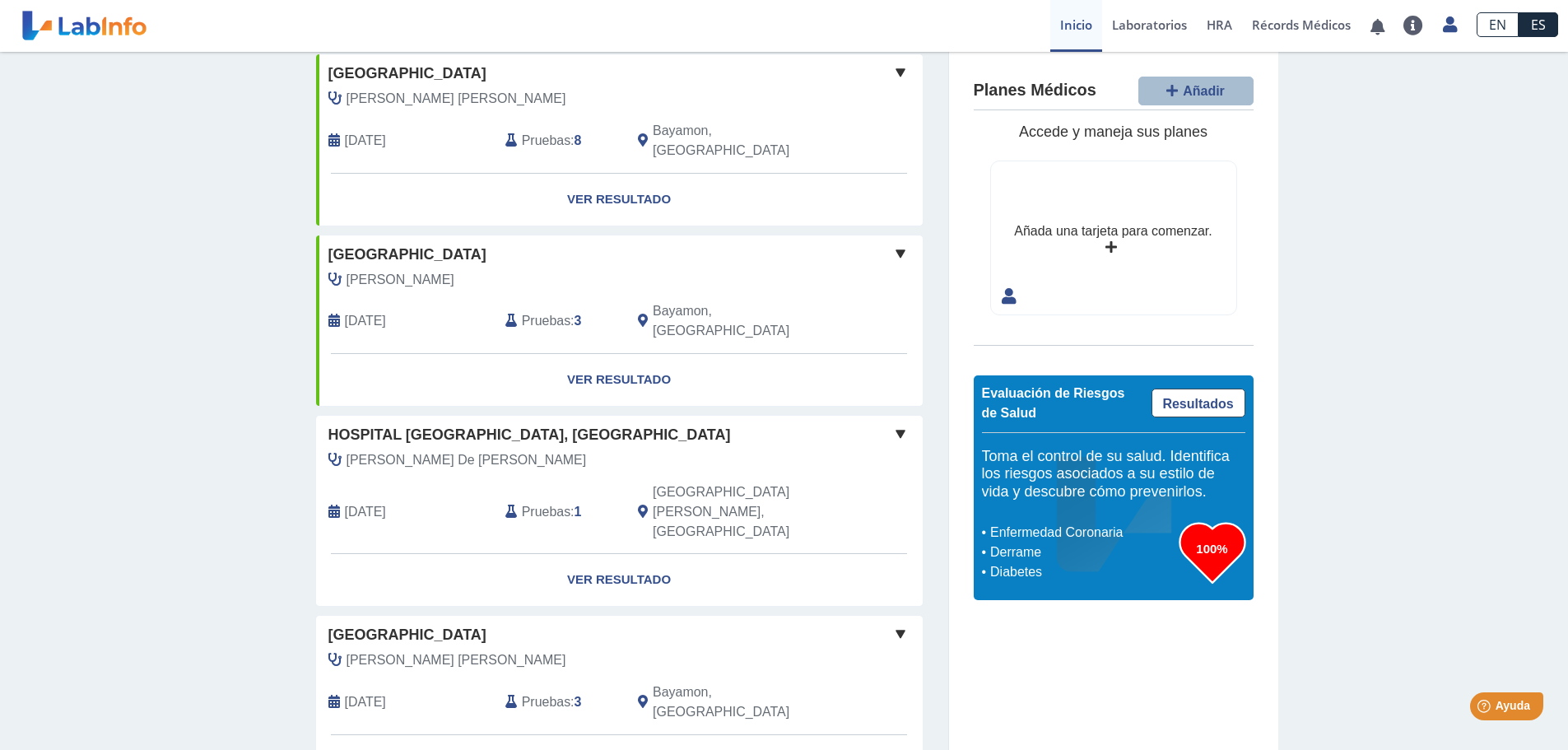
scroll to position [164, 0]
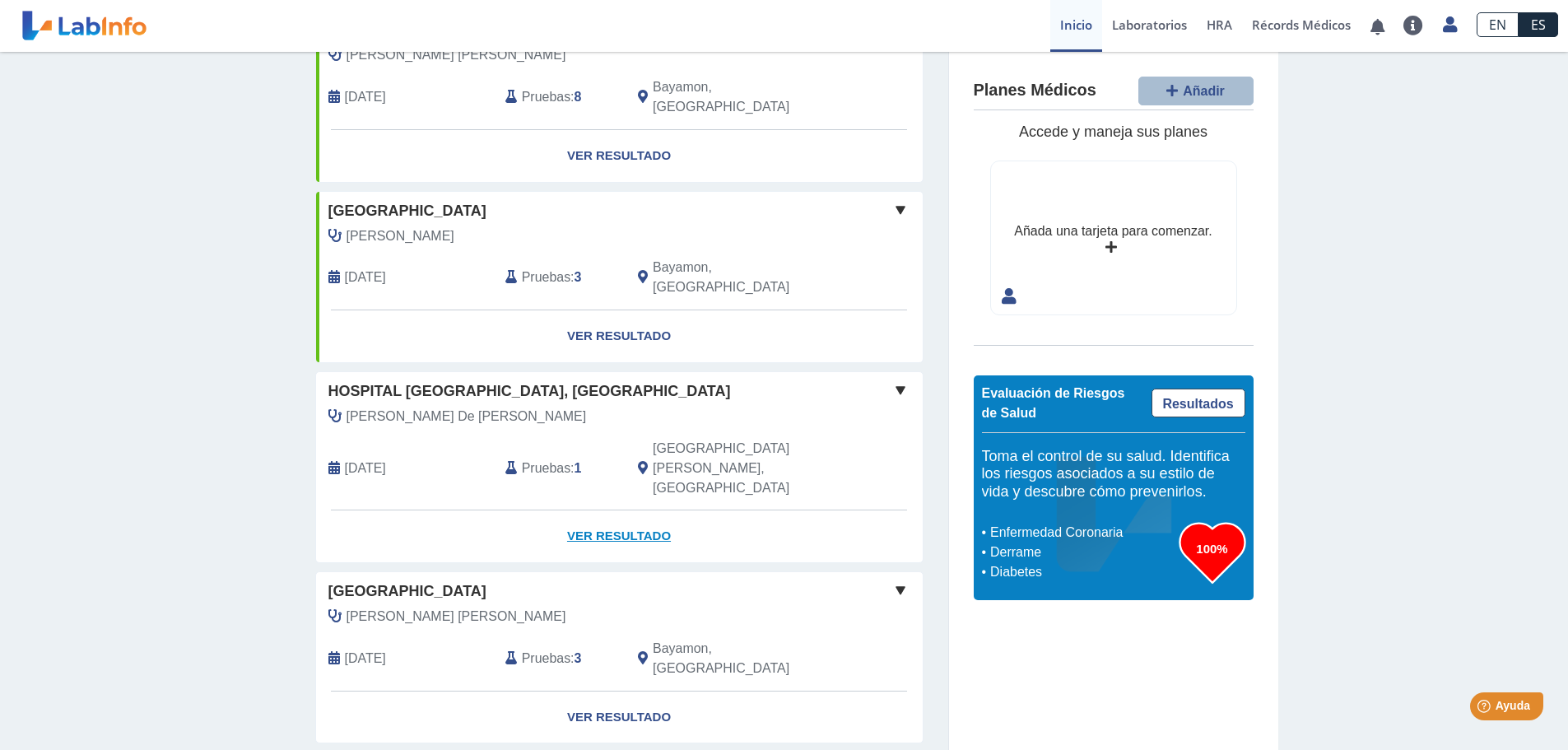
click at [592, 510] on link "Ver Resultado" at bounding box center [619, 536] width 607 height 52
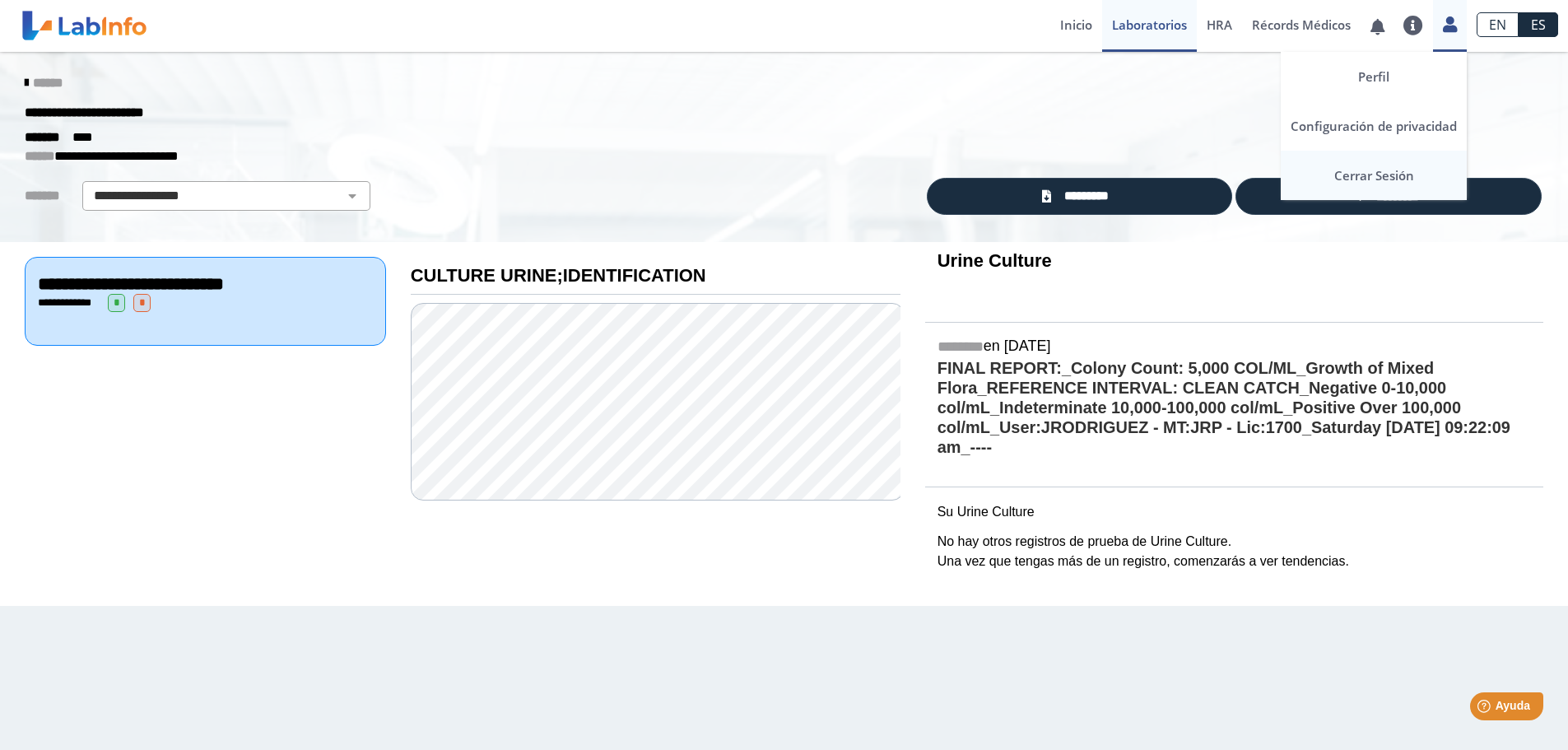
click at [1382, 172] on link "Cerrar Sesión" at bounding box center [1374, 175] width 186 height 49
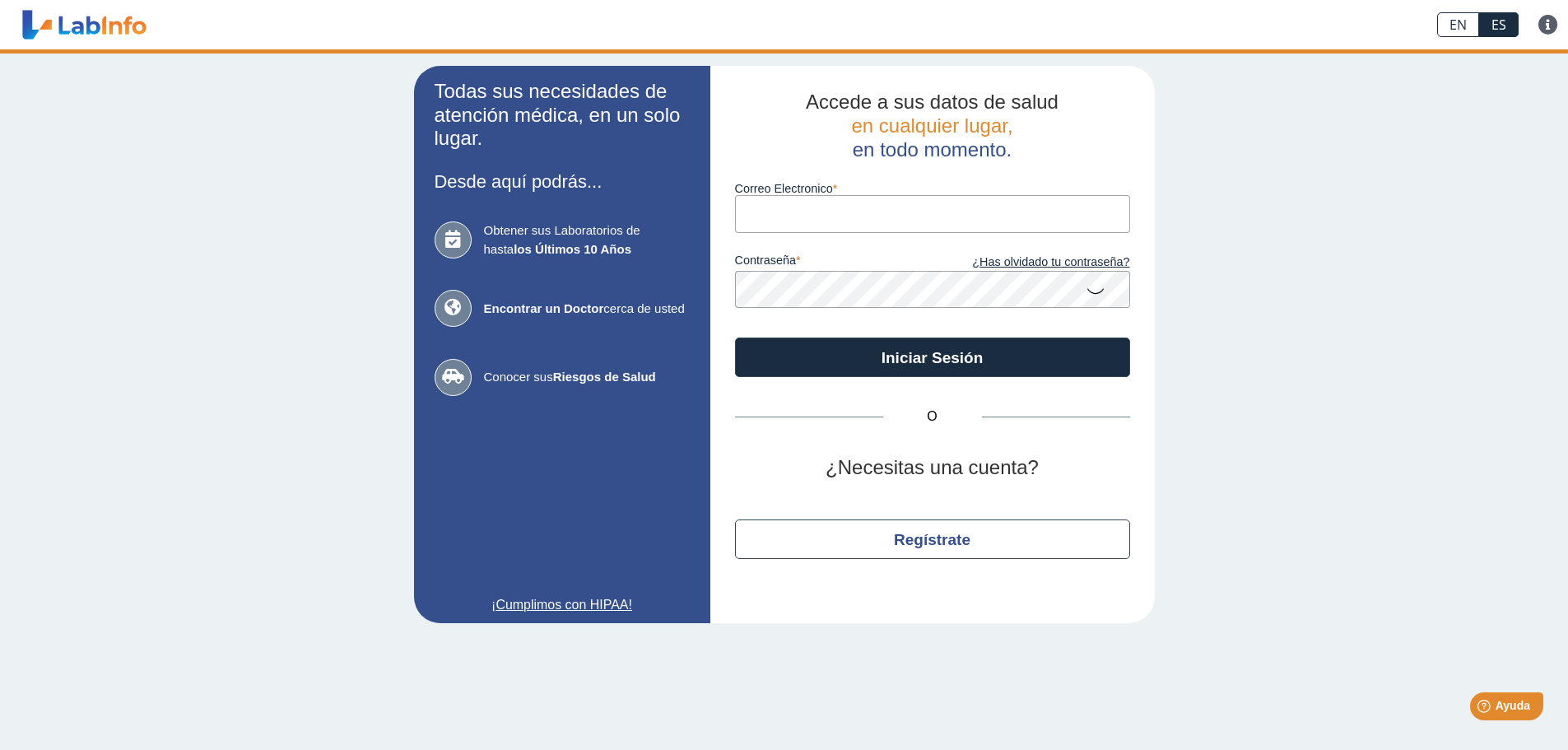
type input "[EMAIL_ADDRESS][DOMAIN_NAME]"
